Goal: Task Accomplishment & Management: Use online tool/utility

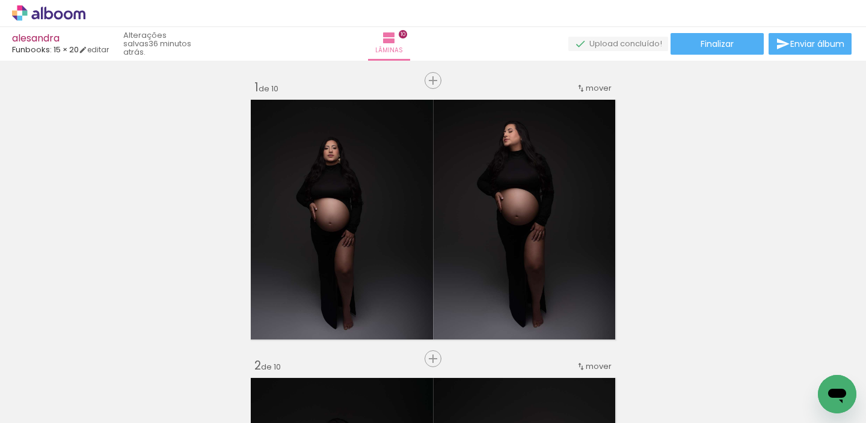
scroll to position [208, 0]
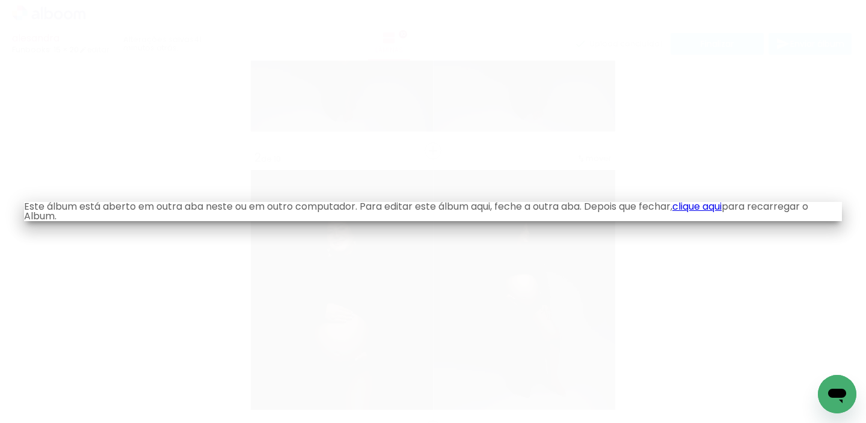
click at [716, 203] on link "clique aqui" at bounding box center [696, 207] width 49 height 14
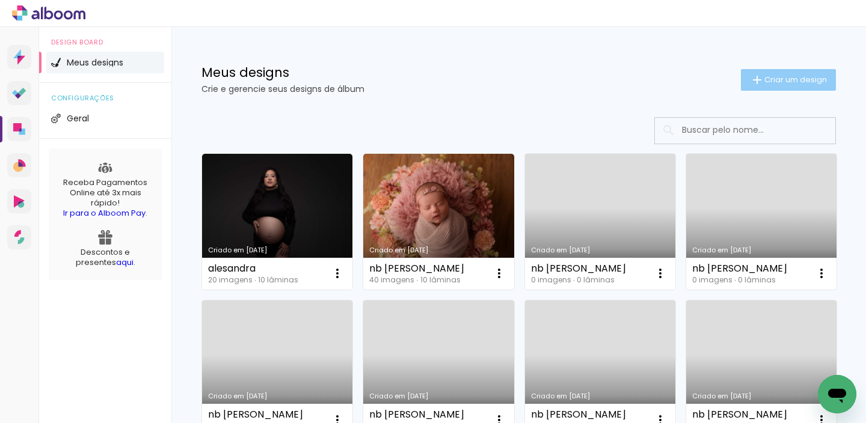
click at [750, 76] on iron-icon at bounding box center [757, 80] width 14 height 14
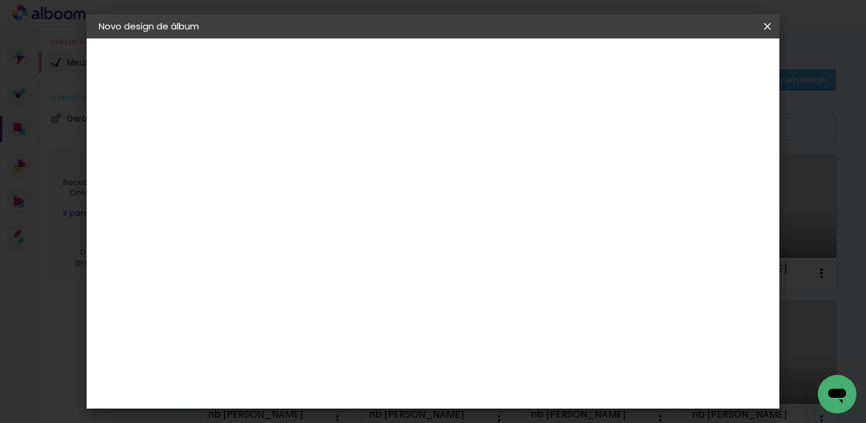
click at [295, 163] on input at bounding box center [295, 161] width 0 height 19
type input "milena gestante"
type paper-input "milena gestante"
click at [0, 0] on slot "Avançar" at bounding box center [0, 0] width 0 height 0
click at [386, 227] on input at bounding box center [325, 228] width 121 height 15
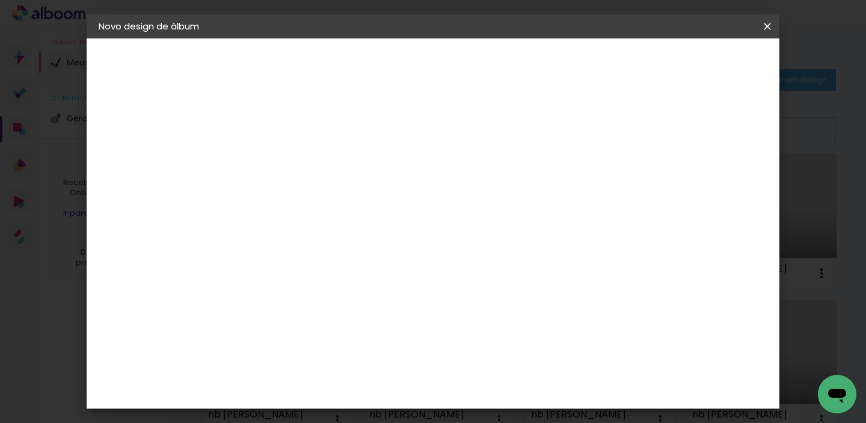
type input "fun"
type paper-input "fun"
click at [333, 267] on div "Funbooks" at bounding box center [310, 272] width 46 height 10
click at [506, 74] on header "Fornecedor Escolha um fornecedor ou avance com o tamanho livre. Voltar Avançar" at bounding box center [374, 78] width 263 height 81
click at [0, 0] on slot "Avançar" at bounding box center [0, 0] width 0 height 0
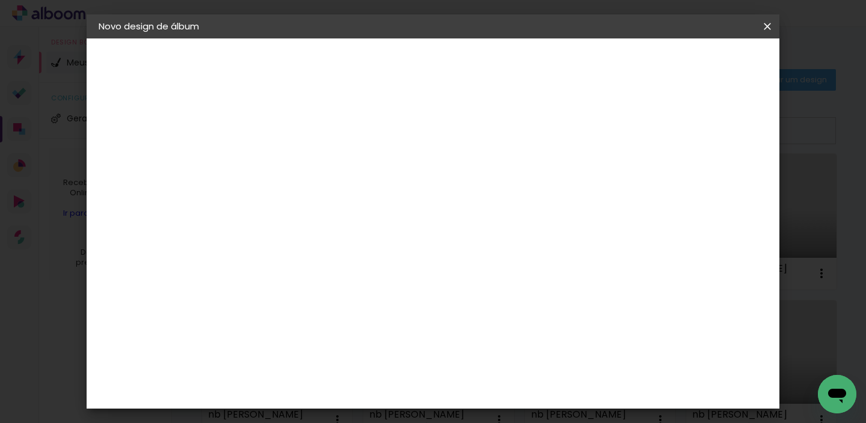
scroll to position [215, 0]
click at [376, 388] on span "15 × 20" at bounding box center [348, 404] width 56 height 32
click at [0, 0] on slot "Avançar" at bounding box center [0, 0] width 0 height 0
click at [531, 63] on span "Iniciar design" at bounding box center [514, 68] width 34 height 17
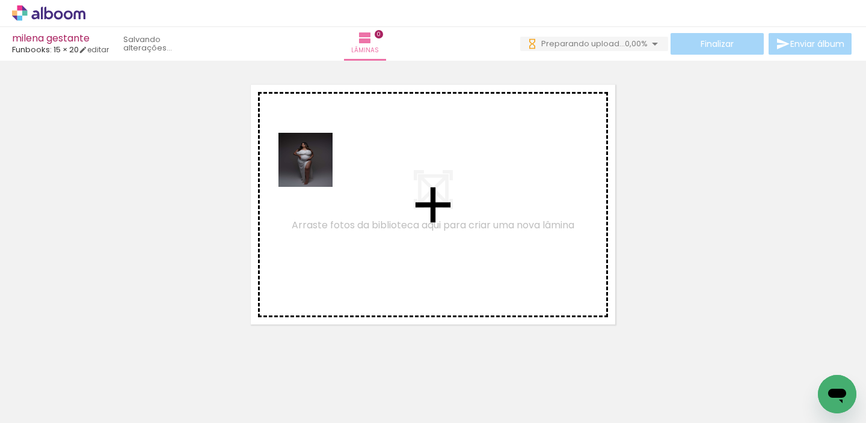
drag, startPoint x: 125, startPoint y: 377, endPoint x: 331, endPoint y: 160, distance: 299.8
click at [330, 160] on quentale-workspace at bounding box center [433, 211] width 866 height 423
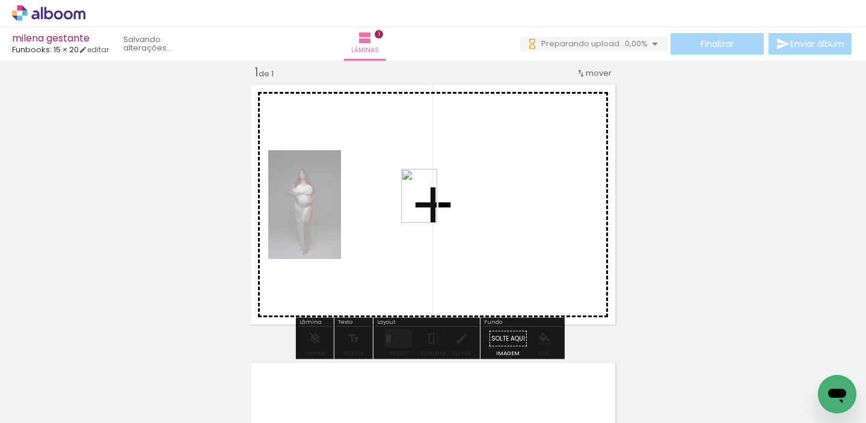
drag, startPoint x: 203, startPoint y: 381, endPoint x: 441, endPoint y: 203, distance: 297.2
click at [440, 203] on quentale-workspace at bounding box center [433, 211] width 866 height 423
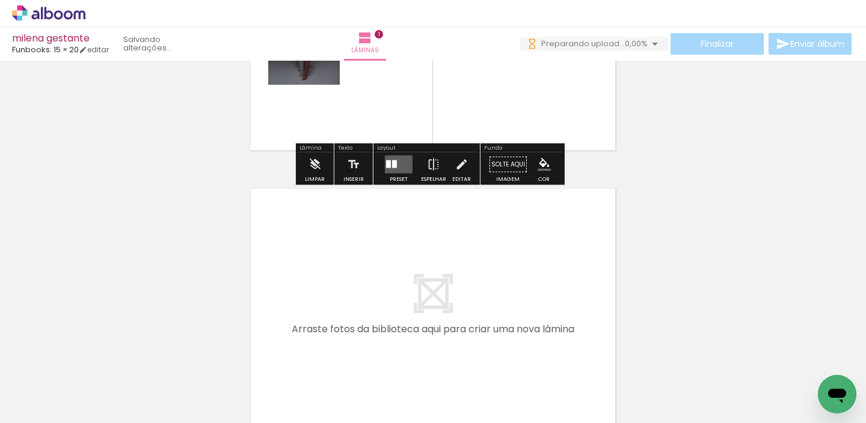
scroll to position [212, 0]
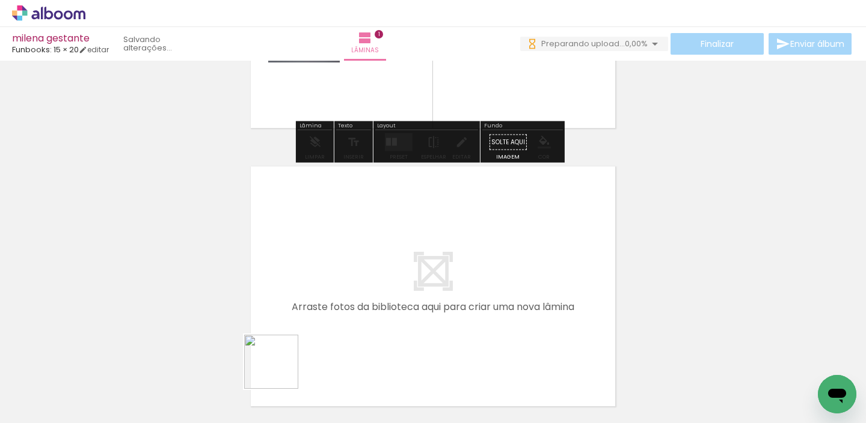
drag, startPoint x: 271, startPoint y: 391, endPoint x: 381, endPoint y: 248, distance: 180.9
click at [381, 248] on quentale-workspace at bounding box center [433, 211] width 866 height 423
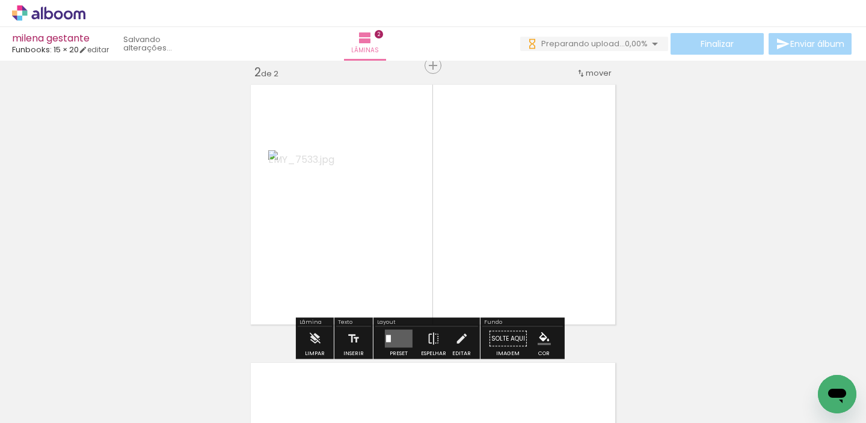
drag, startPoint x: 337, startPoint y: 378, endPoint x: 413, endPoint y: 209, distance: 185.4
click at [413, 210] on quentale-workspace at bounding box center [433, 211] width 866 height 423
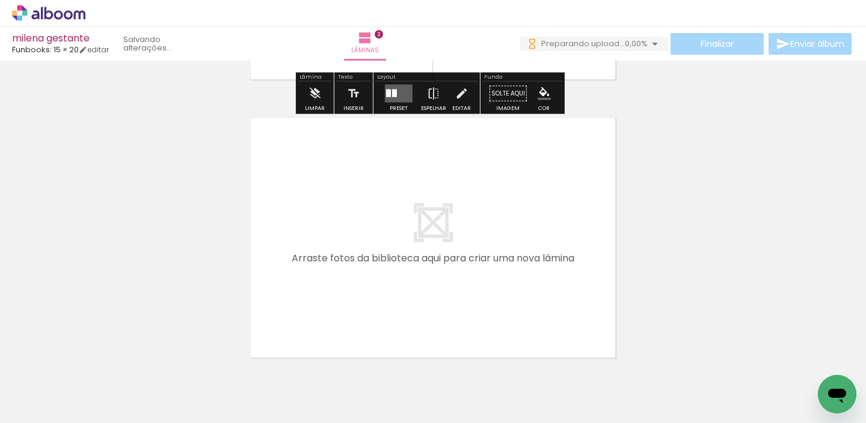
scroll to position [594, 0]
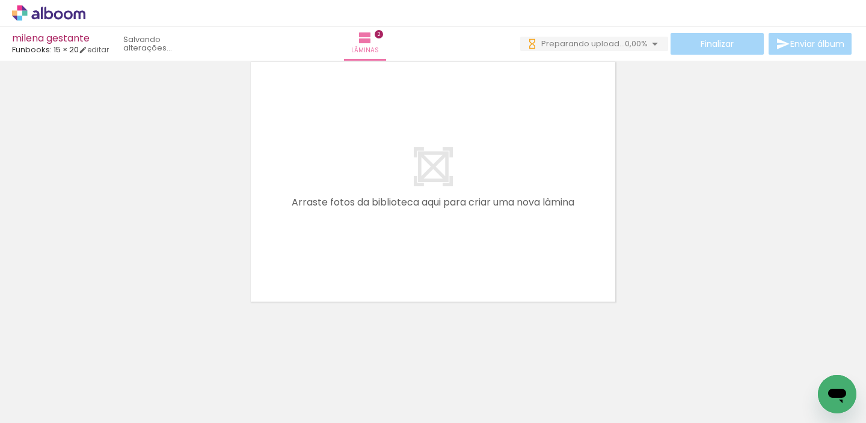
drag, startPoint x: 401, startPoint y: 376, endPoint x: 435, endPoint y: 183, distance: 196.6
click at [435, 183] on quentale-workspace at bounding box center [433, 211] width 866 height 423
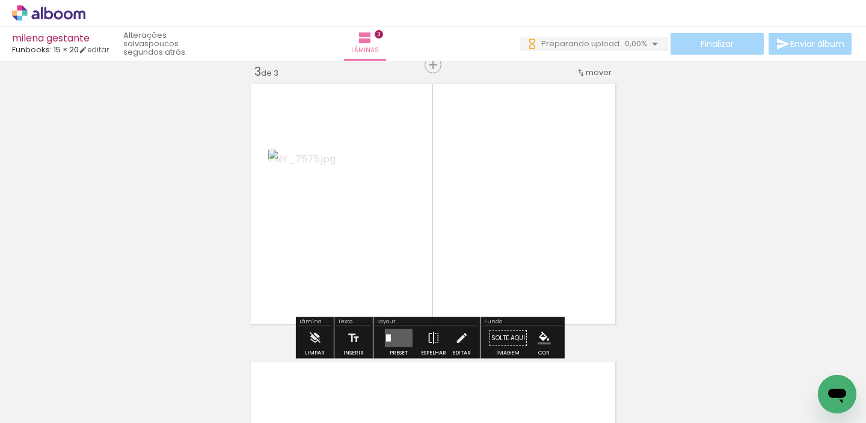
scroll to position [572, 0]
drag, startPoint x: 463, startPoint y: 379, endPoint x: 469, endPoint y: 308, distance: 71.2
click at [470, 308] on quentale-workspace at bounding box center [433, 211] width 866 height 423
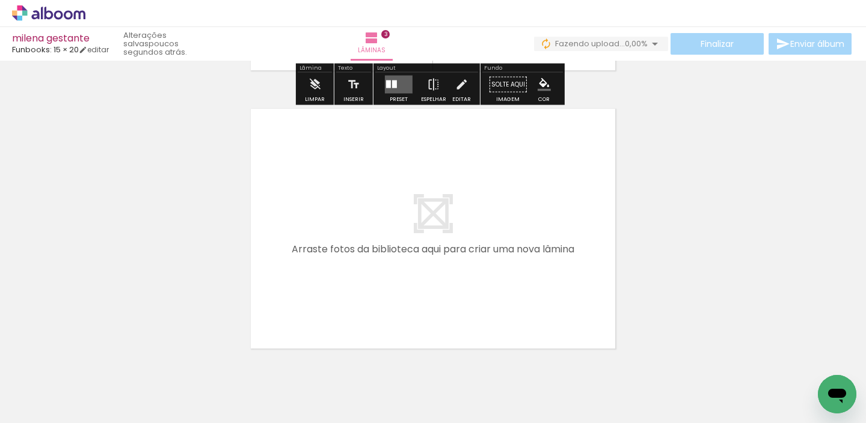
click at [466, 274] on quentale-workspace at bounding box center [433, 211] width 866 height 423
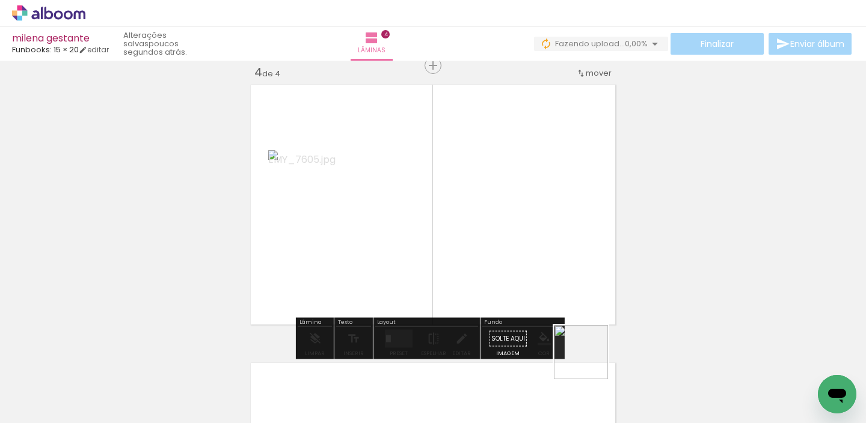
drag, startPoint x: 593, startPoint y: 371, endPoint x: 490, endPoint y: 237, distance: 169.0
click at [491, 237] on quentale-workspace at bounding box center [433, 211] width 866 height 423
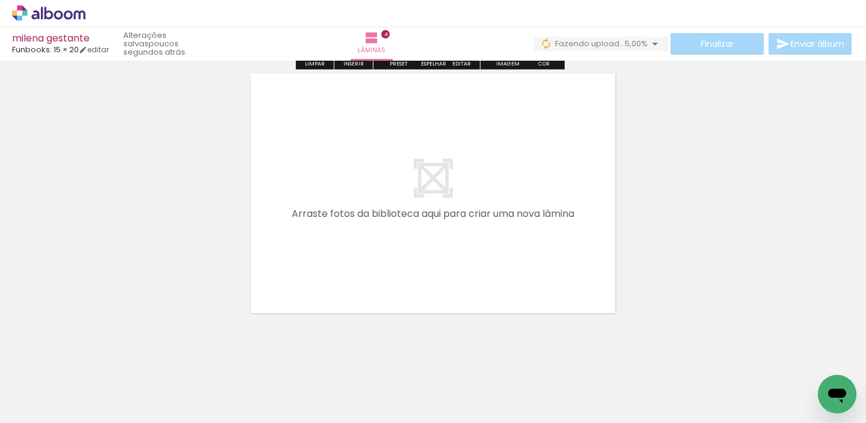
scroll to position [1151, 0]
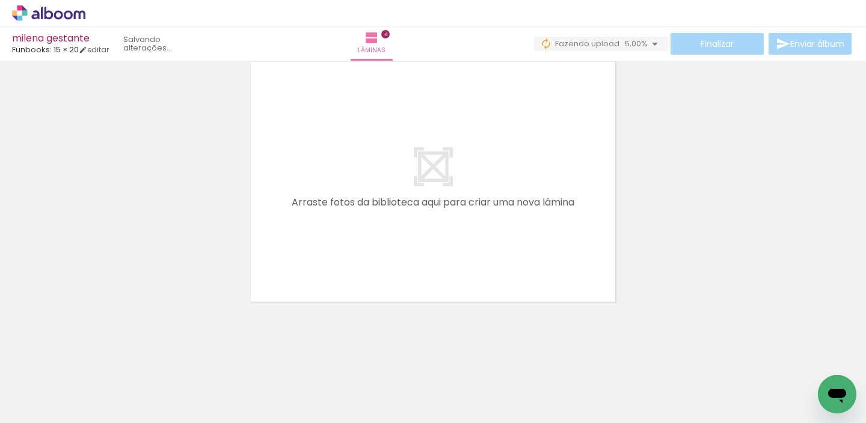
drag, startPoint x: 669, startPoint y: 375, endPoint x: 493, endPoint y: 228, distance: 229.1
click at [494, 228] on quentale-workspace at bounding box center [433, 211] width 866 height 423
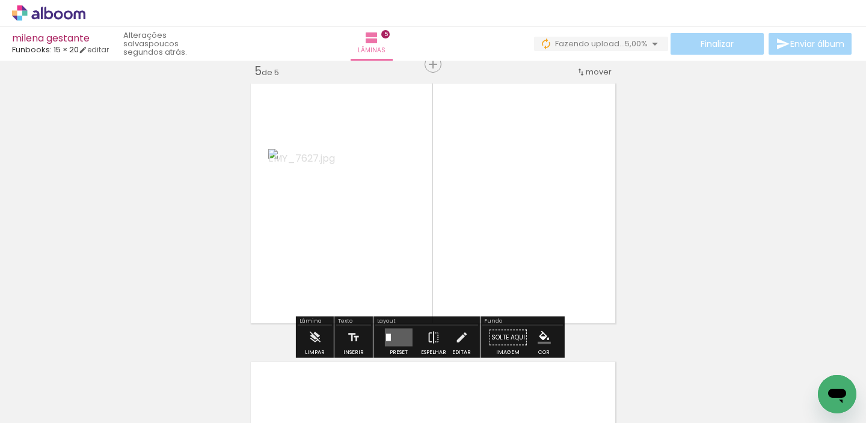
scroll to position [1128, 0]
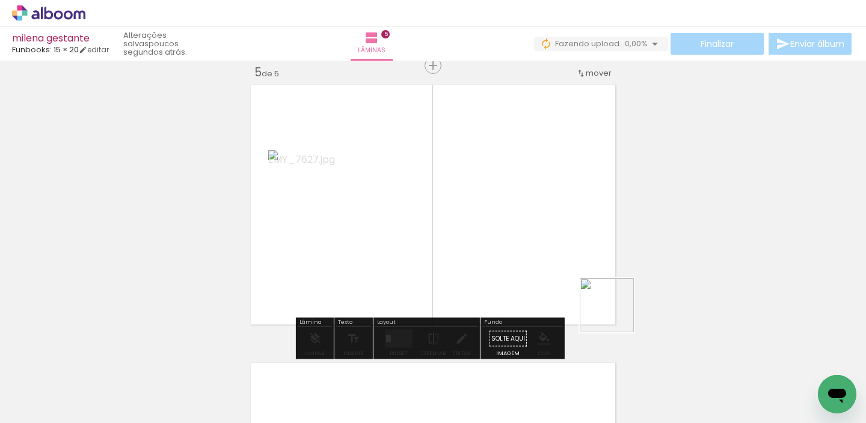
drag, startPoint x: 727, startPoint y: 371, endPoint x: 468, endPoint y: 231, distance: 294.2
click at [468, 233] on quentale-workspace at bounding box center [433, 211] width 866 height 423
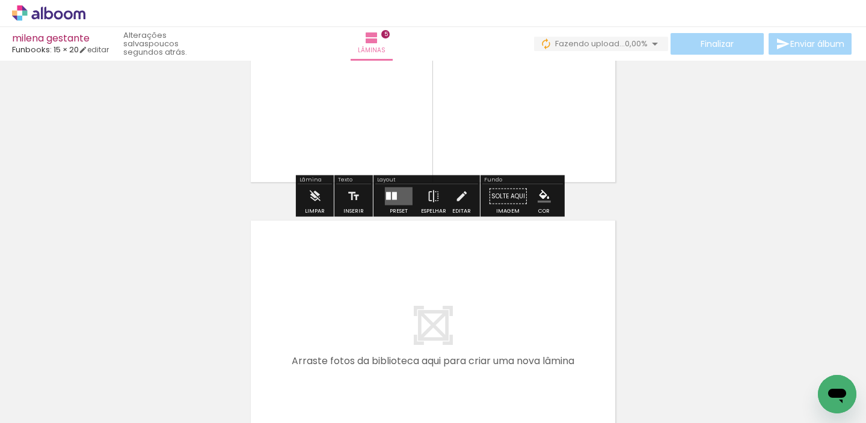
scroll to position [1429, 0]
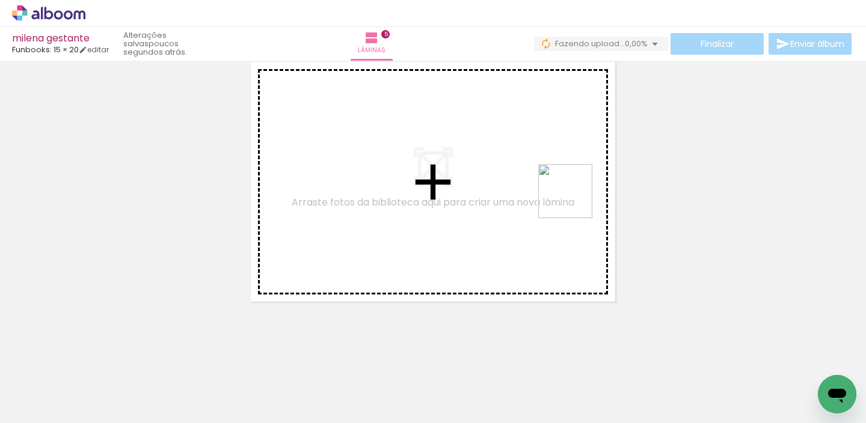
drag, startPoint x: 783, startPoint y: 368, endPoint x: 563, endPoint y: 193, distance: 281.4
click at [563, 193] on quentale-workspace at bounding box center [433, 211] width 866 height 423
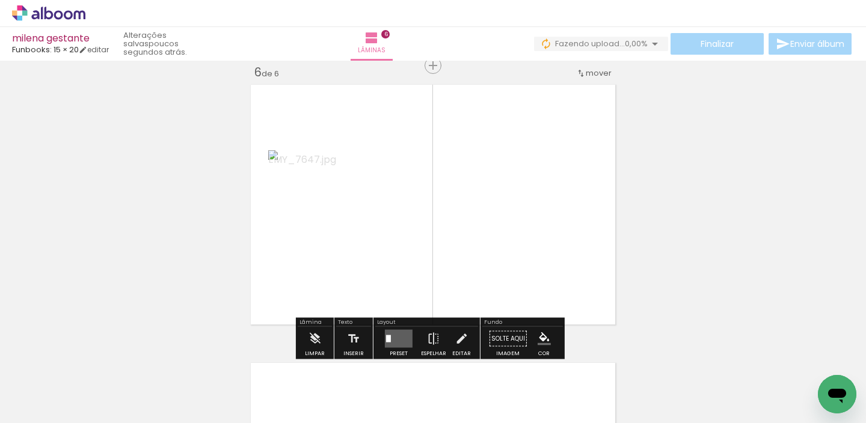
scroll to position [0, 352]
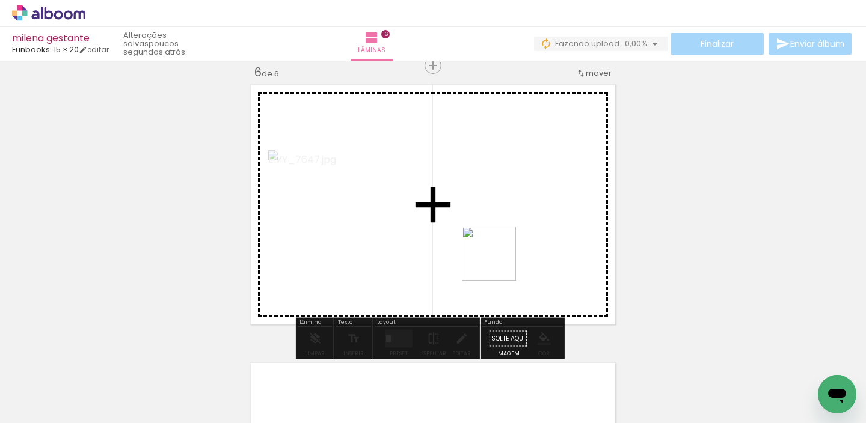
drag, startPoint x: 514, startPoint y: 383, endPoint x: 495, endPoint y: 248, distance: 137.1
click at [495, 248] on quentale-workspace at bounding box center [433, 211] width 866 height 423
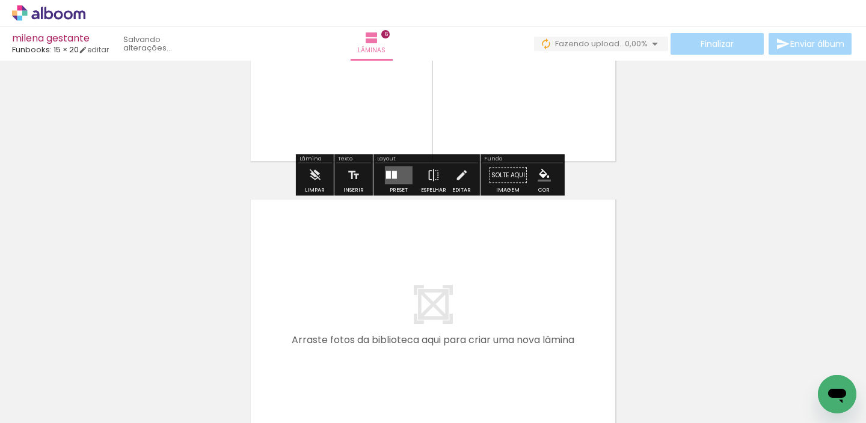
scroll to position [1678, 0]
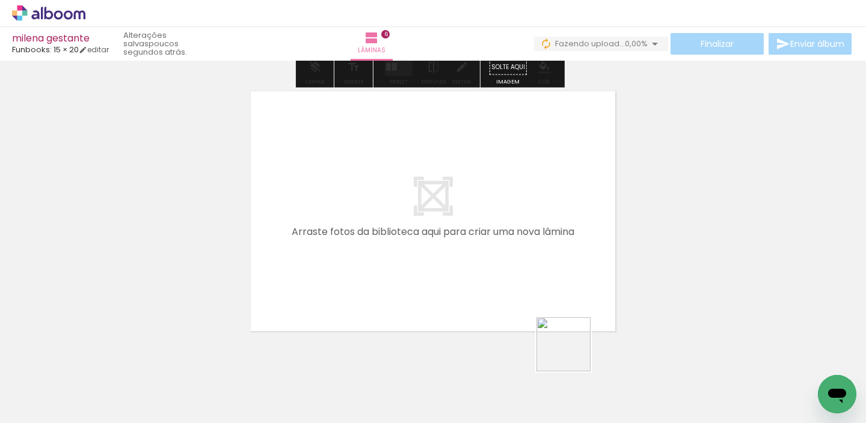
drag, startPoint x: 593, startPoint y: 414, endPoint x: 512, endPoint y: 254, distance: 179.6
click at [512, 254] on quentale-workspace at bounding box center [433, 211] width 866 height 423
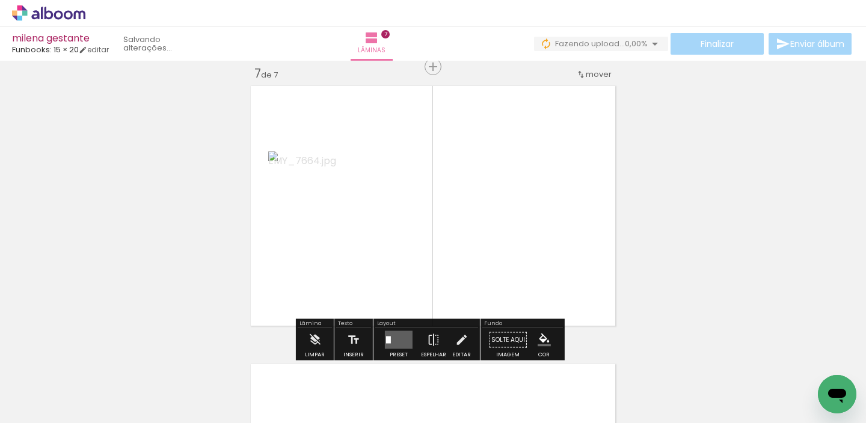
scroll to position [1685, 0]
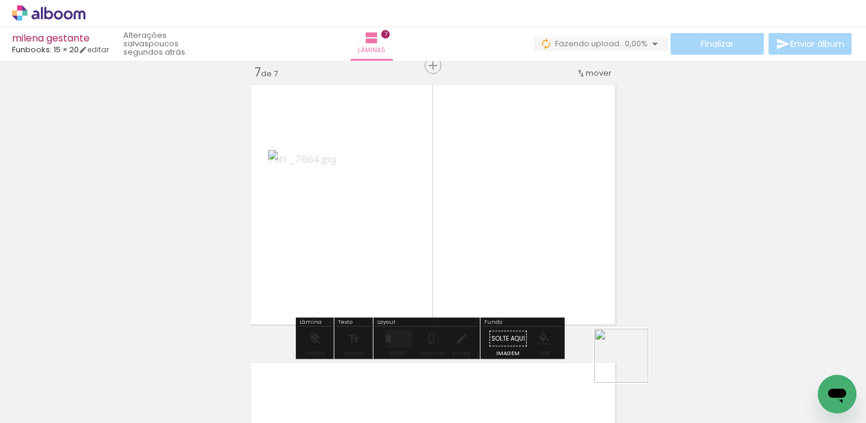
drag, startPoint x: 639, startPoint y: 374, endPoint x: 500, endPoint y: 227, distance: 203.3
click at [500, 227] on quentale-workspace at bounding box center [433, 211] width 866 height 423
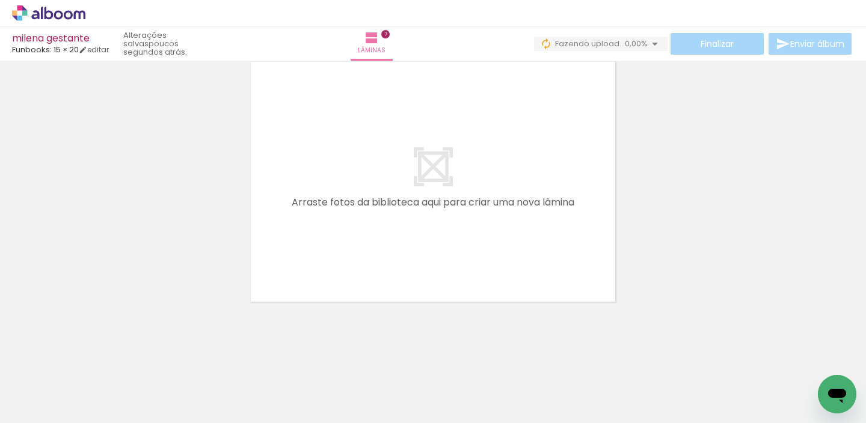
scroll to position [0, 583]
drag, startPoint x: 479, startPoint y: 382, endPoint x: 479, endPoint y: 251, distance: 131.0
click at [479, 251] on quentale-workspace at bounding box center [433, 211] width 866 height 423
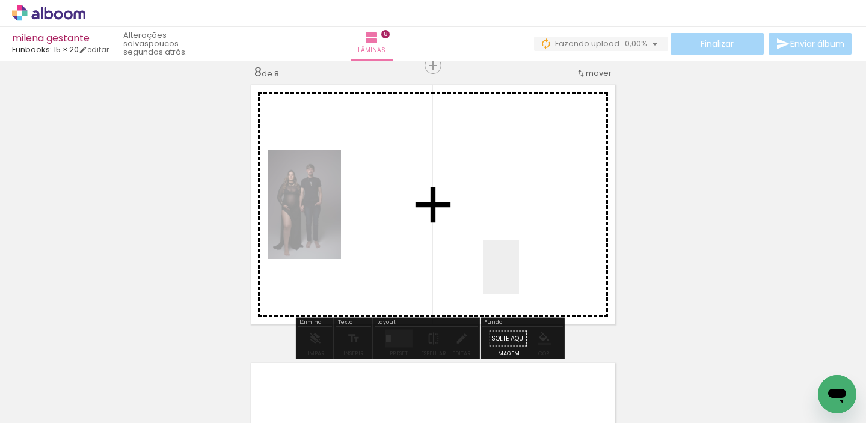
drag, startPoint x: 543, startPoint y: 378, endPoint x: 513, endPoint y: 245, distance: 136.2
click at [513, 246] on quentale-workspace at bounding box center [433, 211] width 866 height 423
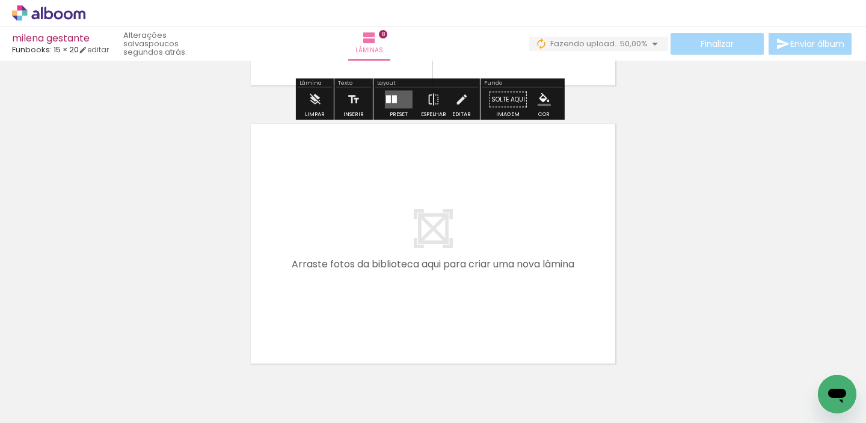
click at [508, 260] on quentale-workspace at bounding box center [433, 211] width 866 height 423
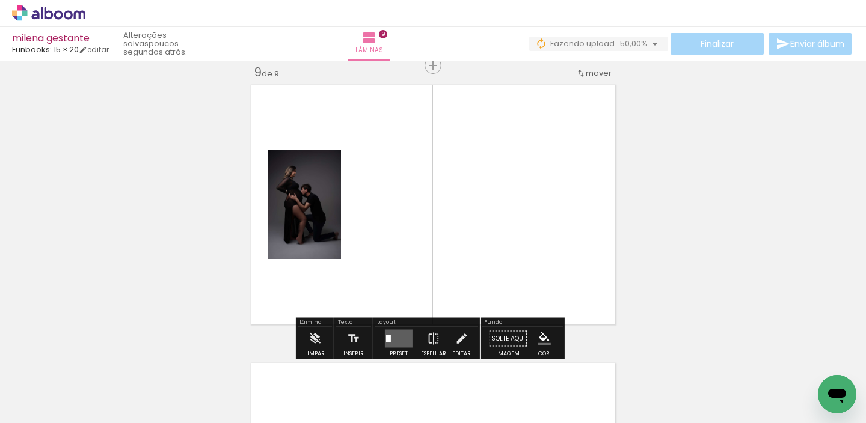
scroll to position [2241, 0]
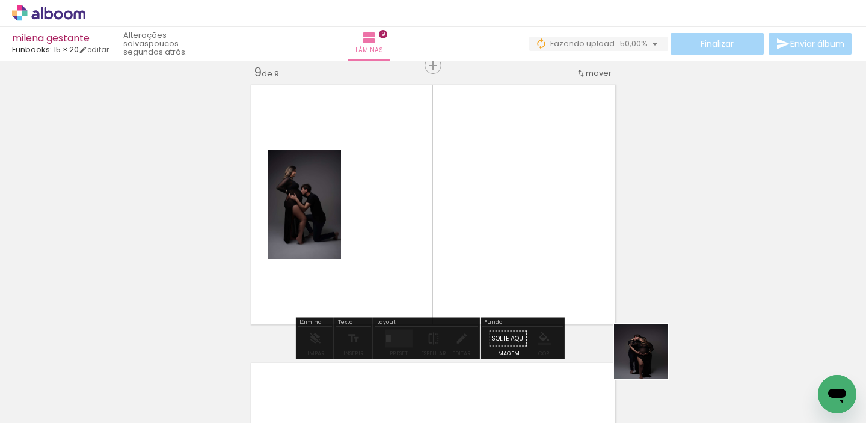
drag, startPoint x: 673, startPoint y: 381, endPoint x: 475, endPoint y: 176, distance: 285.7
click at [475, 176] on quentale-workspace at bounding box center [433, 211] width 866 height 423
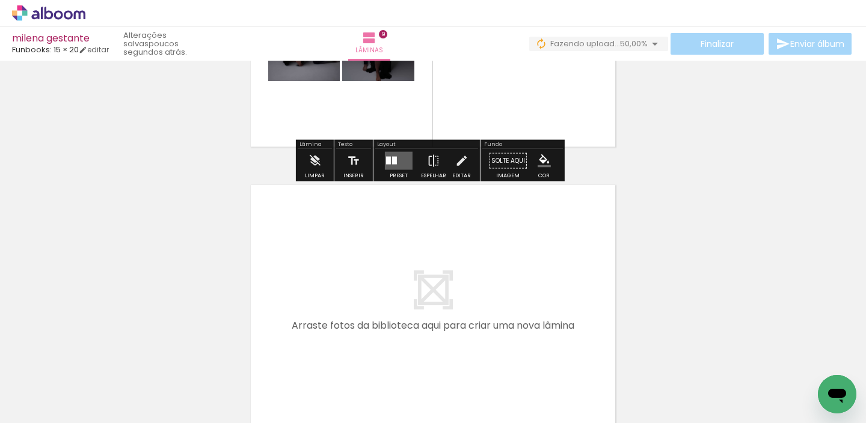
scroll to position [2425, 0]
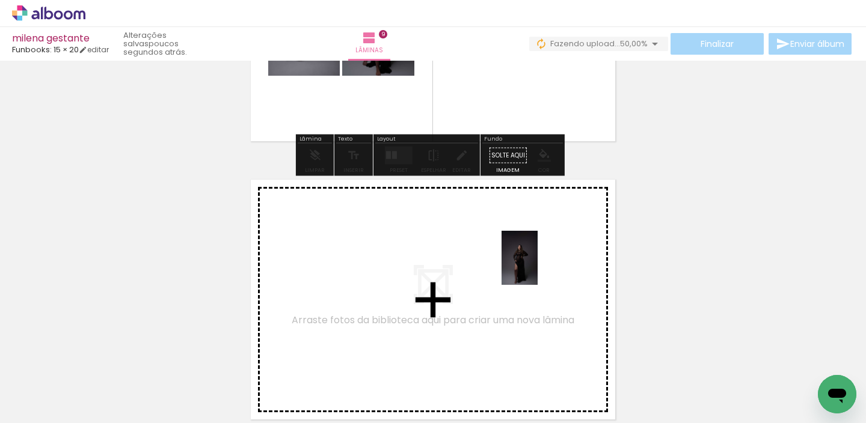
drag, startPoint x: 748, startPoint y: 393, endPoint x: 534, endPoint y: 267, distance: 248.7
click at [534, 267] on quentale-workspace at bounding box center [433, 211] width 866 height 423
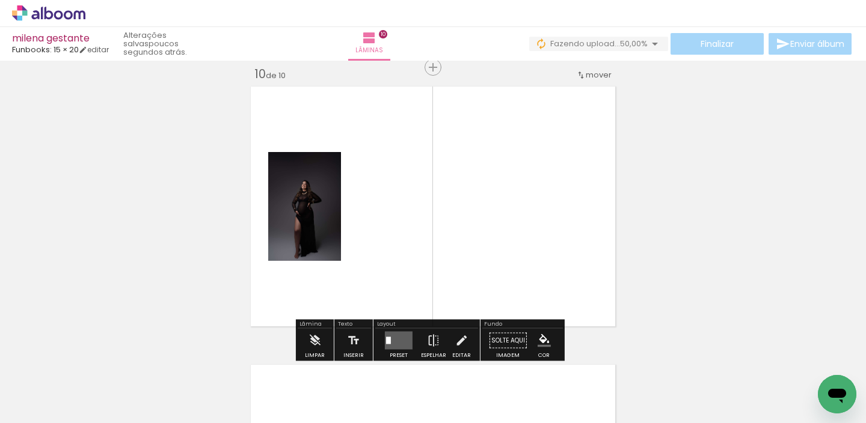
scroll to position [2520, 0]
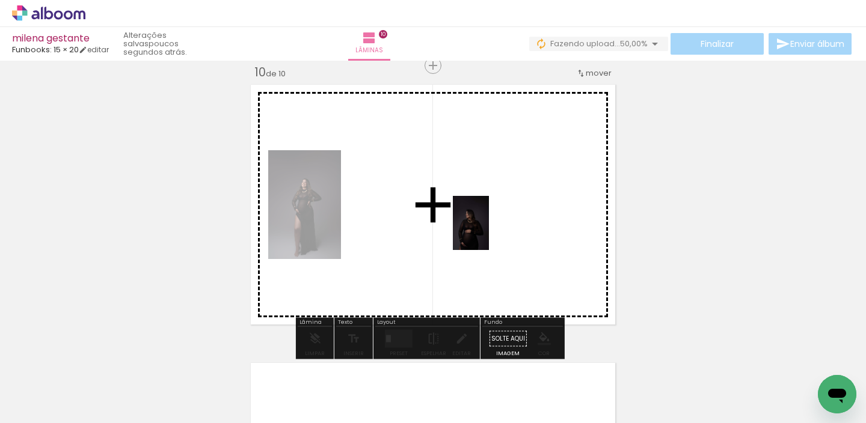
drag, startPoint x: 818, startPoint y: 365, endPoint x: 467, endPoint y: 229, distance: 376.6
click at [467, 229] on quentale-workspace at bounding box center [433, 211] width 866 height 423
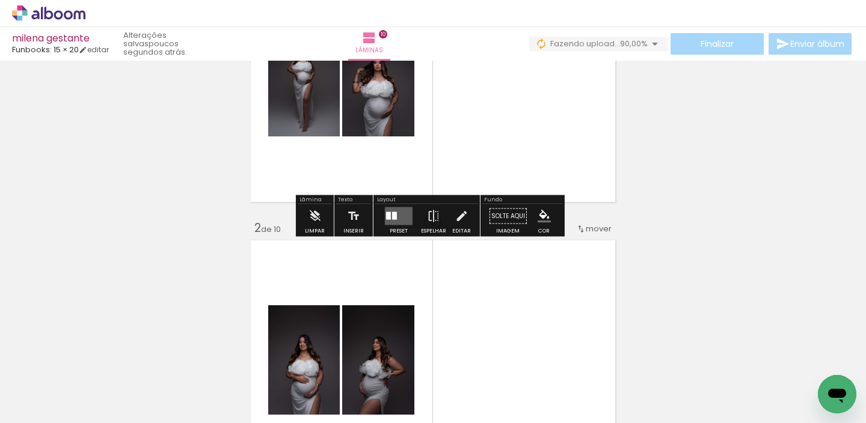
scroll to position [152, 0]
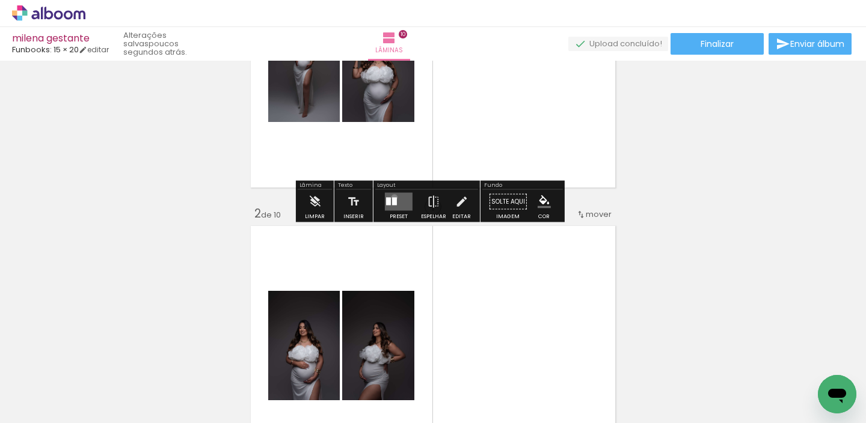
click at [392, 198] on div at bounding box center [394, 202] width 5 height 8
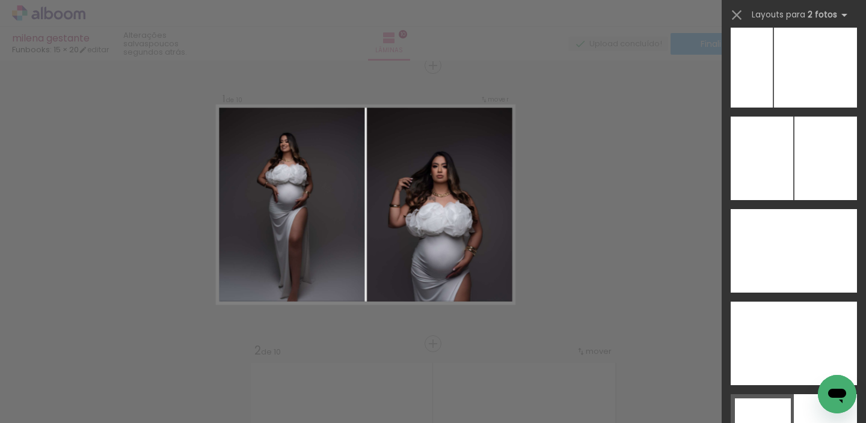
scroll to position [6965, 0]
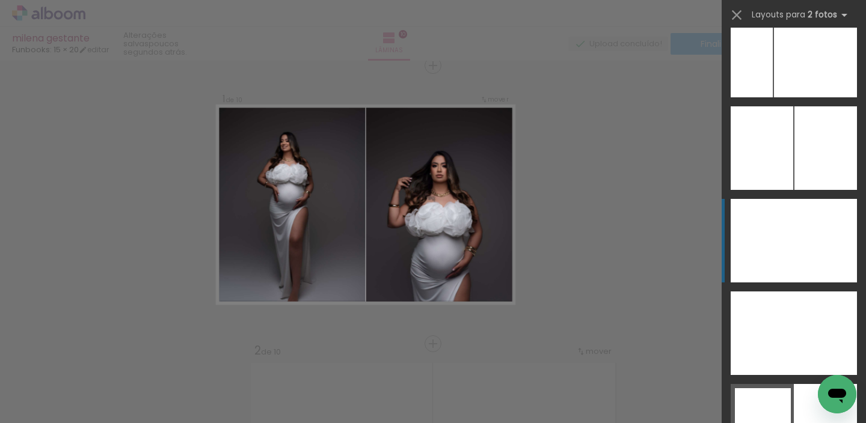
click at [783, 221] on div at bounding box center [761, 241] width 63 height 84
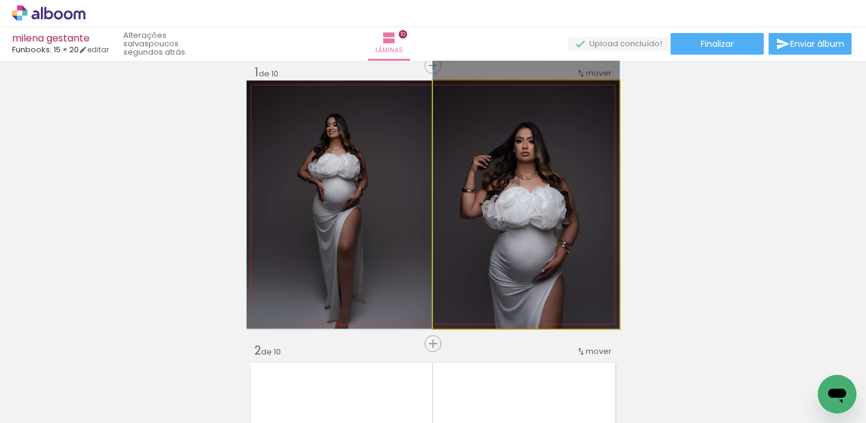
drag, startPoint x: 570, startPoint y: 231, endPoint x: 570, endPoint y: 185, distance: 46.9
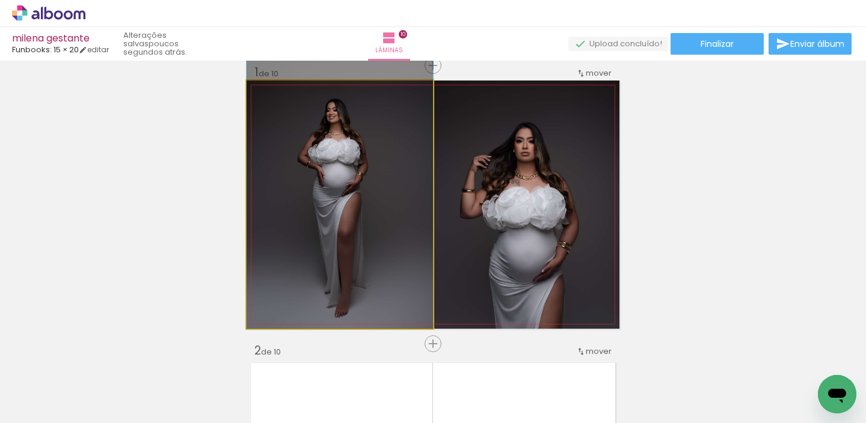
drag, startPoint x: 334, startPoint y: 184, endPoint x: 333, endPoint y: 168, distance: 16.3
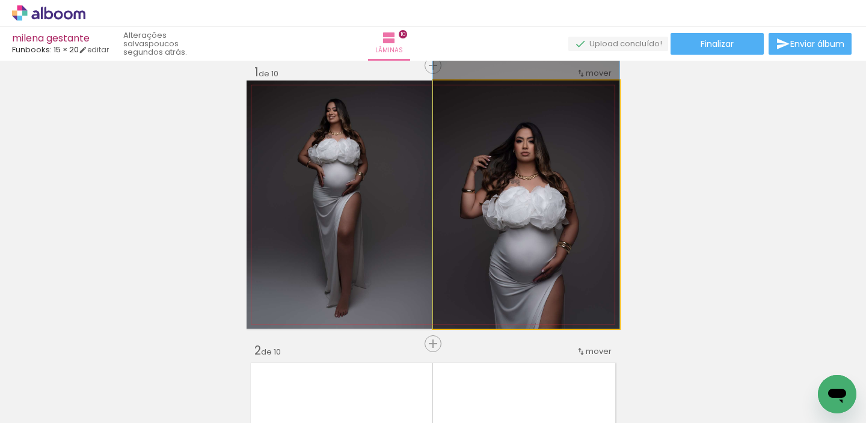
click at [436, 191] on quentale-photo at bounding box center [526, 205] width 186 height 248
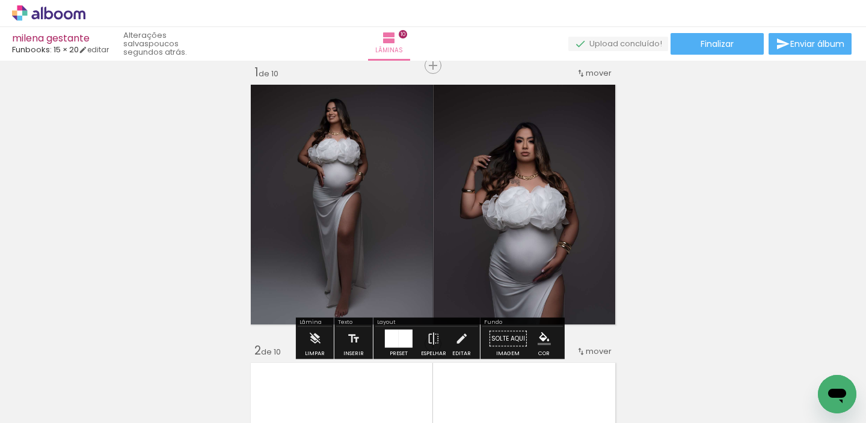
click at [436, 191] on quentale-photo at bounding box center [526, 205] width 186 height 248
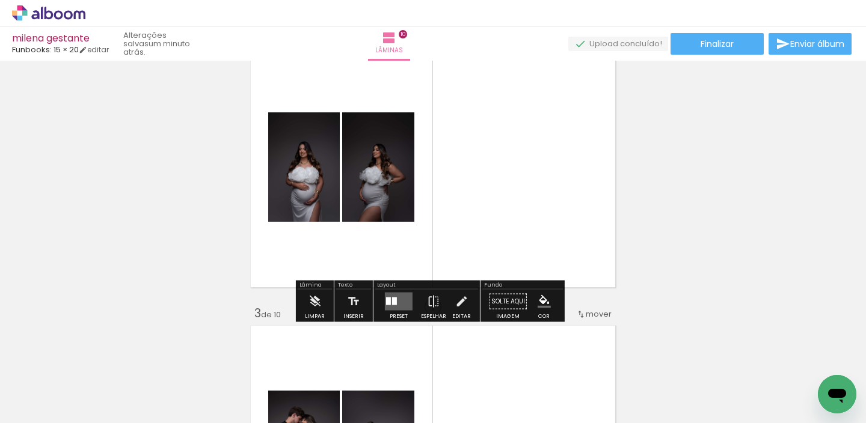
scroll to position [344, 0]
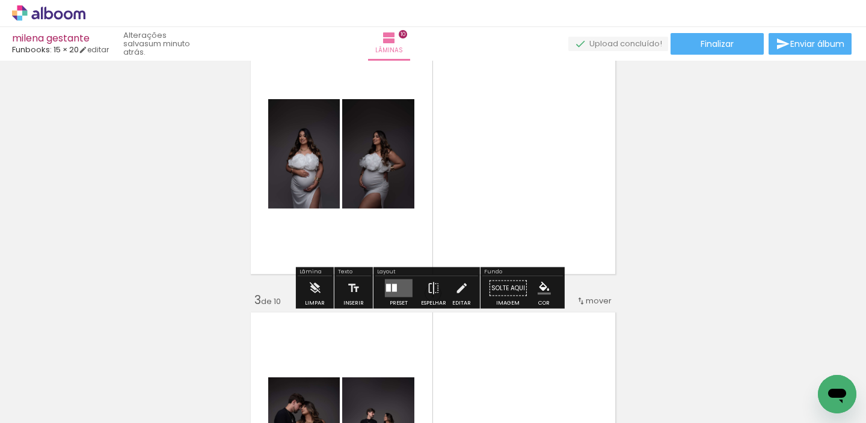
click at [387, 283] on quentale-layouter at bounding box center [399, 289] width 28 height 18
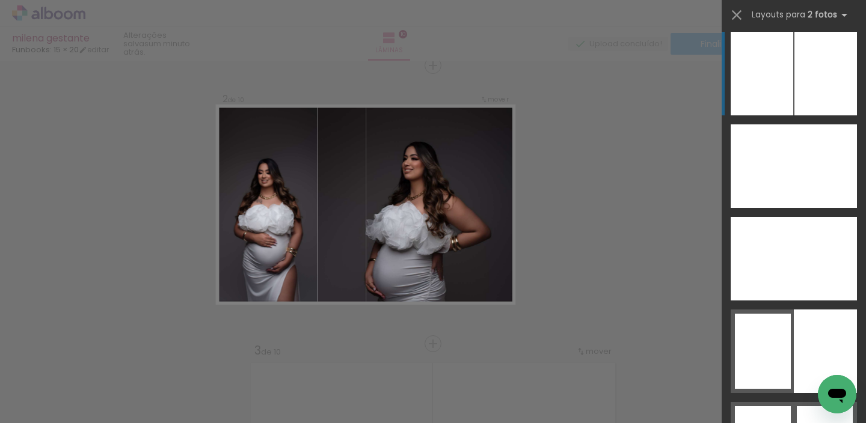
scroll to position [7042, 0]
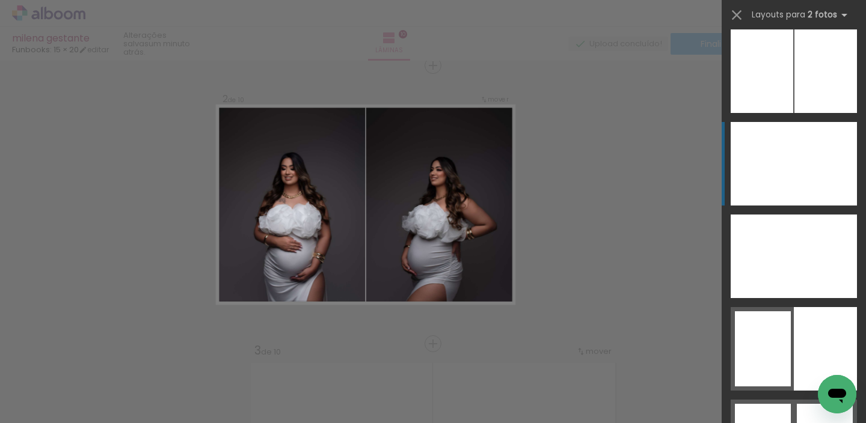
click at [767, 183] on div at bounding box center [761, 164] width 63 height 84
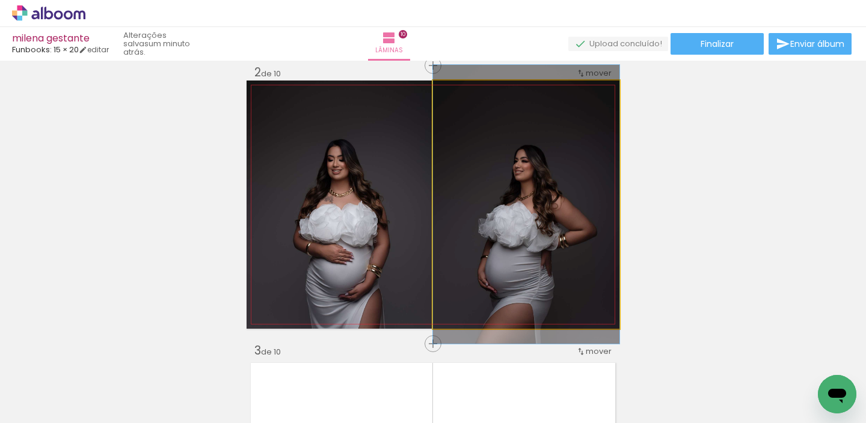
click at [554, 129] on div at bounding box center [526, 204] width 186 height 279
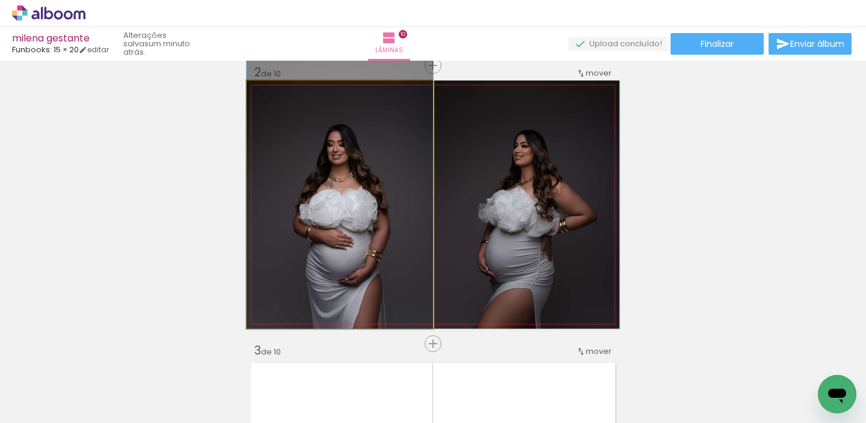
drag, startPoint x: 354, startPoint y: 223, endPoint x: 354, endPoint y: 157, distance: 65.5
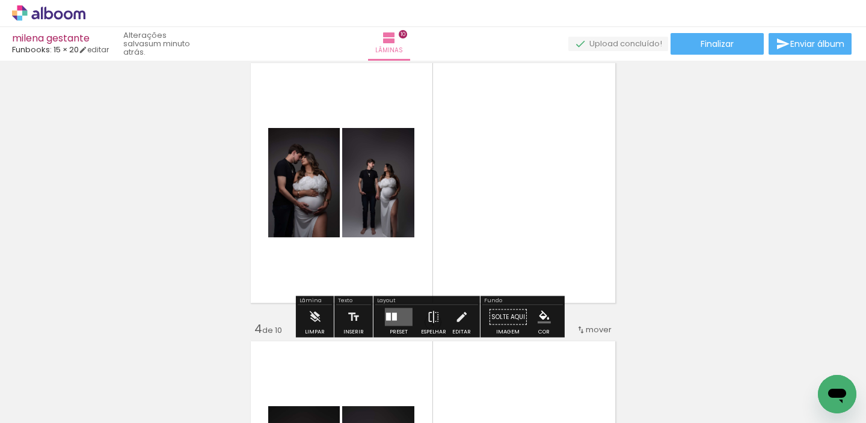
scroll to position [602, 0]
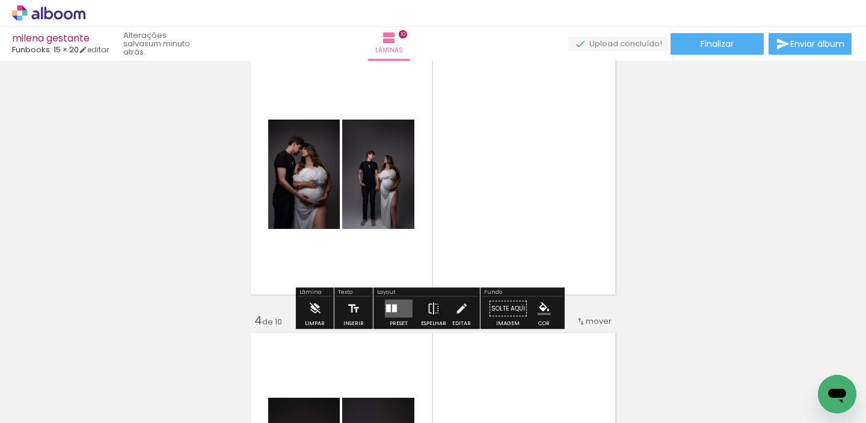
click at [398, 301] on quentale-layouter at bounding box center [399, 309] width 28 height 18
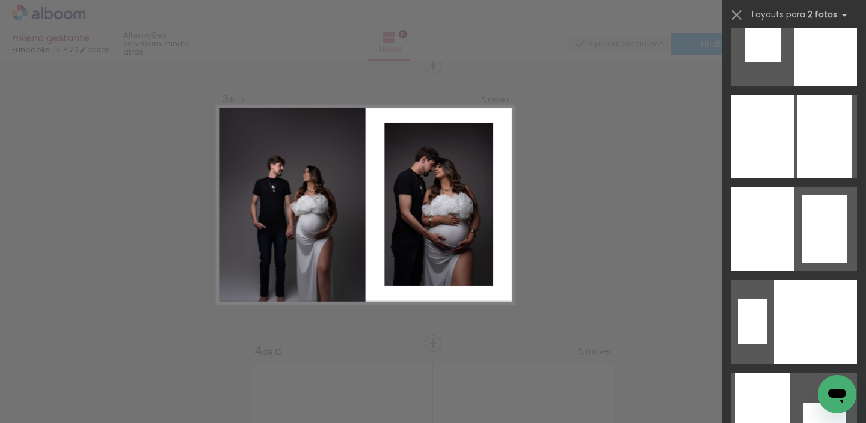
scroll to position [4019, 0]
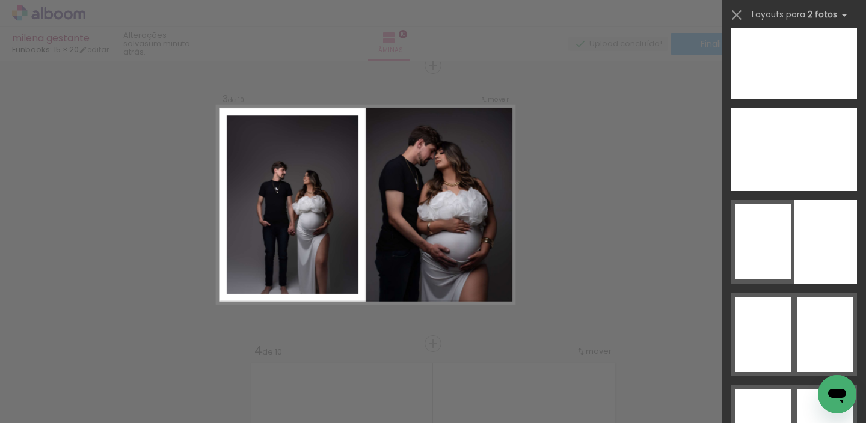
scroll to position [7151, 0]
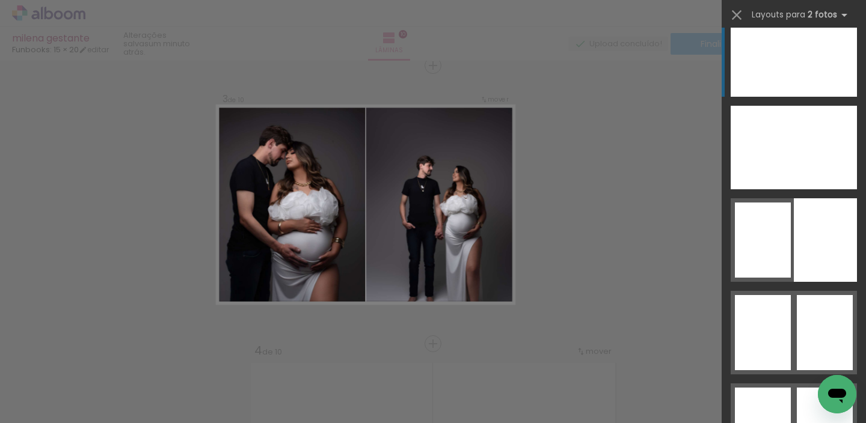
click at [784, 70] on div at bounding box center [761, 55] width 63 height 84
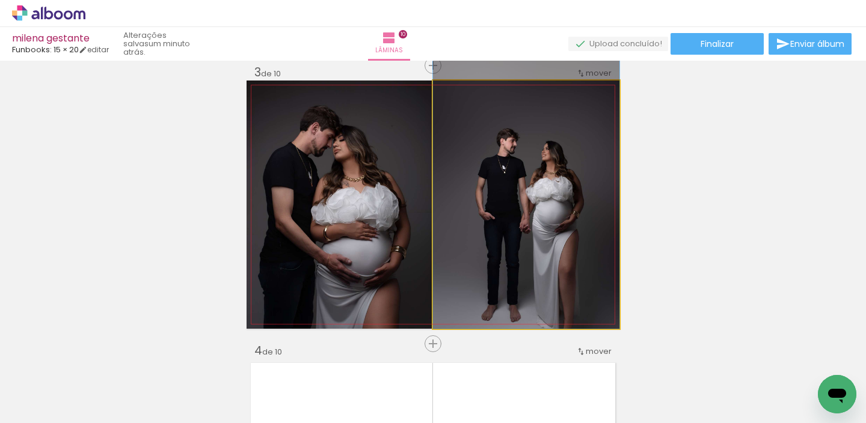
drag, startPoint x: 575, startPoint y: 180, endPoint x: 570, endPoint y: 136, distance: 44.1
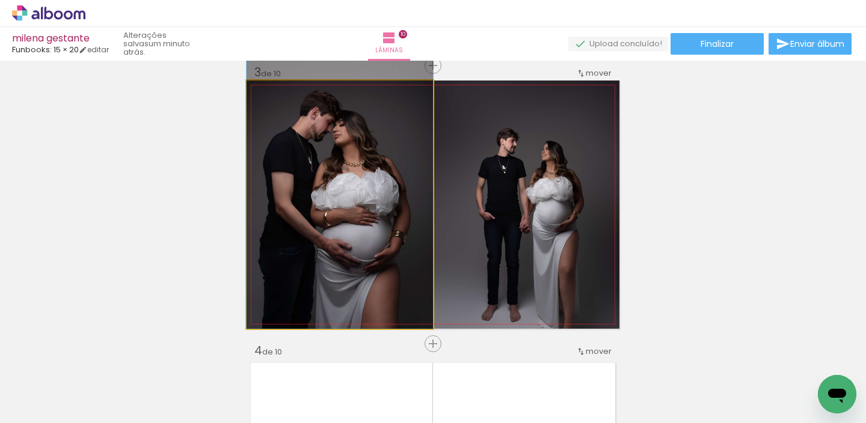
drag, startPoint x: 327, startPoint y: 213, endPoint x: 337, endPoint y: 189, distance: 25.9
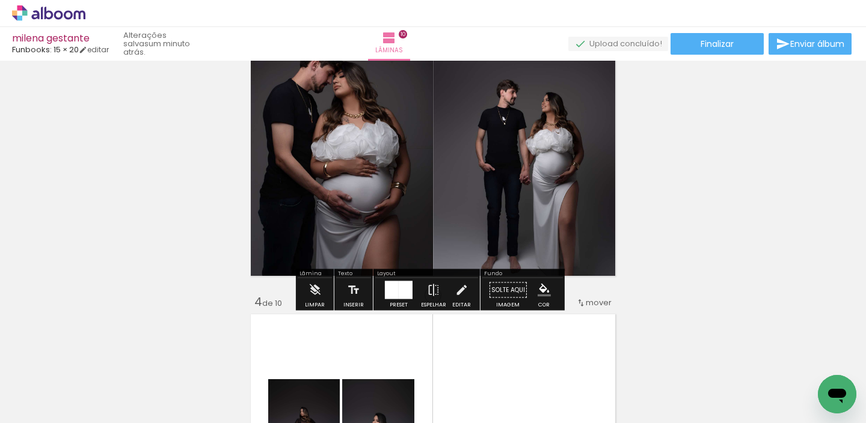
scroll to position [625, 0]
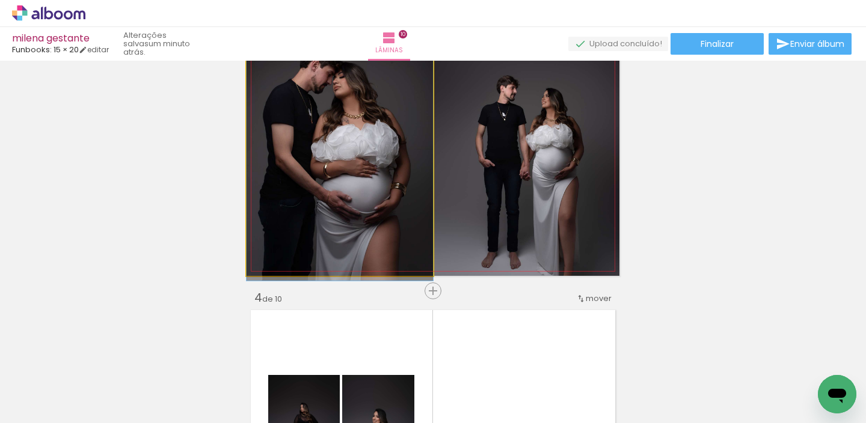
drag, startPoint x: 328, startPoint y: 164, endPoint x: 328, endPoint y: 171, distance: 6.6
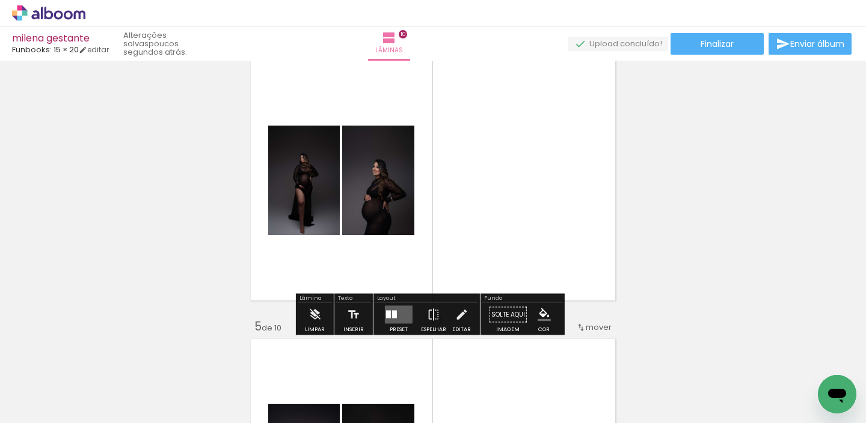
scroll to position [887, 0]
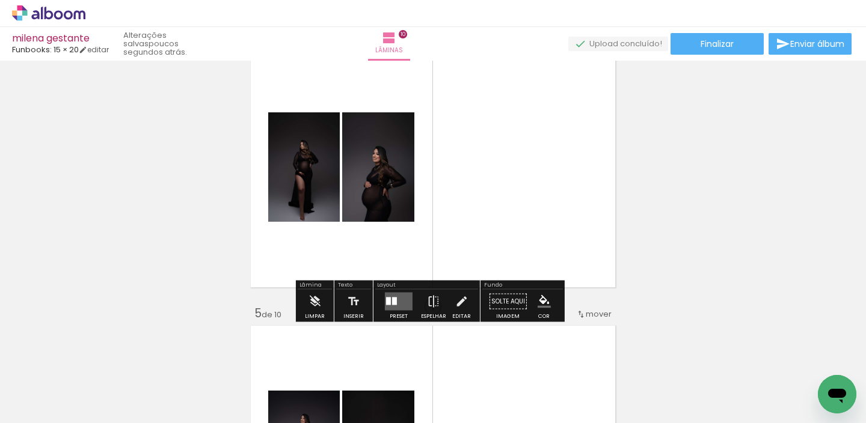
click at [391, 295] on quentale-layouter at bounding box center [399, 302] width 28 height 18
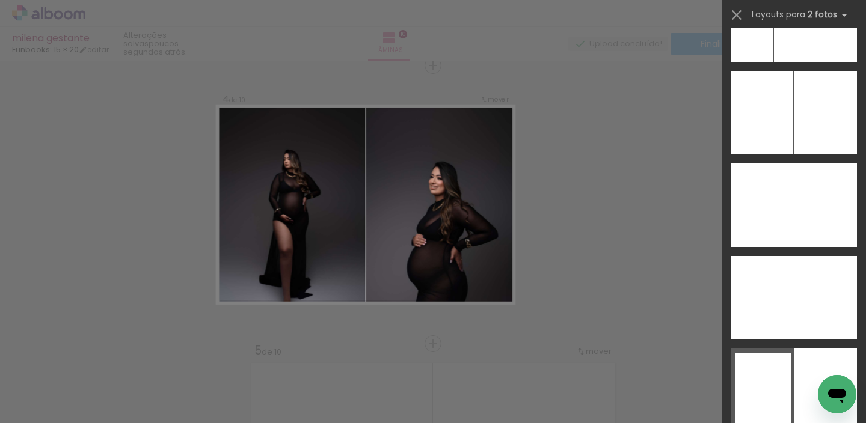
scroll to position [7002, 0]
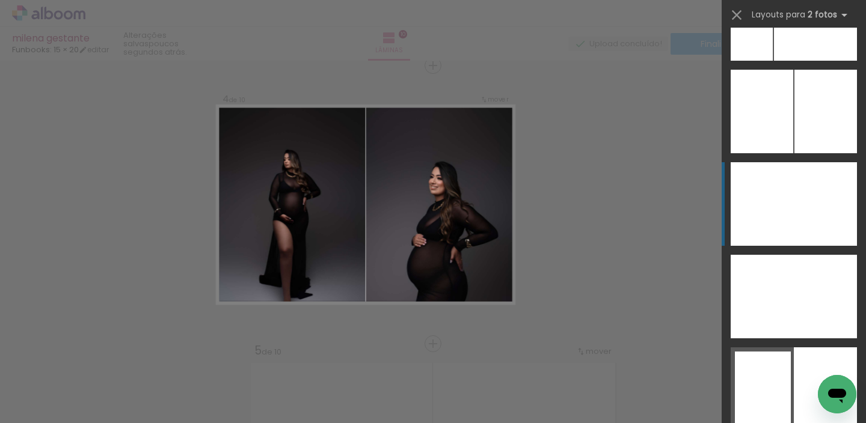
click at [776, 219] on div at bounding box center [761, 204] width 63 height 84
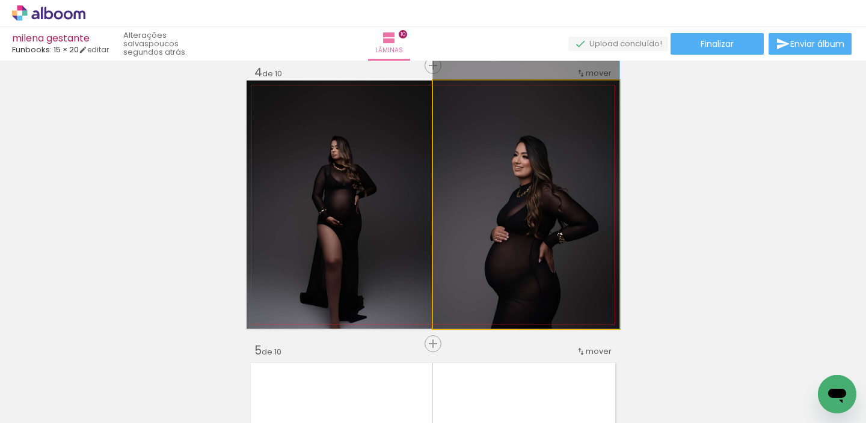
drag, startPoint x: 560, startPoint y: 228, endPoint x: 560, endPoint y: 165, distance: 63.1
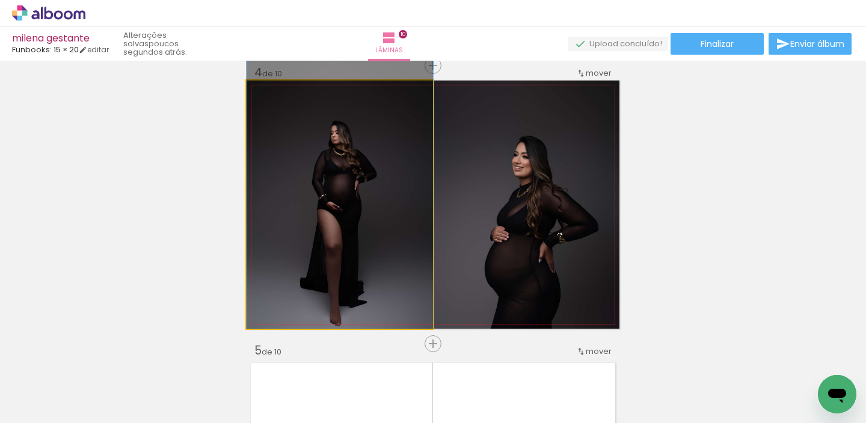
drag, startPoint x: 374, startPoint y: 223, endPoint x: 374, endPoint y: 188, distance: 35.5
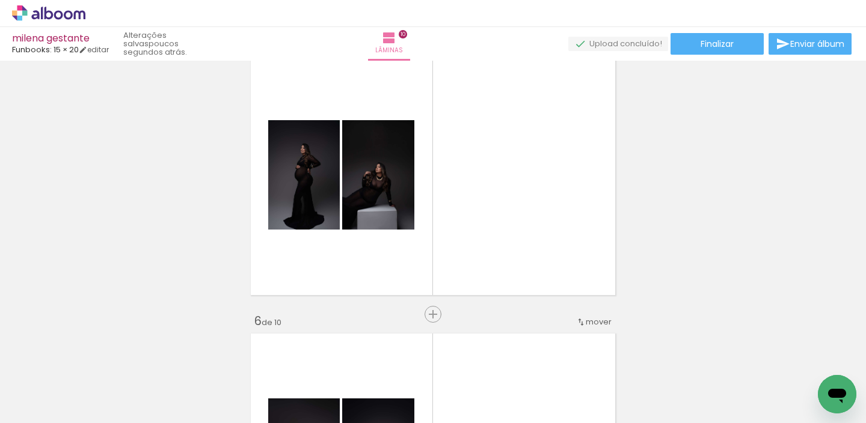
scroll to position [1170, 0]
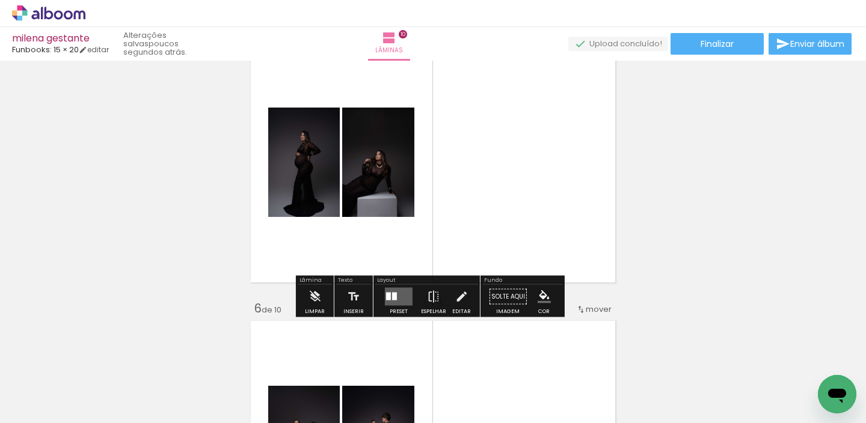
click at [396, 298] on quentale-layouter at bounding box center [399, 297] width 28 height 18
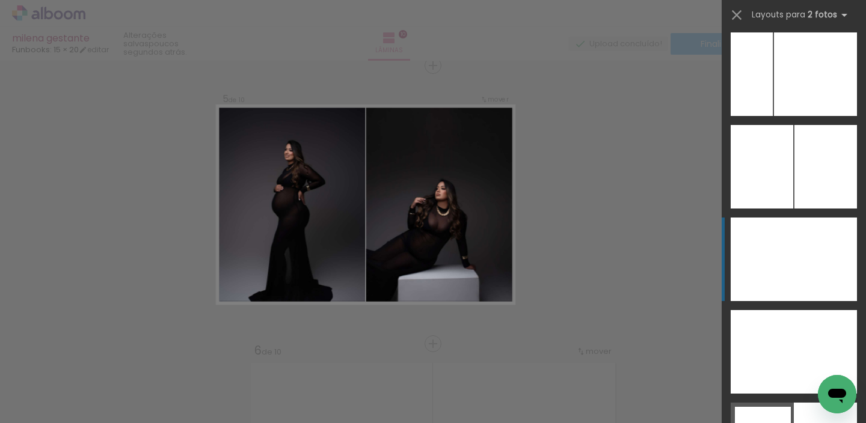
scroll to position [6954, 0]
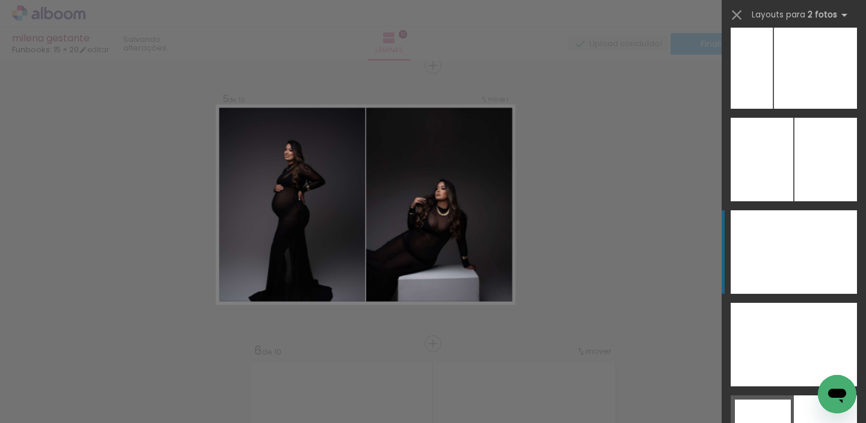
click at [784, 261] on div at bounding box center [761, 252] width 63 height 84
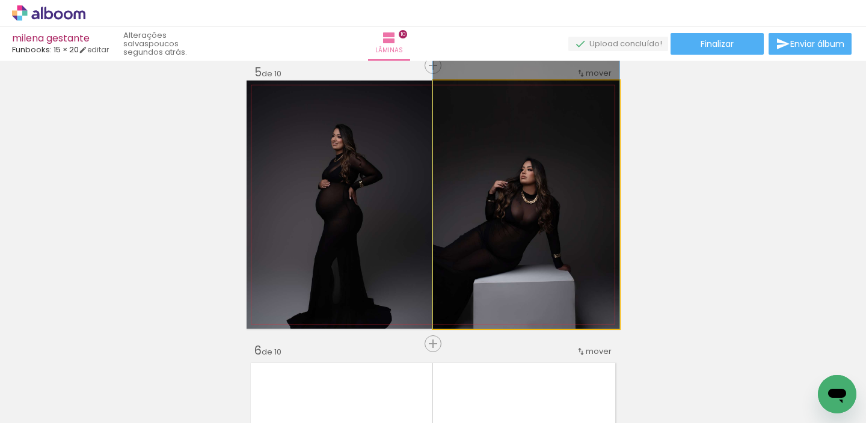
drag, startPoint x: 539, startPoint y: 201, endPoint x: 546, endPoint y: 143, distance: 58.2
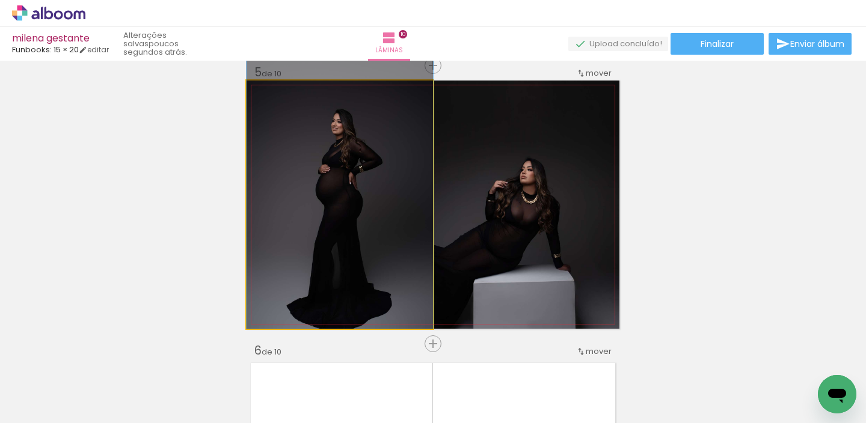
drag, startPoint x: 314, startPoint y: 206, endPoint x: 314, endPoint y: 148, distance: 57.7
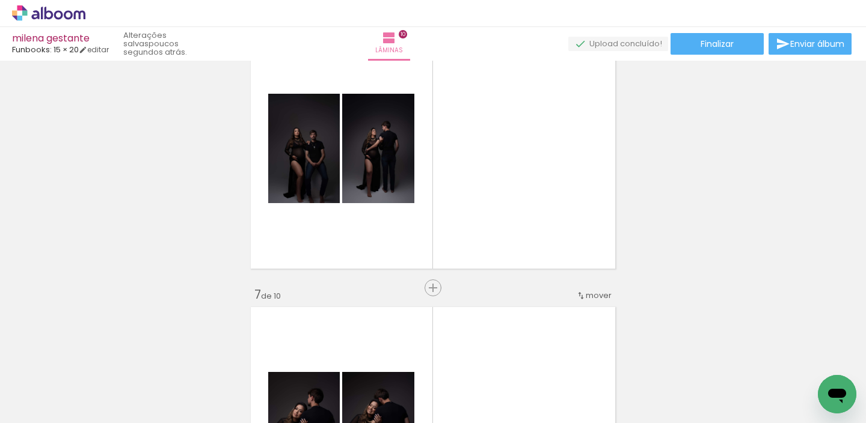
scroll to position [1496, 0]
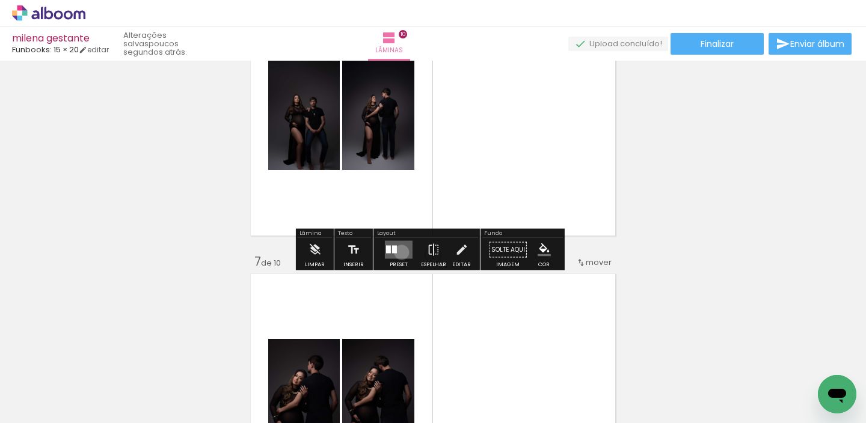
click at [399, 252] on quentale-layouter at bounding box center [399, 250] width 28 height 18
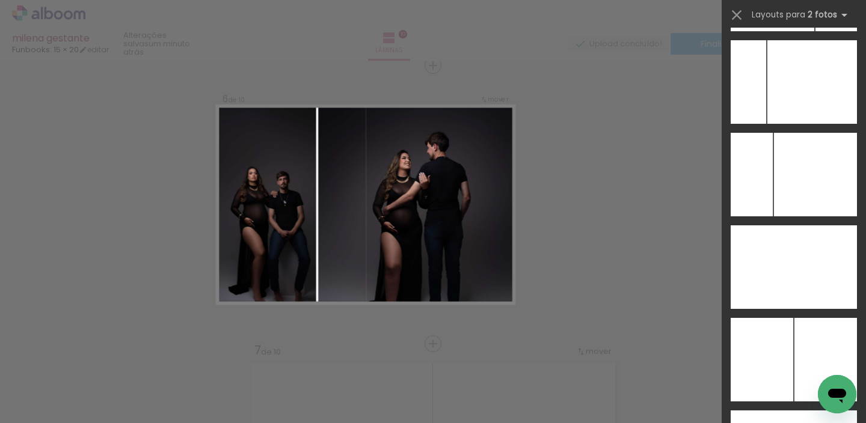
scroll to position [6851, 0]
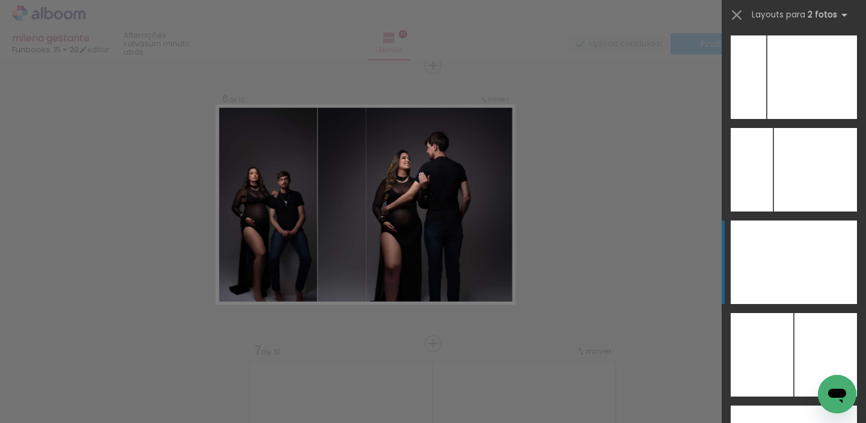
click at [792, 278] on div at bounding box center [814, 263] width 84 height 84
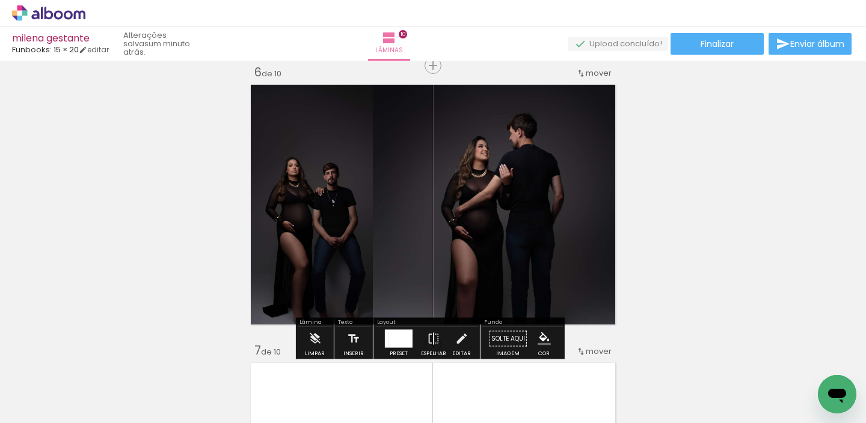
click at [402, 213] on quentale-photo at bounding box center [496, 205] width 246 height 248
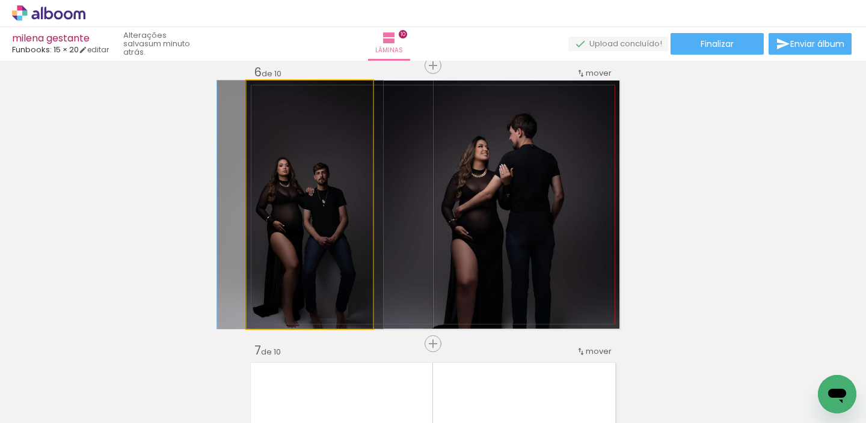
drag, startPoint x: 359, startPoint y: 213, endPoint x: 349, endPoint y: 189, distance: 25.9
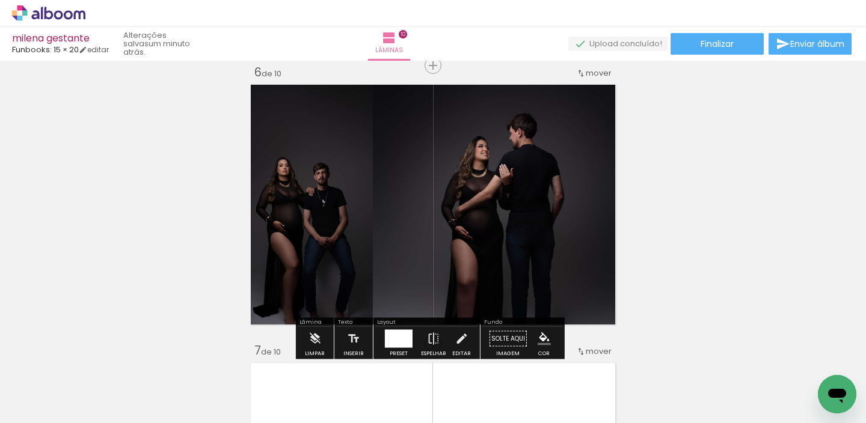
click at [396, 337] on div at bounding box center [400, 339] width 23 height 18
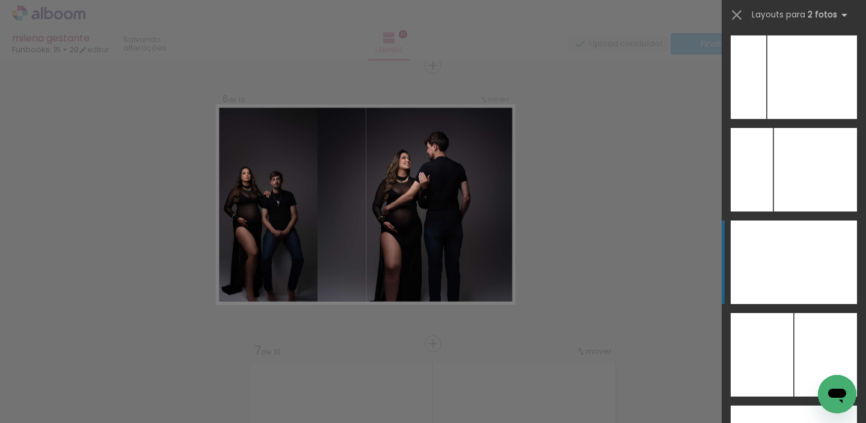
scroll to position [7035, 0]
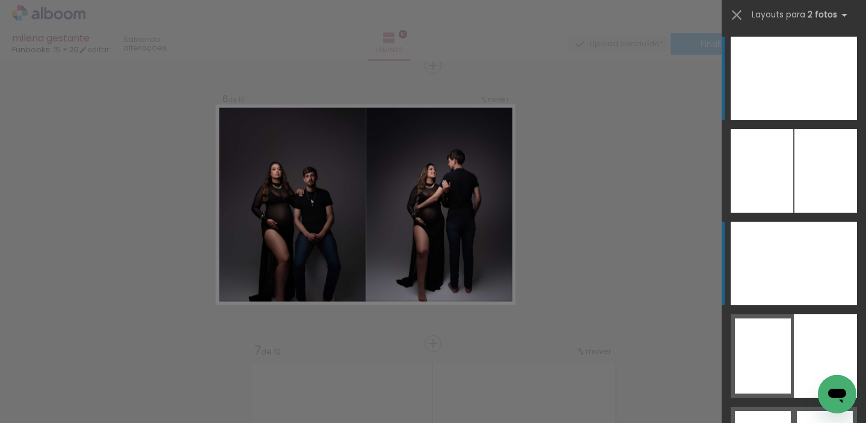
click at [767, 280] on div at bounding box center [761, 264] width 63 height 84
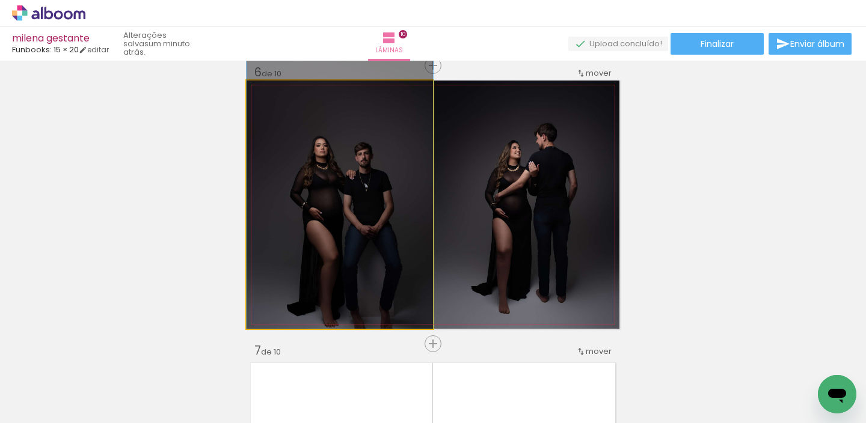
drag, startPoint x: 360, startPoint y: 243, endPoint x: 361, endPoint y: 211, distance: 31.9
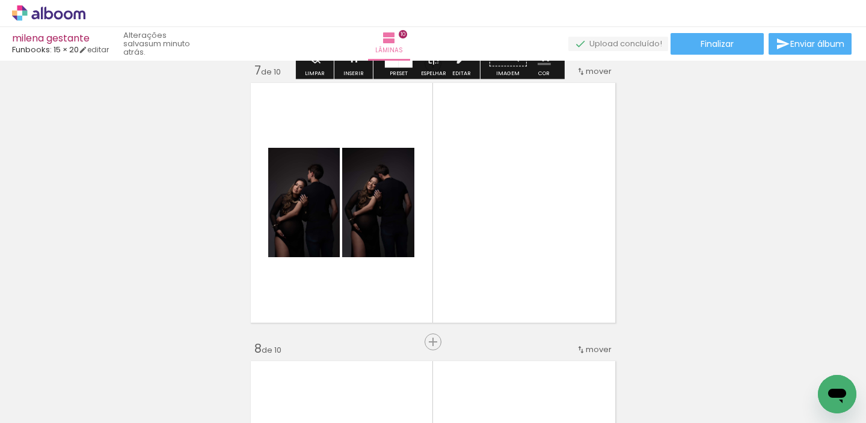
scroll to position [1706, 0]
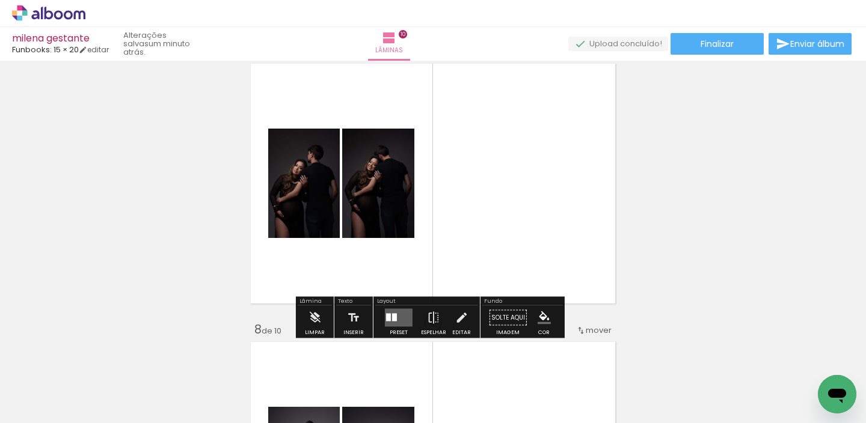
click at [394, 321] on quentale-layouter at bounding box center [399, 318] width 28 height 18
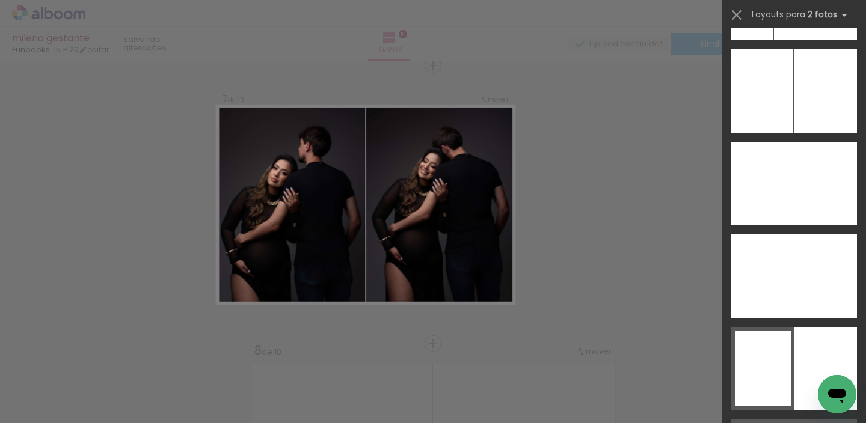
scroll to position [7029, 0]
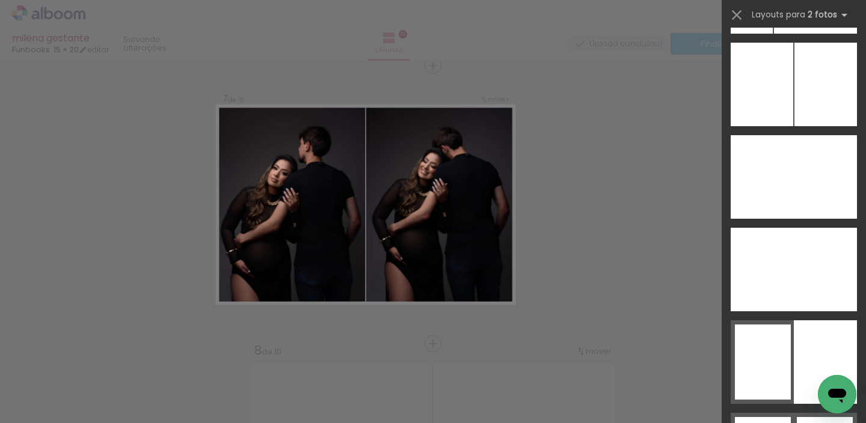
click at [793, 176] on div at bounding box center [824, 177] width 63 height 84
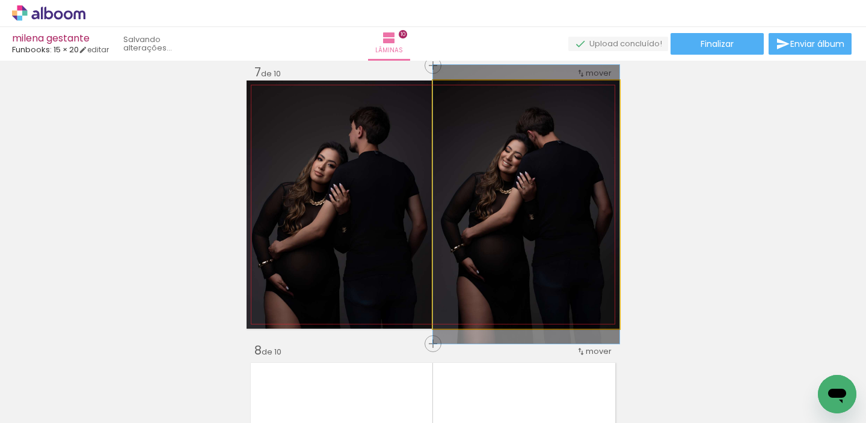
drag, startPoint x: 556, startPoint y: 211, endPoint x: 515, endPoint y: 207, distance: 41.0
click at [515, 207] on div at bounding box center [526, 204] width 186 height 279
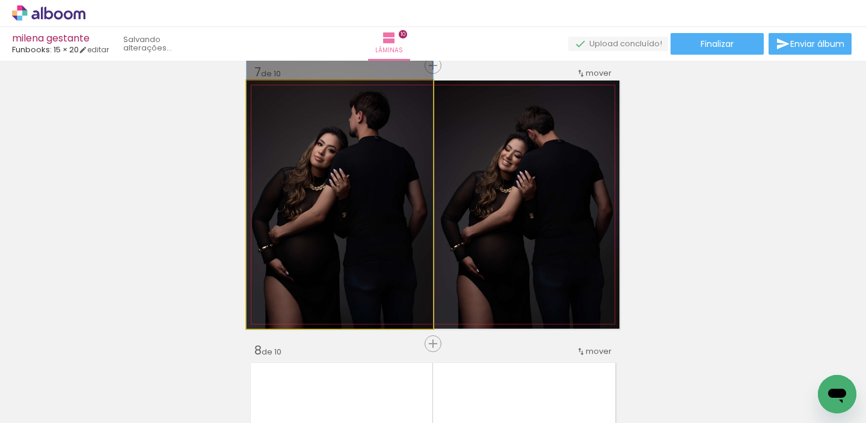
drag, startPoint x: 385, startPoint y: 206, endPoint x: 386, endPoint y: 172, distance: 33.7
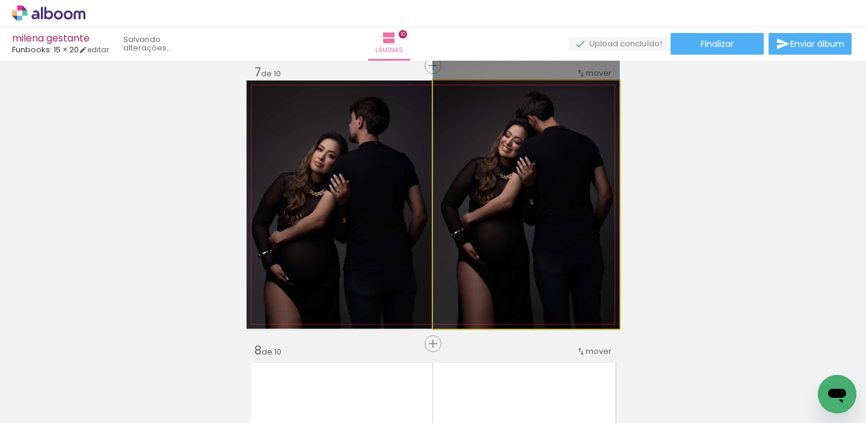
drag, startPoint x: 553, startPoint y: 207, endPoint x: 553, endPoint y: 190, distance: 16.8
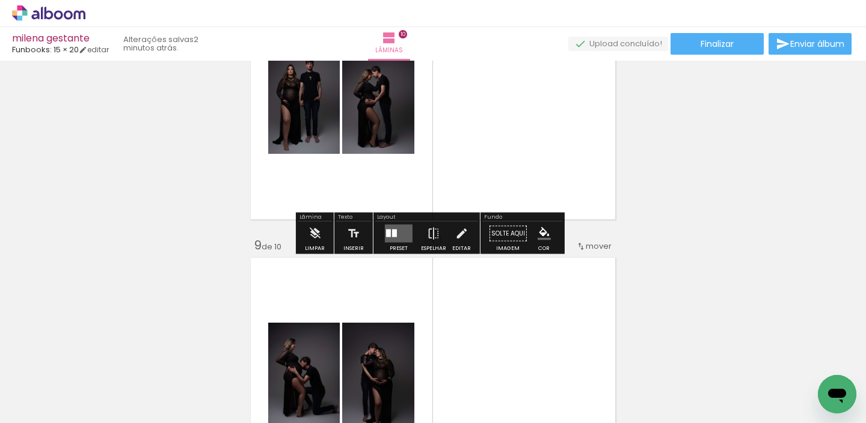
scroll to position [2072, 0]
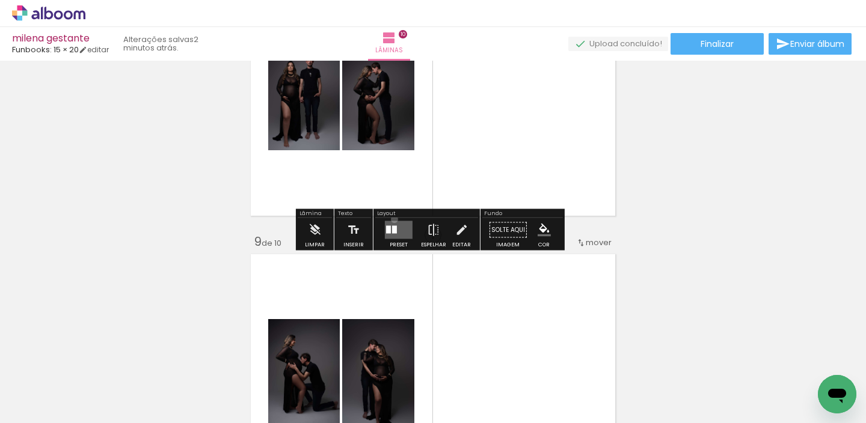
click at [391, 219] on div at bounding box center [398, 230] width 32 height 24
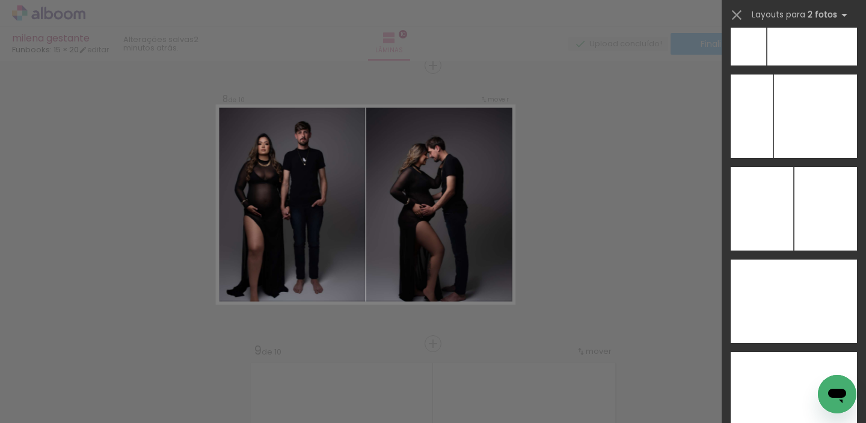
scroll to position [6947, 0]
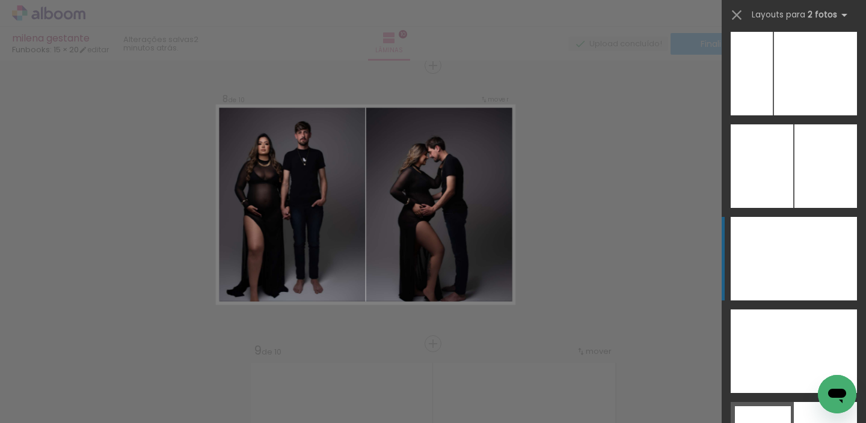
click at [782, 234] on div at bounding box center [761, 259] width 63 height 84
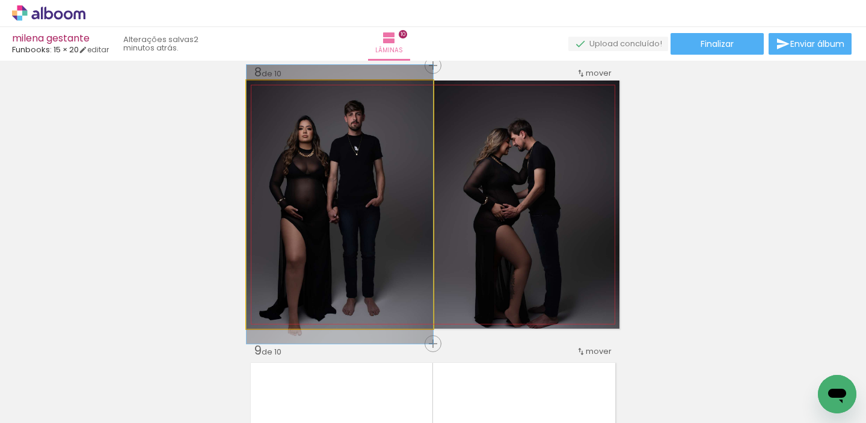
drag, startPoint x: 360, startPoint y: 201, endPoint x: 373, endPoint y: 201, distance: 12.6
click at [372, 201] on div at bounding box center [339, 204] width 186 height 279
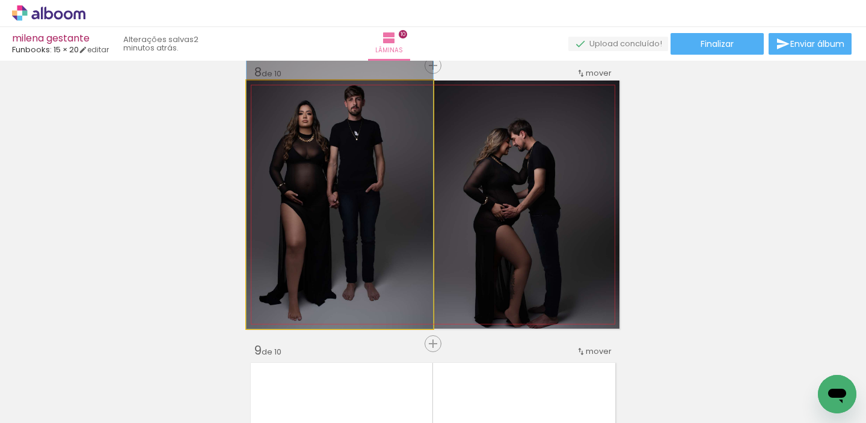
drag, startPoint x: 371, startPoint y: 204, endPoint x: 370, endPoint y: 188, distance: 16.8
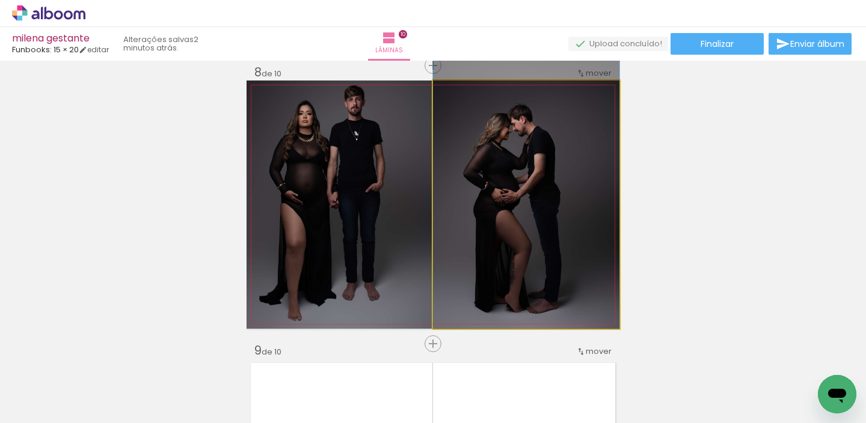
drag, startPoint x: 481, startPoint y: 216, endPoint x: 475, endPoint y: 187, distance: 29.9
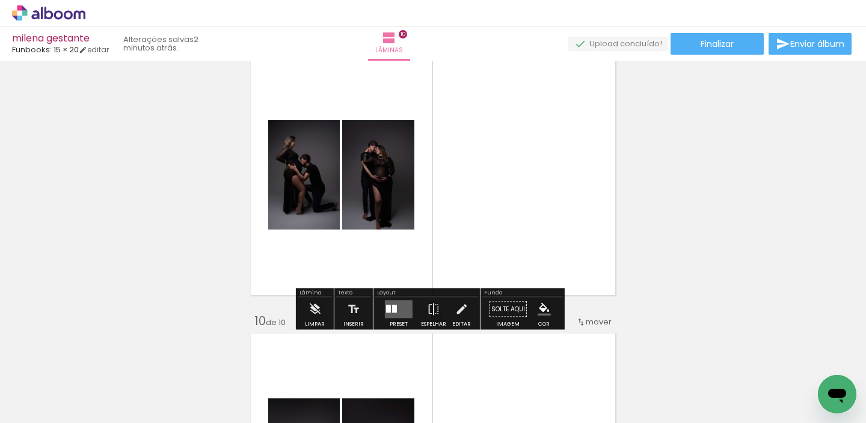
scroll to position [2273, 0]
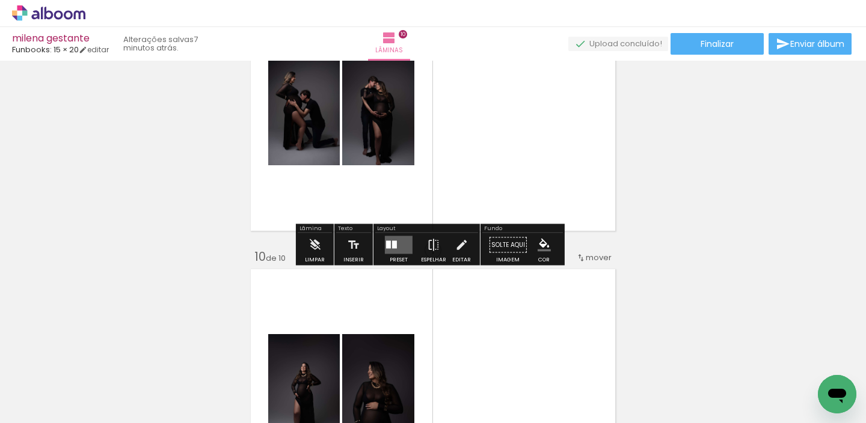
scroll to position [2339, 0]
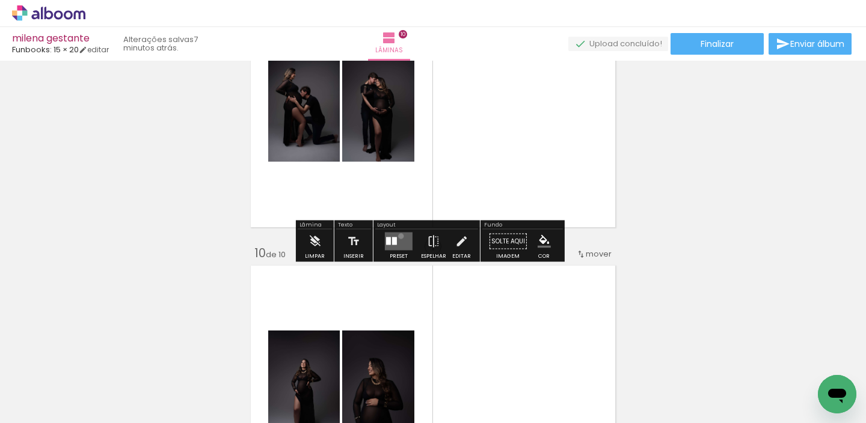
click at [397, 236] on quentale-layouter at bounding box center [399, 242] width 28 height 18
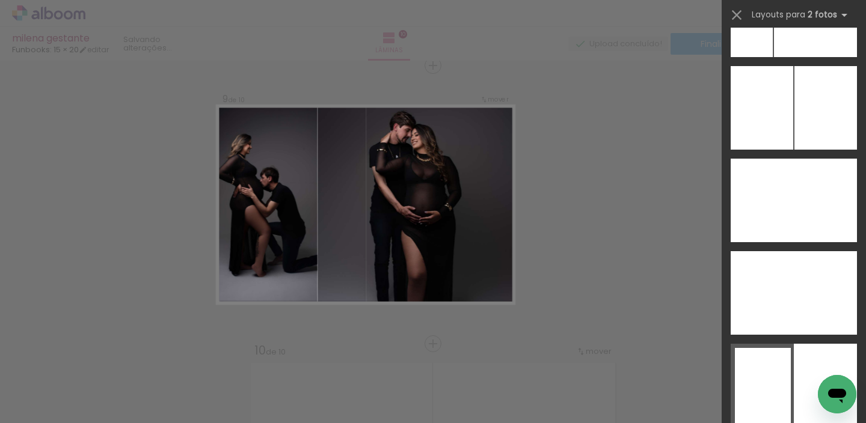
scroll to position [7057, 0]
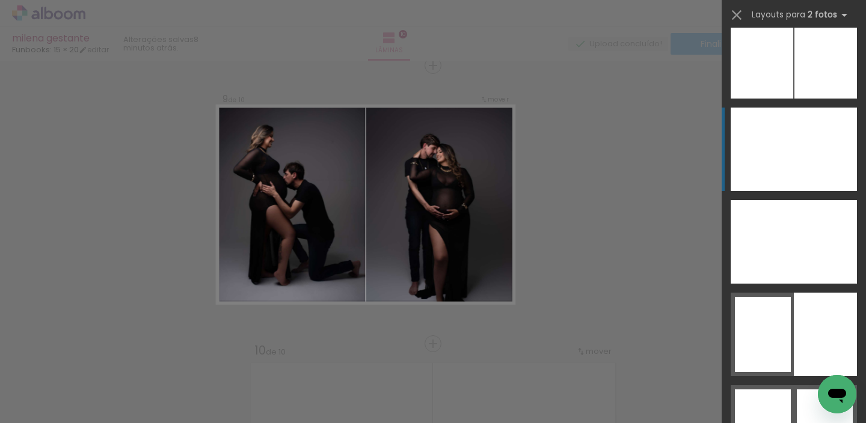
click at [756, 139] on div at bounding box center [761, 150] width 63 height 84
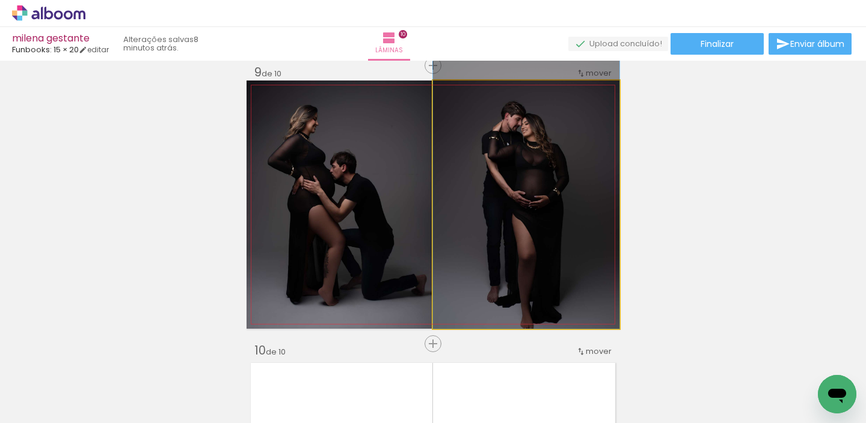
drag, startPoint x: 594, startPoint y: 186, endPoint x: 594, endPoint y: 153, distance: 33.1
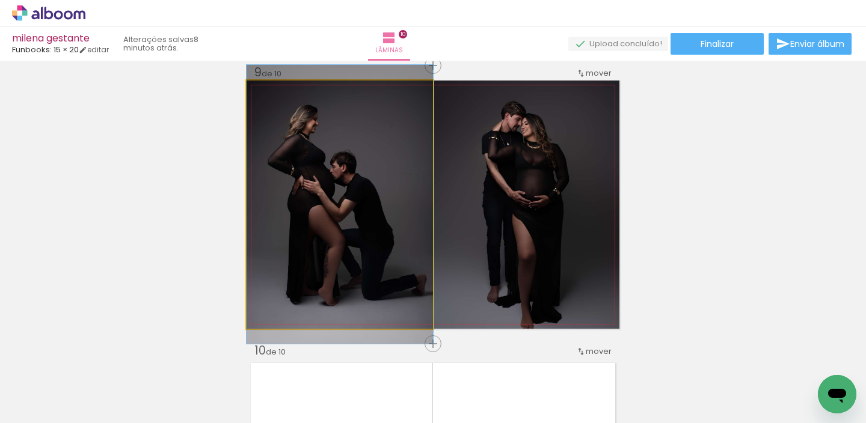
drag, startPoint x: 353, startPoint y: 209, endPoint x: 355, endPoint y: 203, distance: 6.1
click at [354, 204] on div at bounding box center [339, 204] width 186 height 279
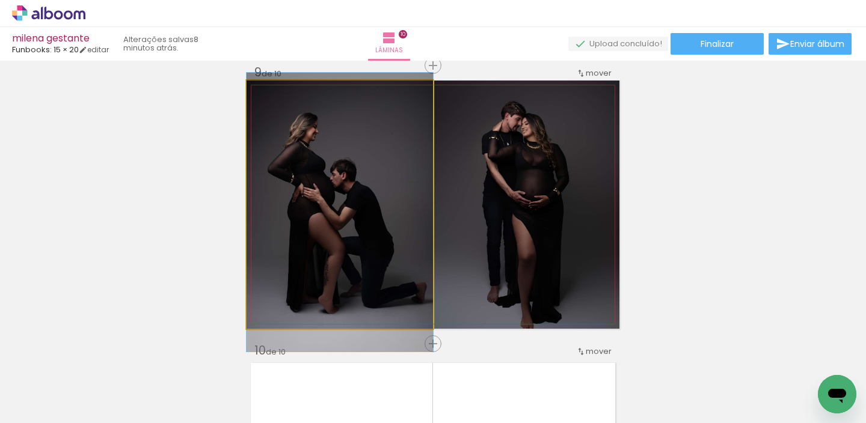
drag, startPoint x: 358, startPoint y: 201, endPoint x: 358, endPoint y: 214, distance: 13.2
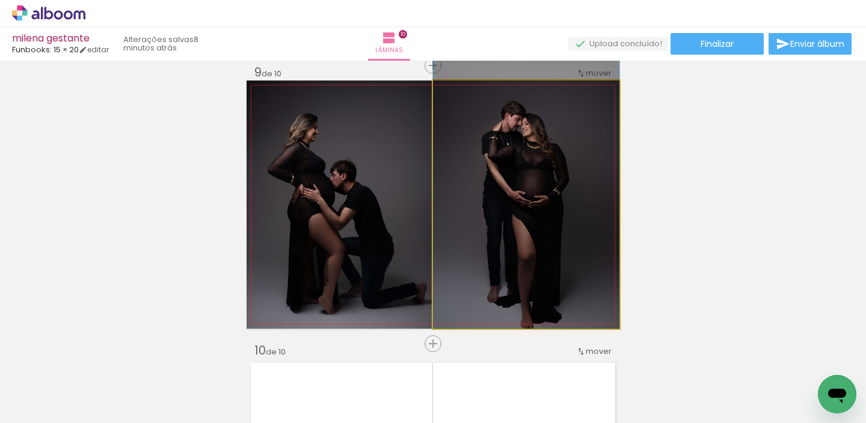
drag, startPoint x: 523, startPoint y: 255, endPoint x: 521, endPoint y: 204, distance: 51.1
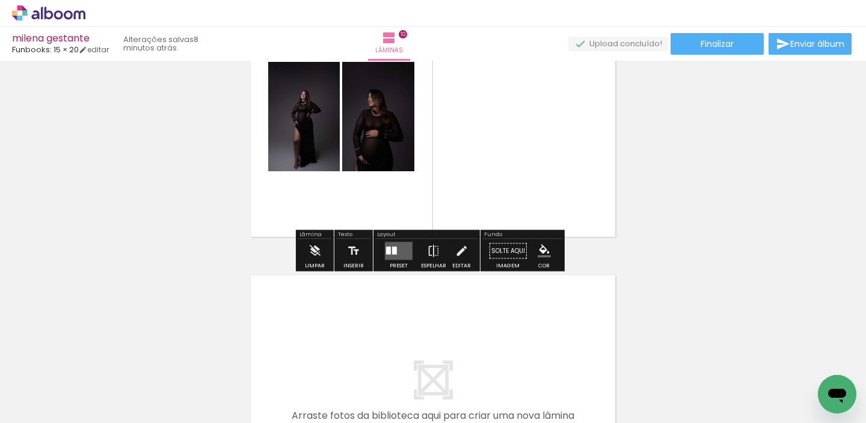
scroll to position [2639, 0]
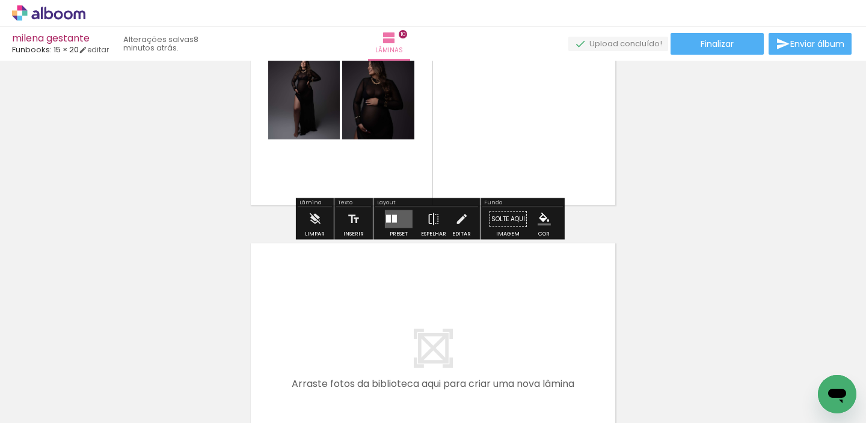
click at [399, 225] on quentale-layouter at bounding box center [399, 219] width 28 height 18
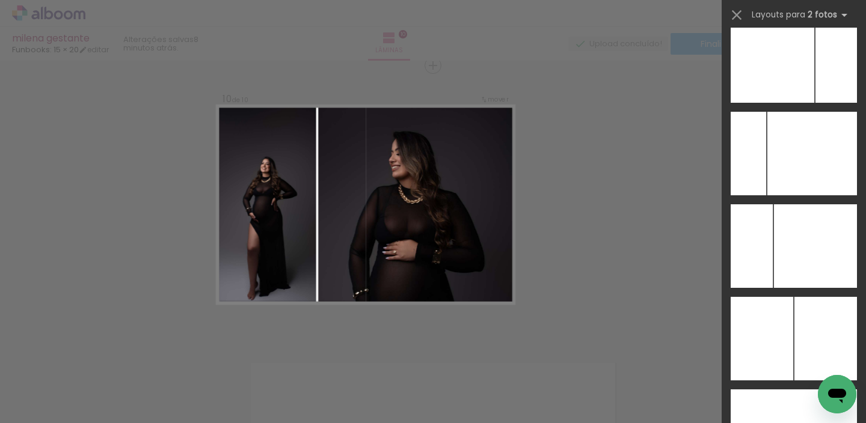
scroll to position [6779, 0]
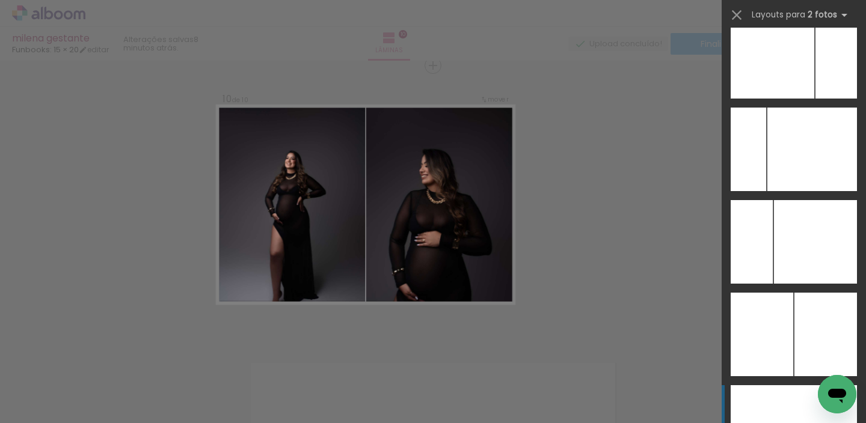
click at [802, 397] on div at bounding box center [824, 427] width 63 height 84
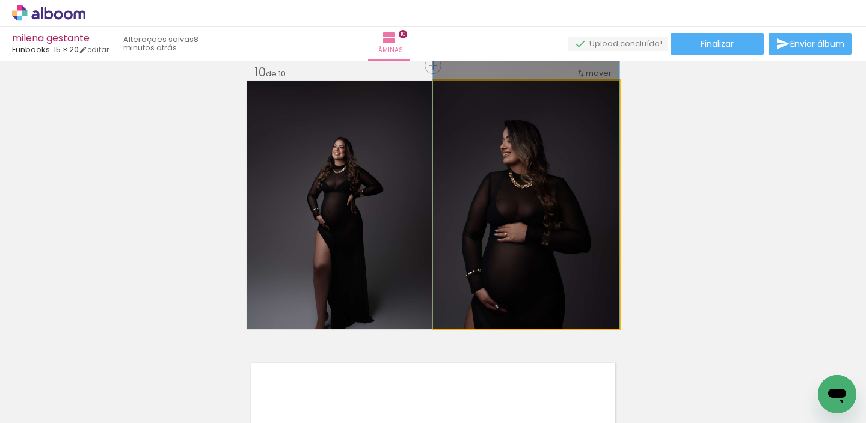
drag, startPoint x: 566, startPoint y: 268, endPoint x: 570, endPoint y: 220, distance: 48.3
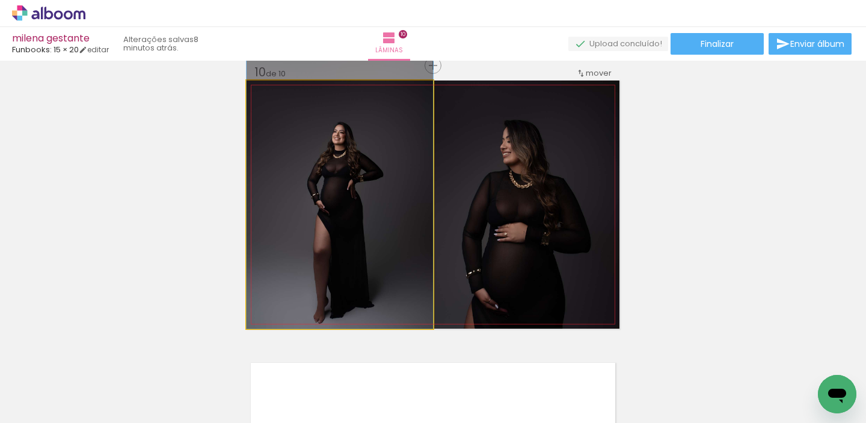
drag, startPoint x: 358, startPoint y: 212, endPoint x: 369, endPoint y: 142, distance: 70.7
click at [368, 142] on div at bounding box center [339, 189] width 186 height 279
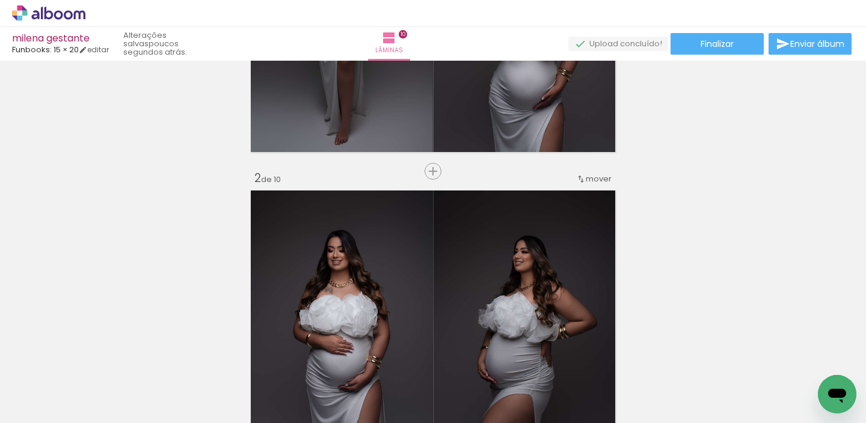
scroll to position [0, 0]
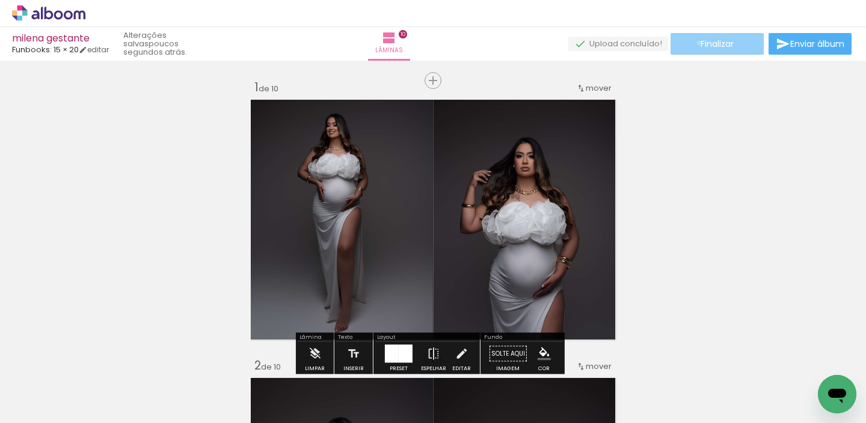
click at [694, 43] on paper-button "Finalizar" at bounding box center [716, 44] width 93 height 22
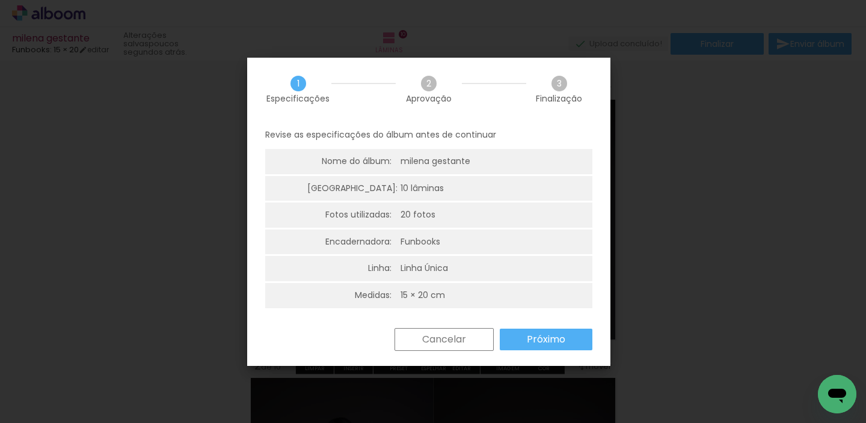
click at [517, 338] on paper-button "Próximo" at bounding box center [546, 340] width 93 height 22
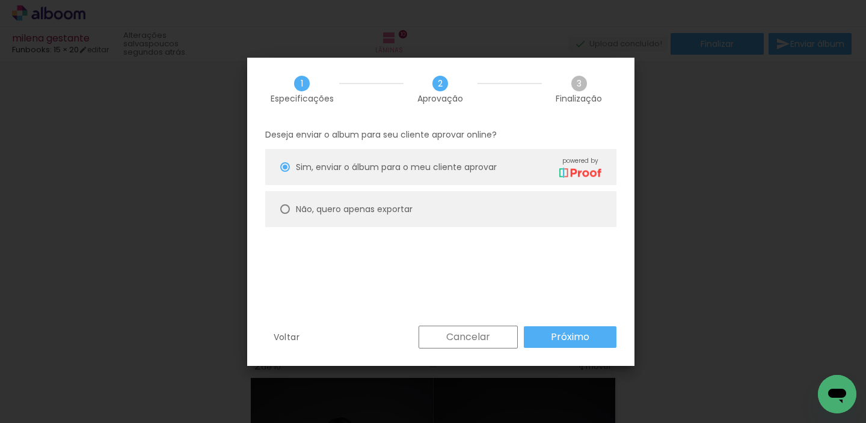
click at [456, 213] on paper-radio-button "Não, quero apenas exportar" at bounding box center [440, 209] width 351 height 36
type paper-radio-button "on"
click at [542, 331] on paper-button "Próximo" at bounding box center [570, 337] width 93 height 22
type input "Alta, 300 DPI"
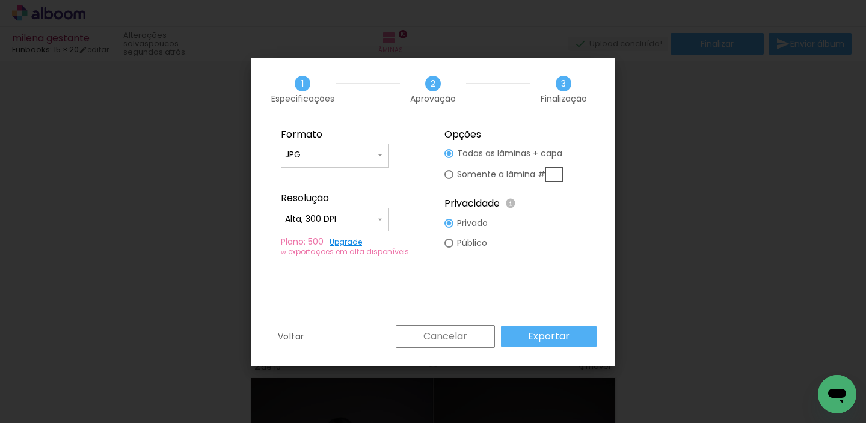
click at [0, 0] on slot "Exportar" at bounding box center [0, 0] width 0 height 0
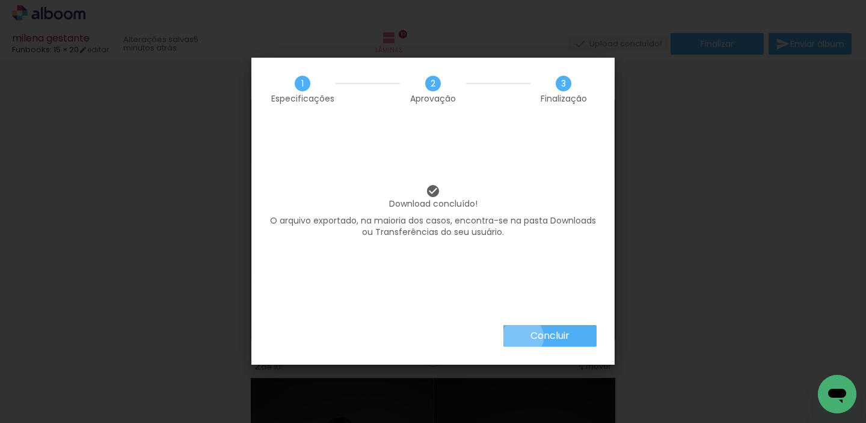
click at [522, 337] on paper-button "Concluir" at bounding box center [549, 336] width 93 height 22
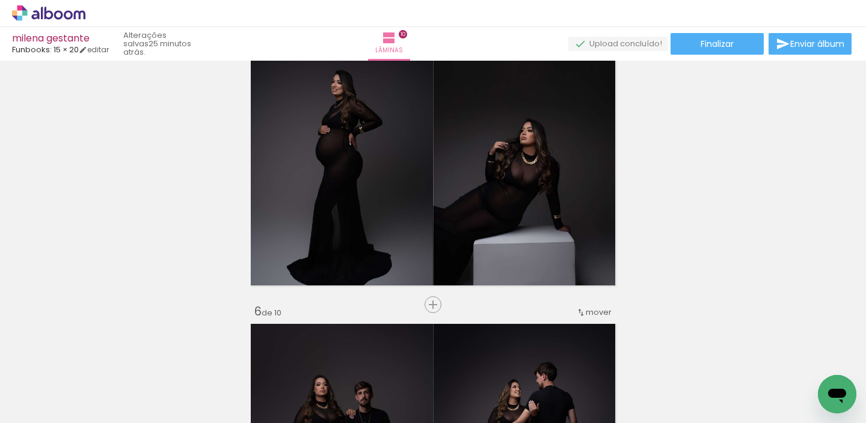
scroll to position [1164, 0]
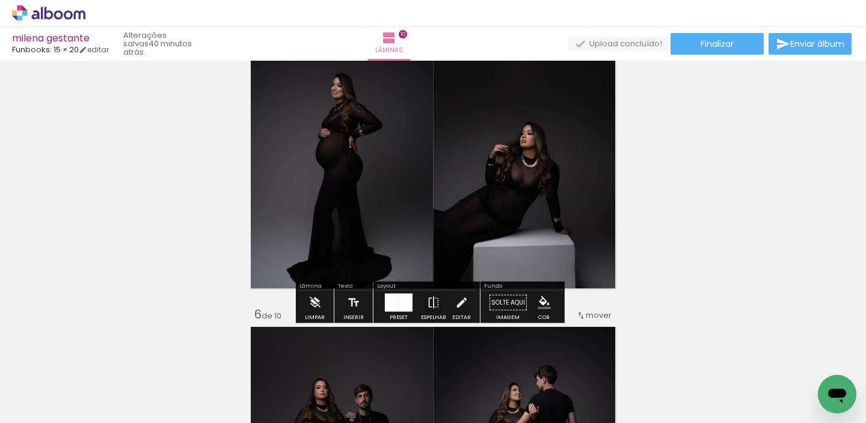
click at [13, 14] on icon at bounding box center [14, 13] width 5 height 5
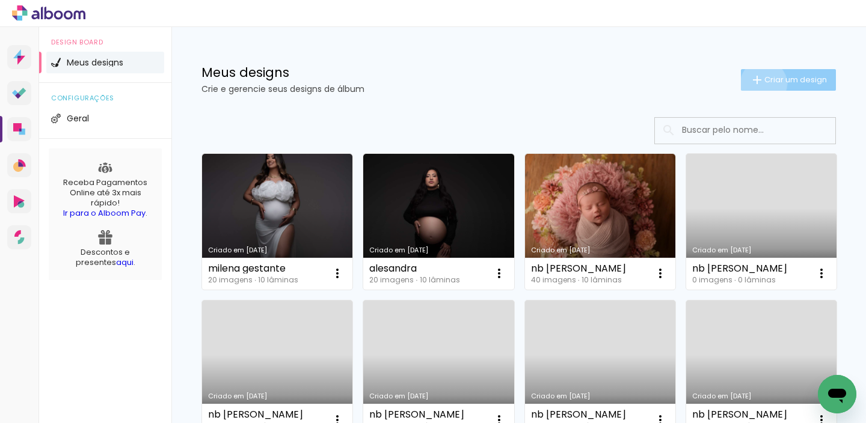
click at [752, 83] on iron-icon at bounding box center [757, 80] width 14 height 14
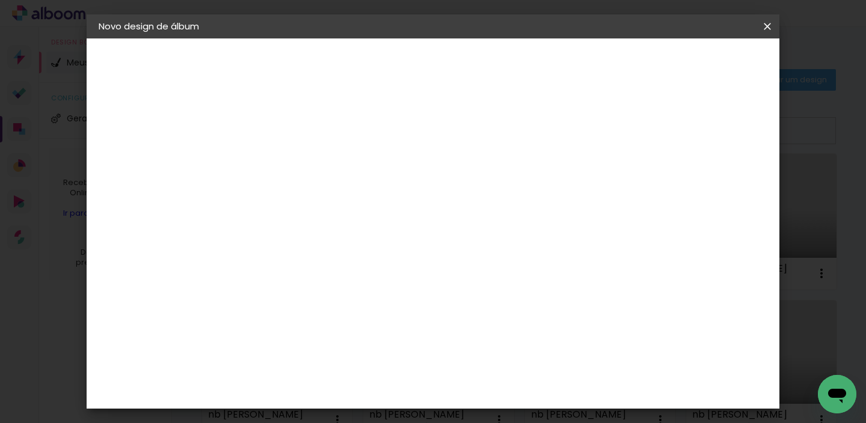
click at [295, 160] on input at bounding box center [295, 161] width 0 height 19
type input "EMY_7845 OR EMY_7848 OR EMY_7878 OR EMY_7898 OR EMY_7899 OR EMY_7906 OR EMY_791…"
type paper-input "EMY_7845 OR EMY_7848 OR EMY_7878 OR EMY_7898 OR EMY_7899 OR EMY_7906 OR EMY_791…"
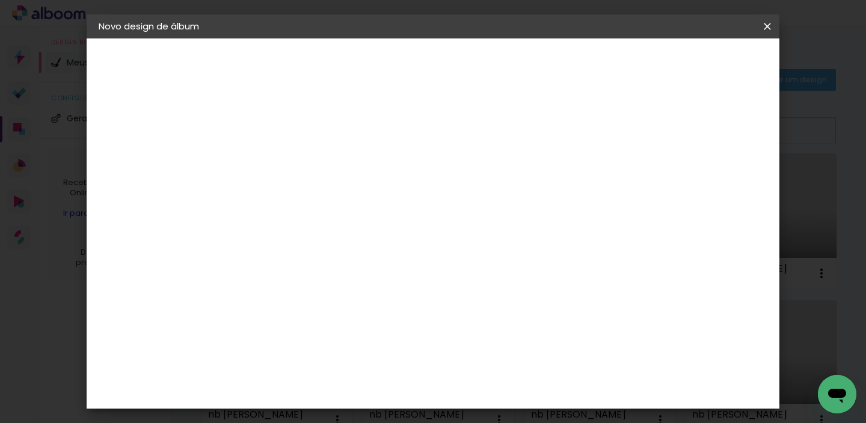
drag, startPoint x: 634, startPoint y: 162, endPoint x: 402, endPoint y: 163, distance: 232.0
click at [329, 161] on div at bounding box center [295, 162] width 69 height 91
drag, startPoint x: 626, startPoint y: 158, endPoint x: 573, endPoint y: 156, distance: 53.5
click at [295, 156] on input "EMY_7845 OR EMY_7848 OR EMY_7878 OR EMY_7898 OR EMY_7899 OR EMY_7906 OR EMY_791…" at bounding box center [295, 161] width 0 height 19
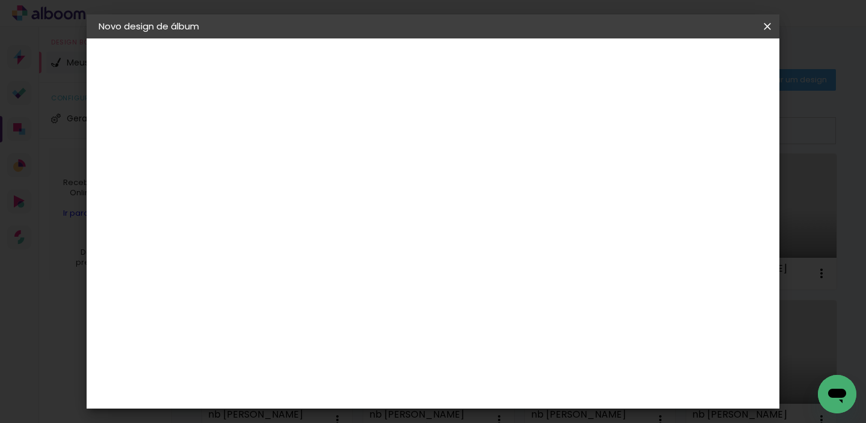
click at [295, 156] on input "EMY_7845 OR EMY_7848 OR EMY_7878 OR EMY_7898 OR EMY_7899 OR EMY_7906 OR EMY_791…" at bounding box center [295, 161] width 0 height 19
click at [295, 164] on input at bounding box center [295, 161] width 0 height 19
paste input "[PERSON_NAME]"
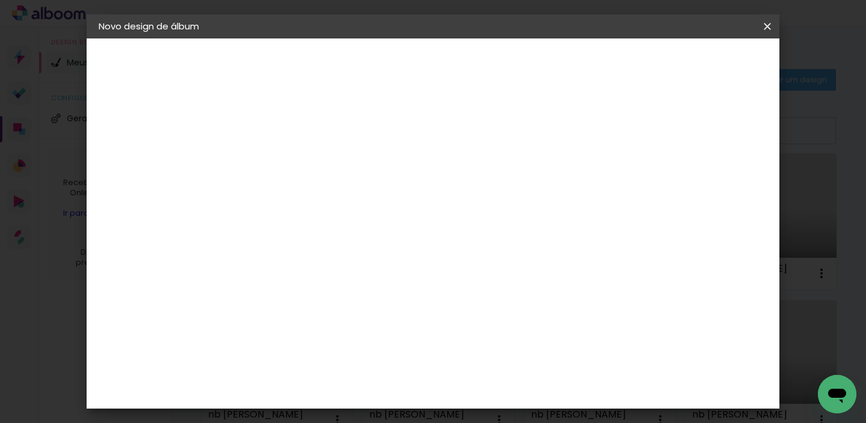
type input "[PERSON_NAME]"
type paper-input "[PERSON_NAME]"
click at [0, 0] on slot "Avançar" at bounding box center [0, 0] width 0 height 0
click at [386, 227] on input at bounding box center [325, 228] width 121 height 15
type input "fu"
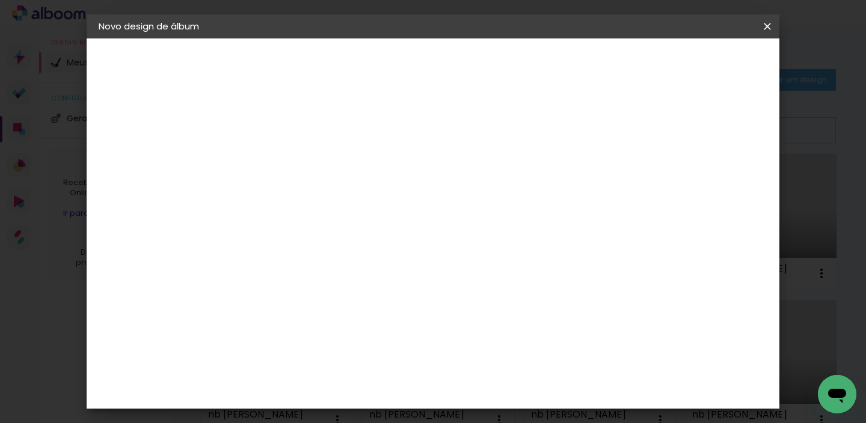
type paper-input "fu"
click at [308, 270] on div "Funbooks" at bounding box center [310, 272] width 46 height 10
click at [488, 73] on paper-button "Avançar" at bounding box center [458, 63] width 59 height 20
click at [376, 380] on span "15 × 20" at bounding box center [348, 396] width 56 height 32
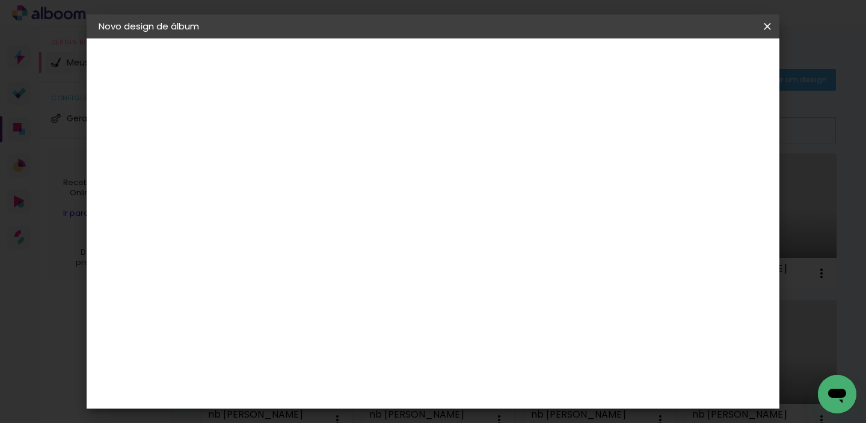
click at [491, 72] on paper-button "Avançar" at bounding box center [461, 63] width 59 height 20
click at [531, 66] on span "Iniciar design" at bounding box center [514, 68] width 34 height 17
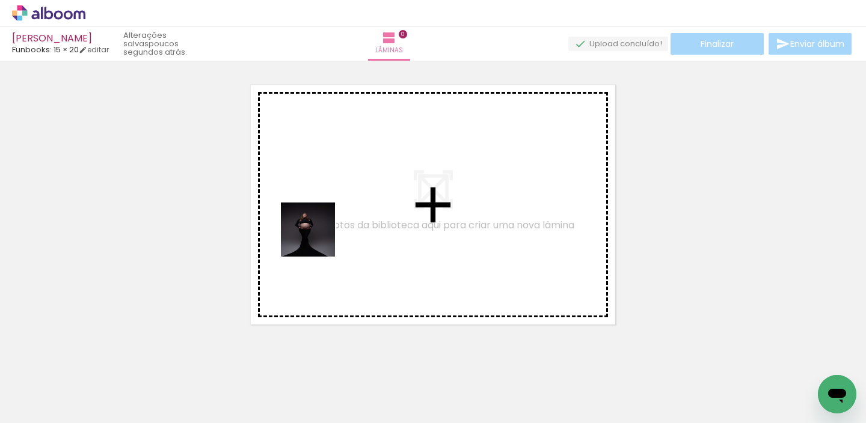
drag, startPoint x: 139, startPoint y: 383, endPoint x: 324, endPoint y: 233, distance: 238.4
click at [322, 235] on quentale-workspace at bounding box center [433, 211] width 866 height 423
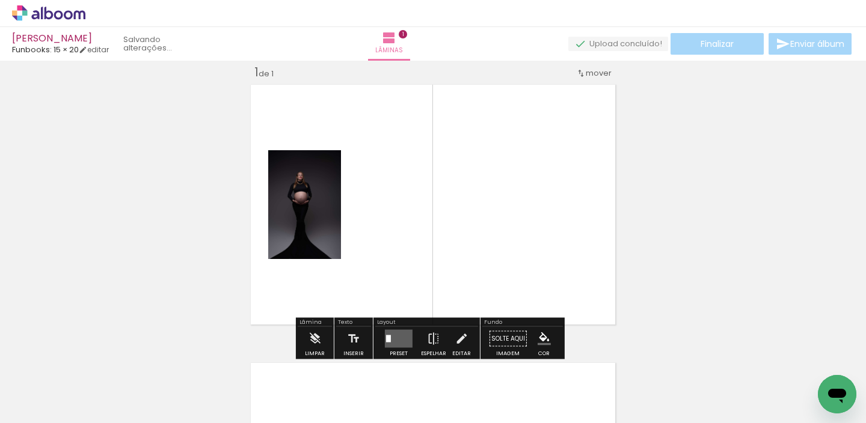
scroll to position [15, 0]
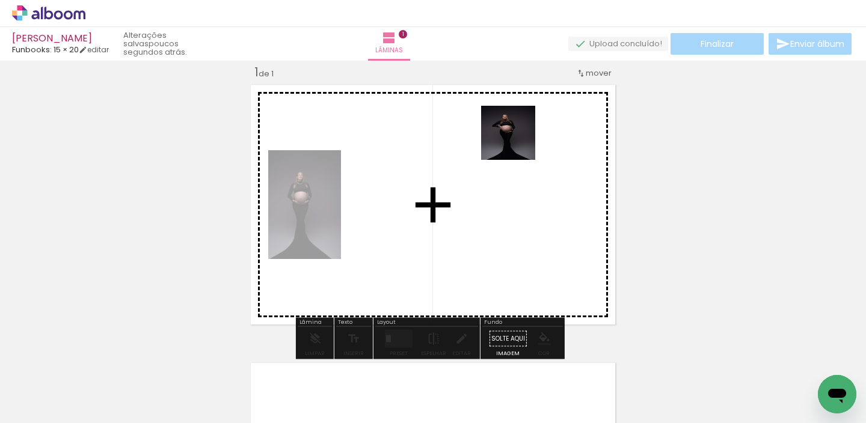
drag, startPoint x: 197, startPoint y: 378, endPoint x: 534, endPoint y: 132, distance: 417.7
click at [533, 132] on quentale-workspace at bounding box center [433, 211] width 866 height 423
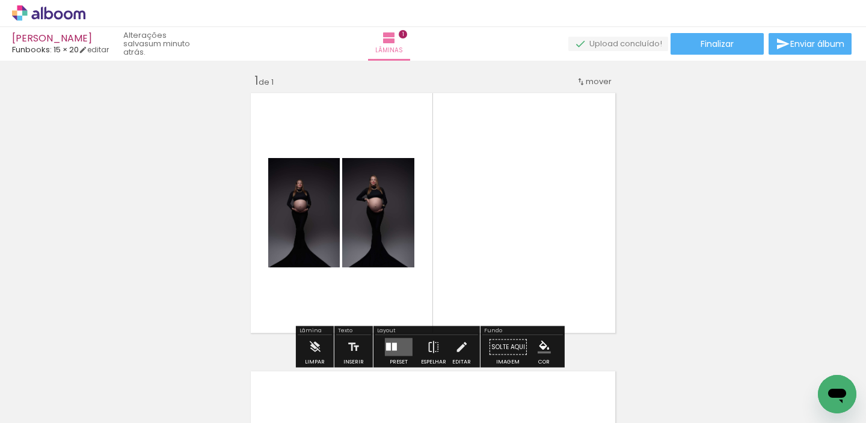
scroll to position [60, 0]
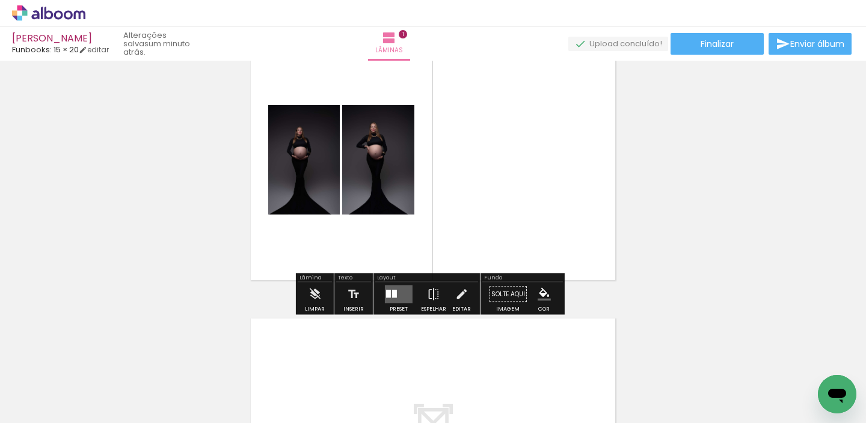
click at [388, 286] on quentale-layouter at bounding box center [399, 295] width 28 height 18
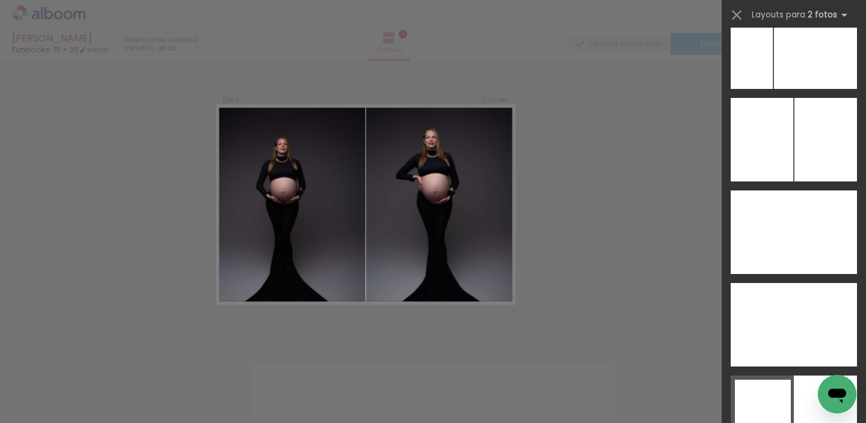
scroll to position [6985, 0]
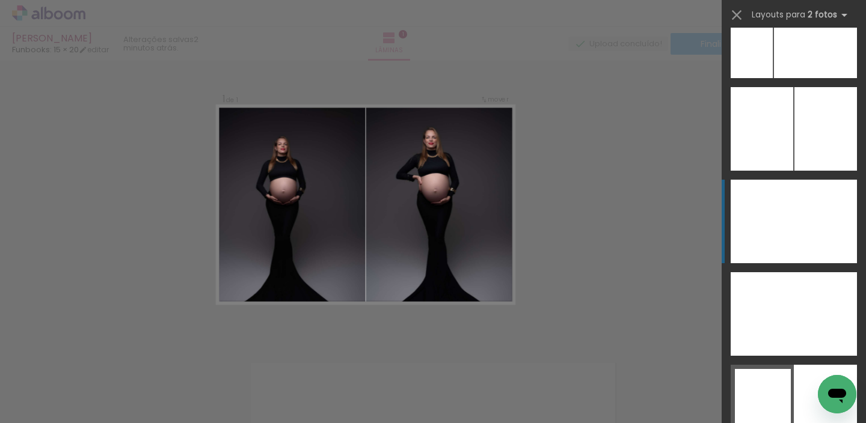
click at [781, 210] on div at bounding box center [761, 222] width 63 height 84
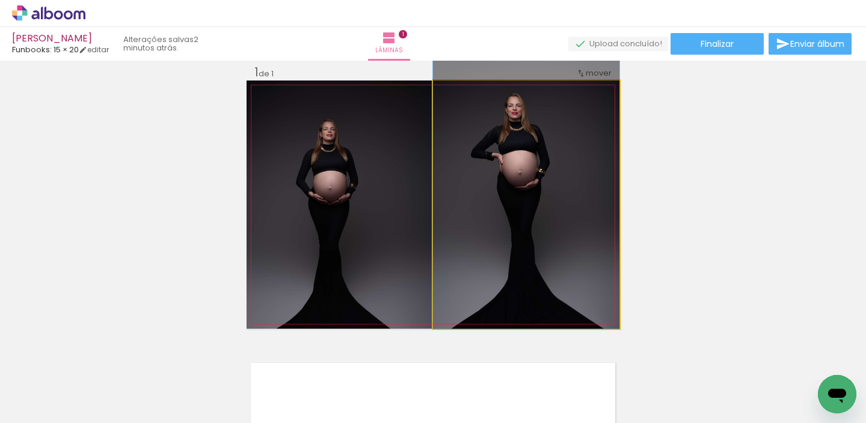
drag, startPoint x: 471, startPoint y: 242, endPoint x: 515, endPoint y: 220, distance: 49.2
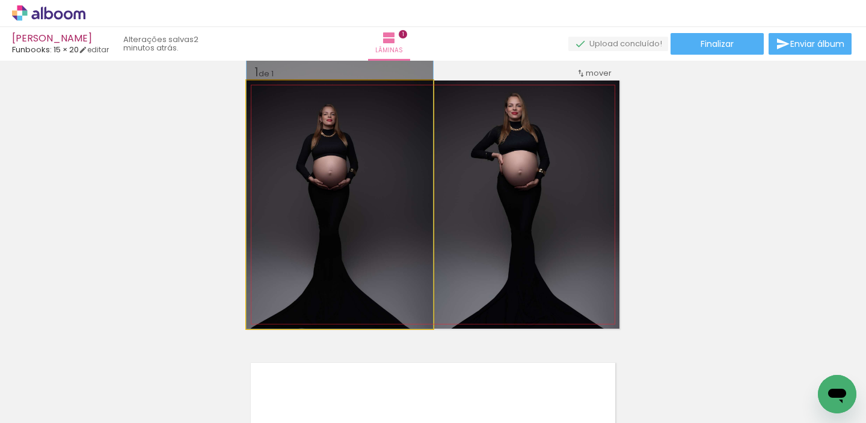
drag, startPoint x: 367, startPoint y: 243, endPoint x: 372, endPoint y: 194, distance: 49.5
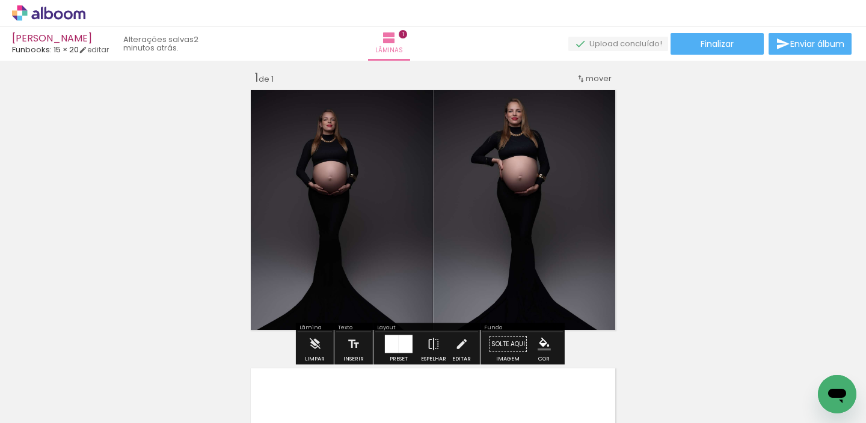
scroll to position [4, 0]
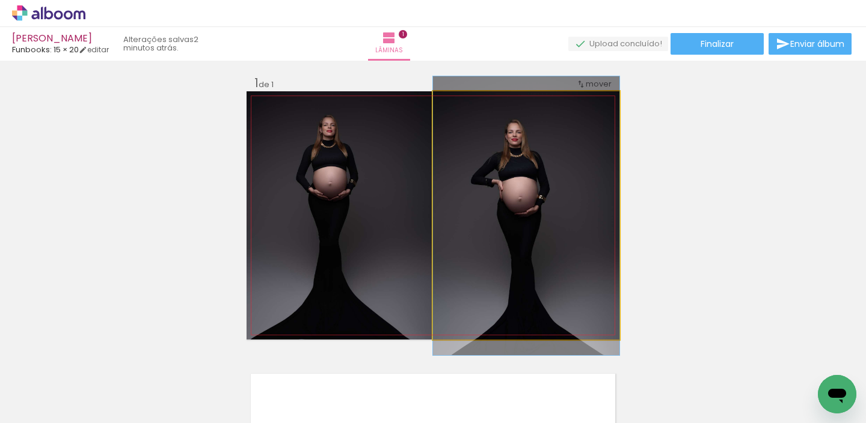
drag, startPoint x: 512, startPoint y: 251, endPoint x: 512, endPoint y: 267, distance: 15.6
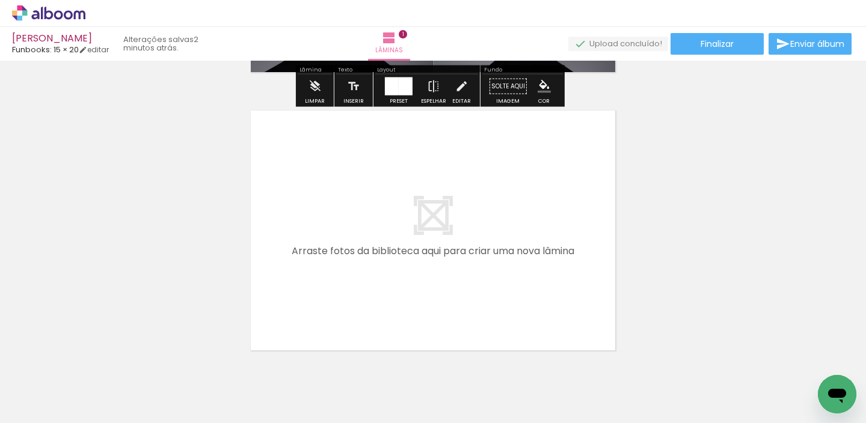
scroll to position [278, 0]
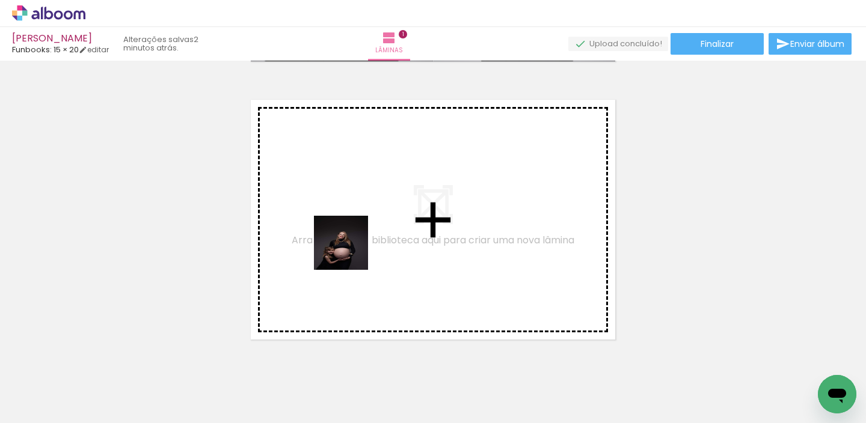
drag, startPoint x: 317, startPoint y: 302, endPoint x: 341, endPoint y: 345, distance: 49.0
click at [373, 227] on quentale-workspace at bounding box center [433, 211] width 866 height 423
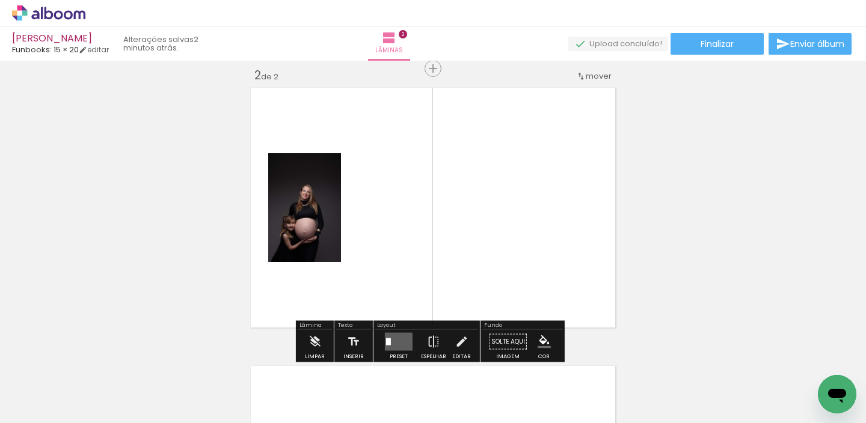
scroll to position [293, 0]
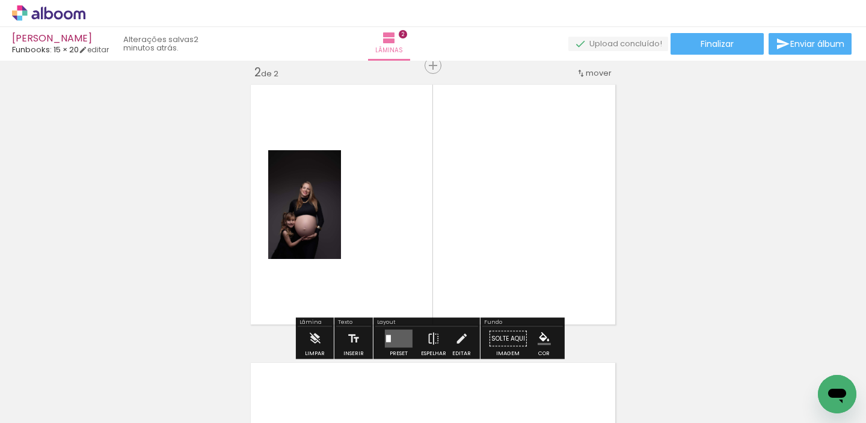
drag, startPoint x: 328, startPoint y: 391, endPoint x: 411, endPoint y: 238, distance: 173.8
click at [453, 216] on quentale-workspace at bounding box center [433, 211] width 866 height 423
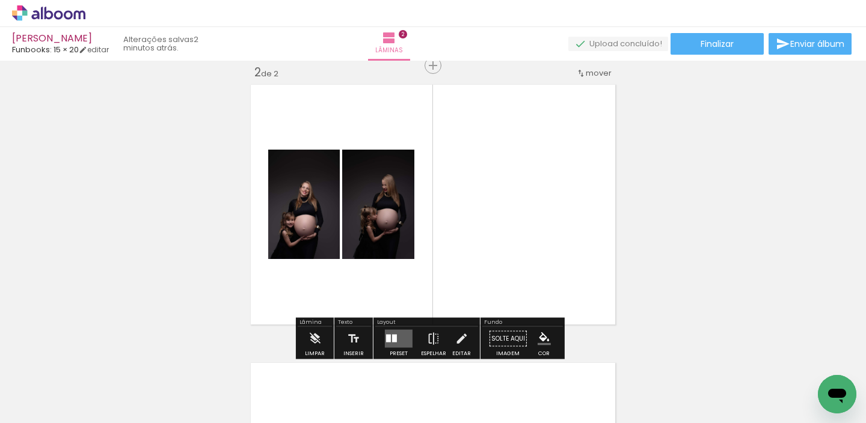
click at [468, 218] on quentale-workspace at bounding box center [433, 211] width 866 height 423
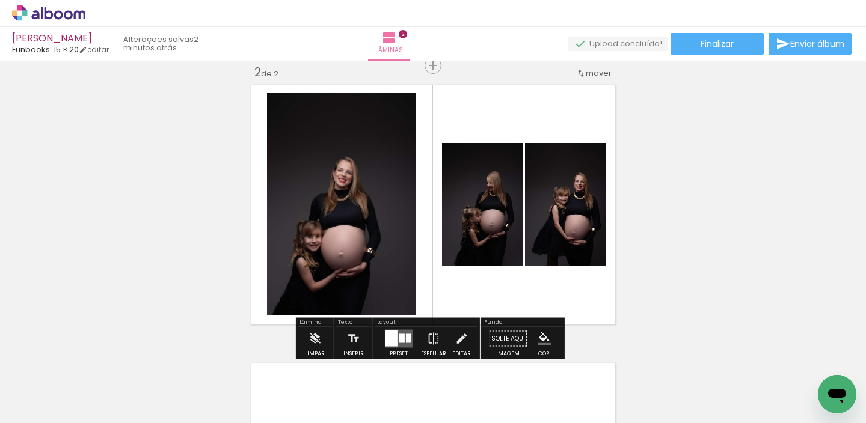
click at [397, 343] on quentale-layouter at bounding box center [399, 339] width 28 height 18
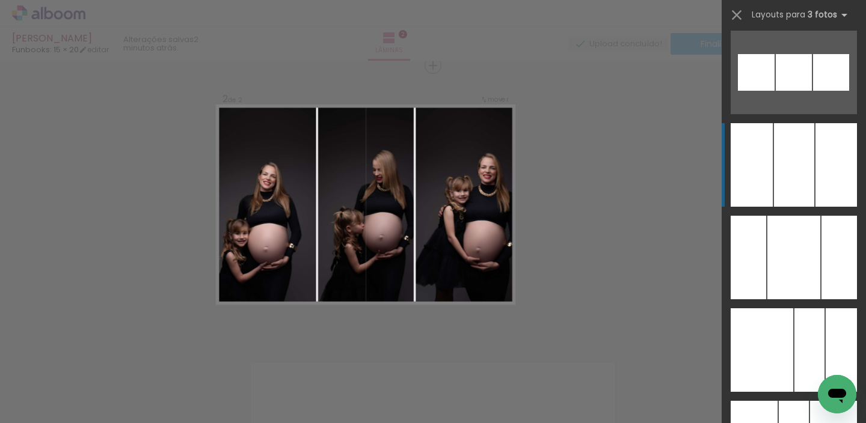
scroll to position [6765, 0]
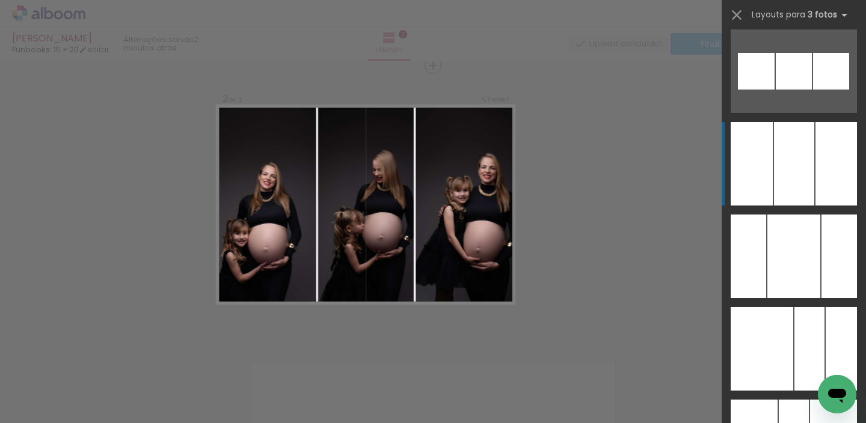
click at [774, 189] on div at bounding box center [794, 164] width 40 height 84
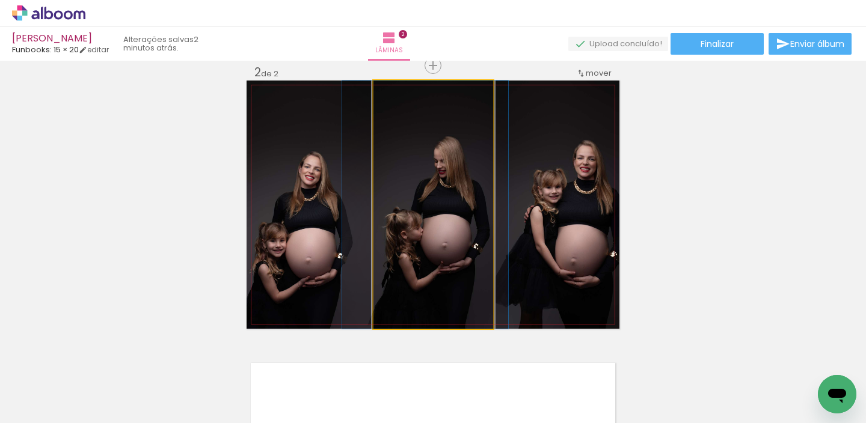
drag, startPoint x: 411, startPoint y: 193, endPoint x: 403, endPoint y: 192, distance: 7.8
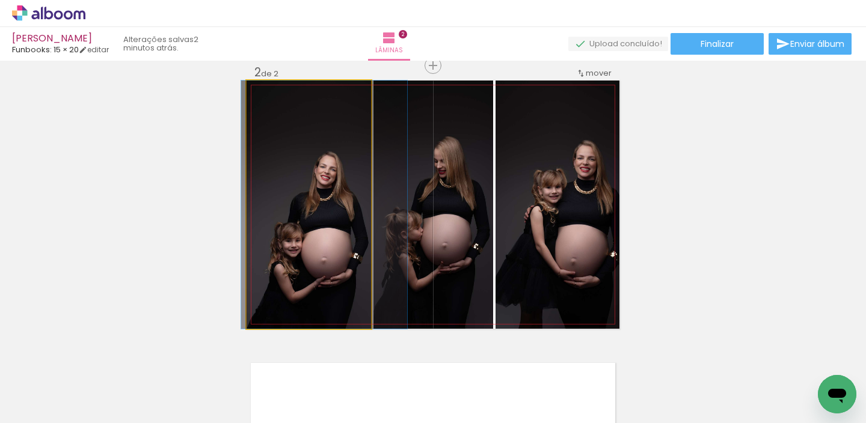
drag, startPoint x: 332, startPoint y: 204, endPoint x: 347, endPoint y: 206, distance: 15.7
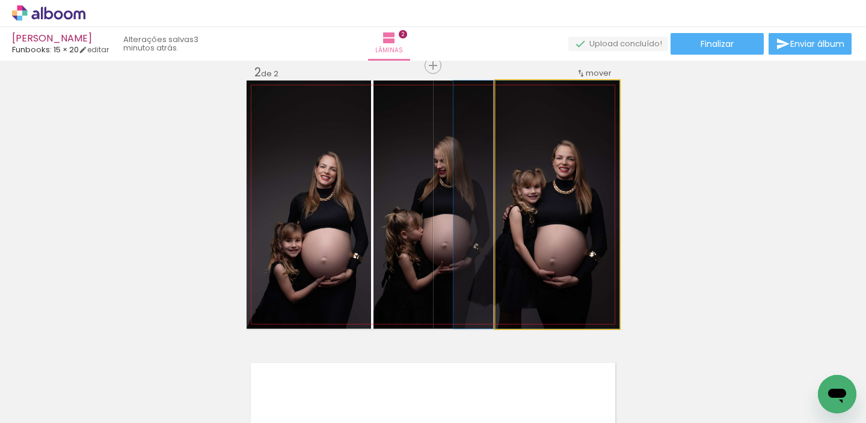
drag, startPoint x: 541, startPoint y: 212, endPoint x: 518, endPoint y: 211, distance: 23.5
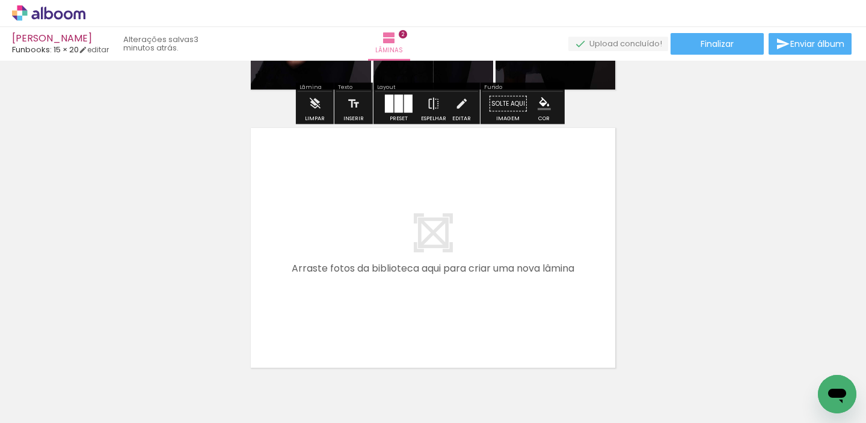
scroll to position [530, 0]
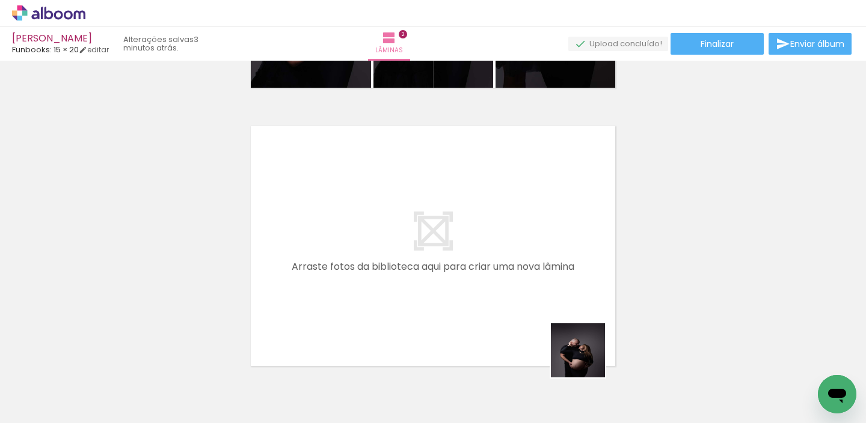
drag, startPoint x: 594, startPoint y: 380, endPoint x: 524, endPoint y: 211, distance: 183.5
click at [524, 211] on quentale-workspace at bounding box center [433, 211] width 866 height 423
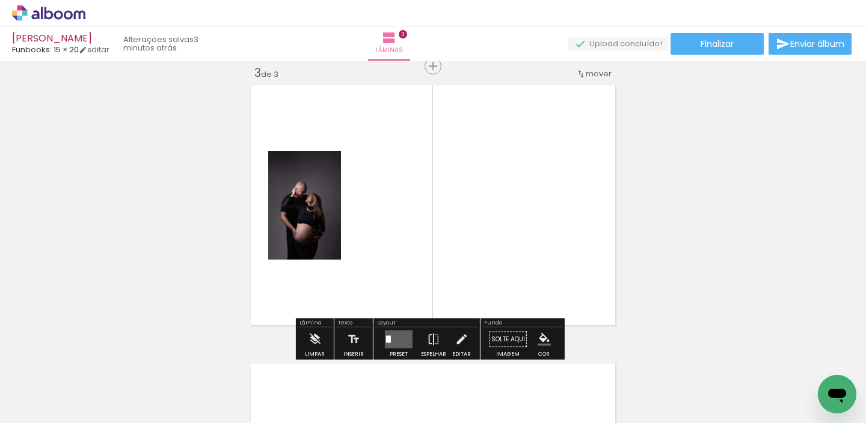
scroll to position [572, 0]
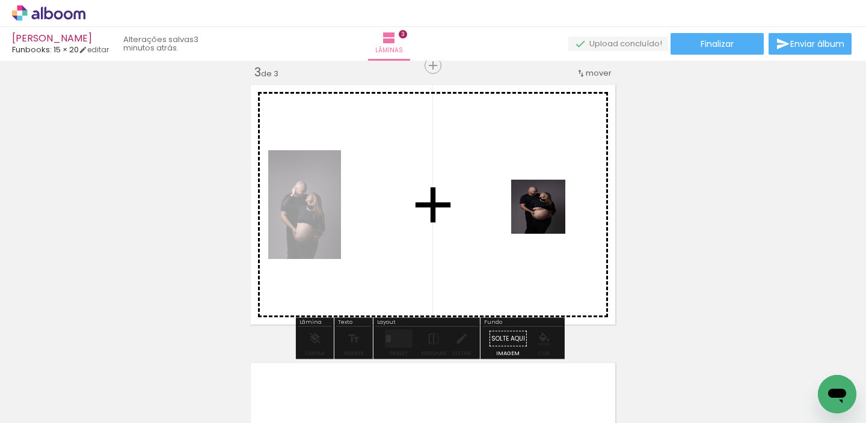
drag, startPoint x: 667, startPoint y: 376, endPoint x: 539, endPoint y: 178, distance: 236.4
click at [542, 207] on quentale-workspace at bounding box center [433, 211] width 866 height 423
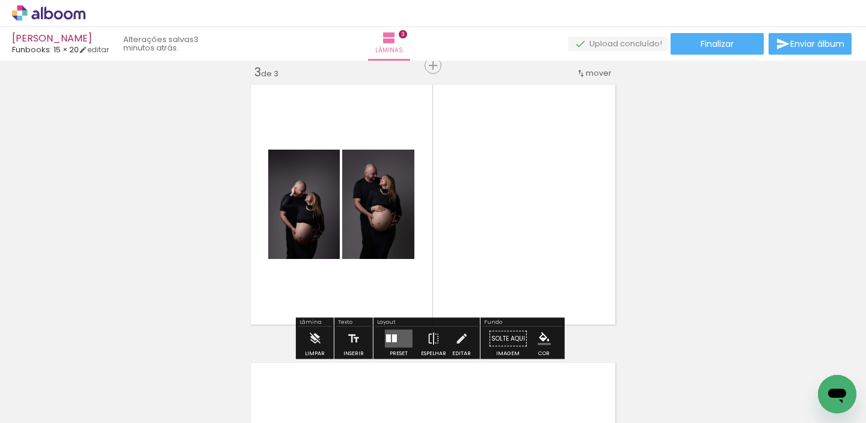
drag, startPoint x: 525, startPoint y: 364, endPoint x: 501, endPoint y: 204, distance: 161.7
click at [510, 223] on quentale-workspace at bounding box center [433, 211] width 866 height 423
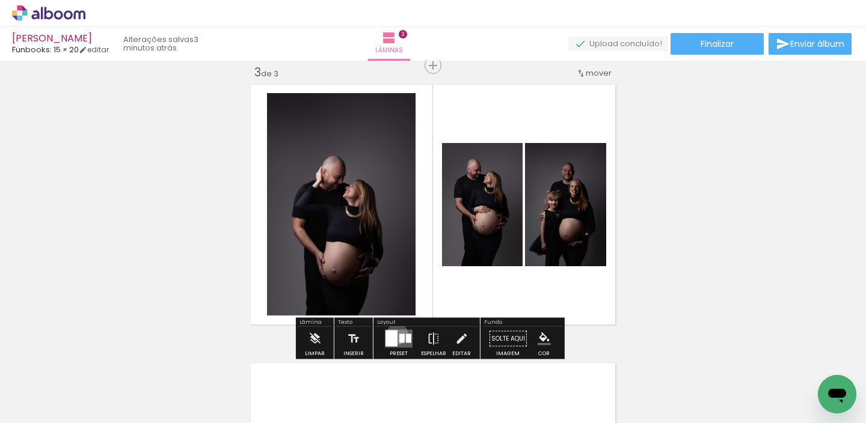
drag, startPoint x: 394, startPoint y: 334, endPoint x: 423, endPoint y: 323, distance: 30.8
click at [394, 332] on div at bounding box center [391, 339] width 12 height 16
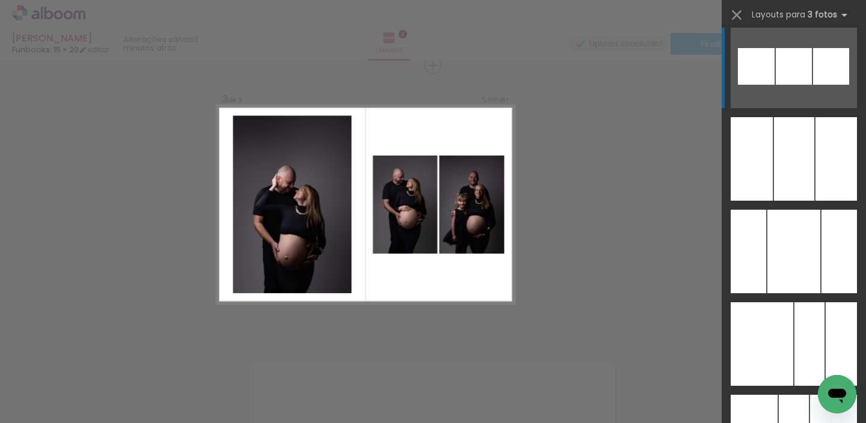
scroll to position [6776, 0]
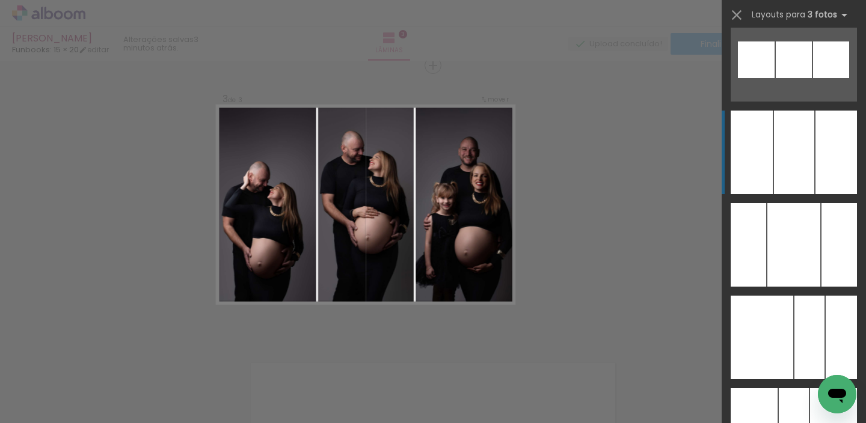
click at [776, 115] on div at bounding box center [794, 153] width 40 height 84
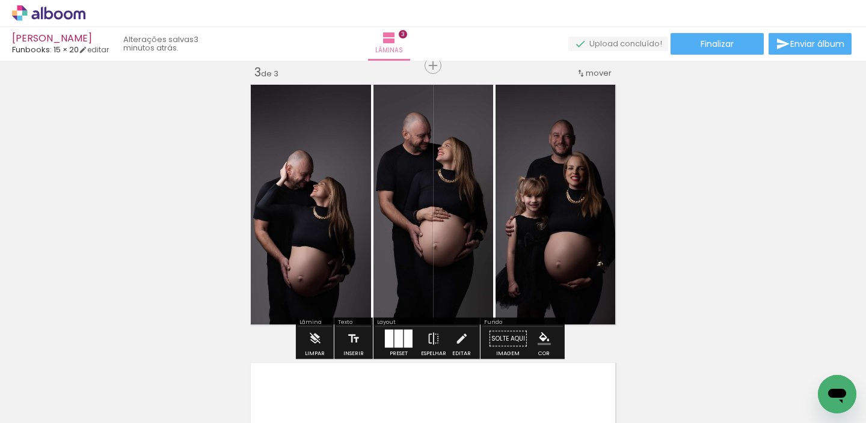
click at [0, 0] on slot at bounding box center [0, 0] width 0 height 0
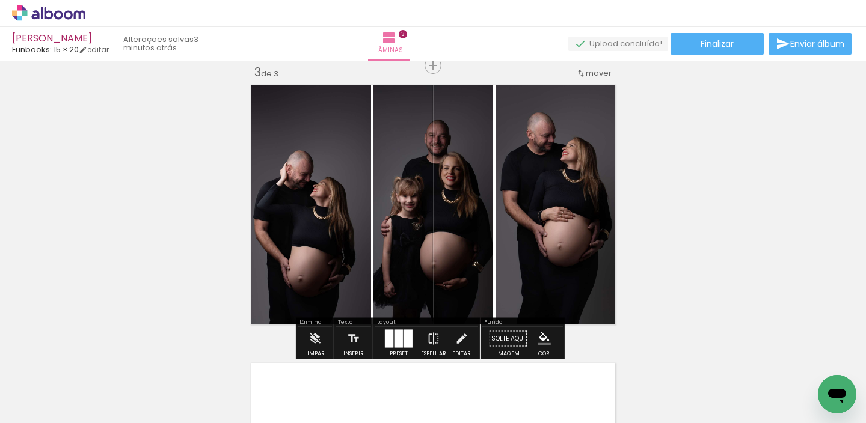
drag, startPoint x: 507, startPoint y: 197, endPoint x: 532, endPoint y: 200, distance: 25.5
click at [0, 0] on slot at bounding box center [0, 0] width 0 height 0
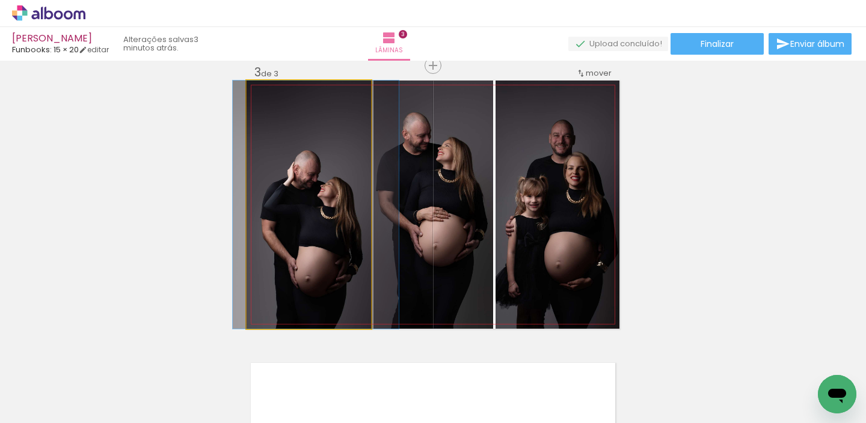
drag, startPoint x: 321, startPoint y: 188, endPoint x: 337, endPoint y: 187, distance: 15.7
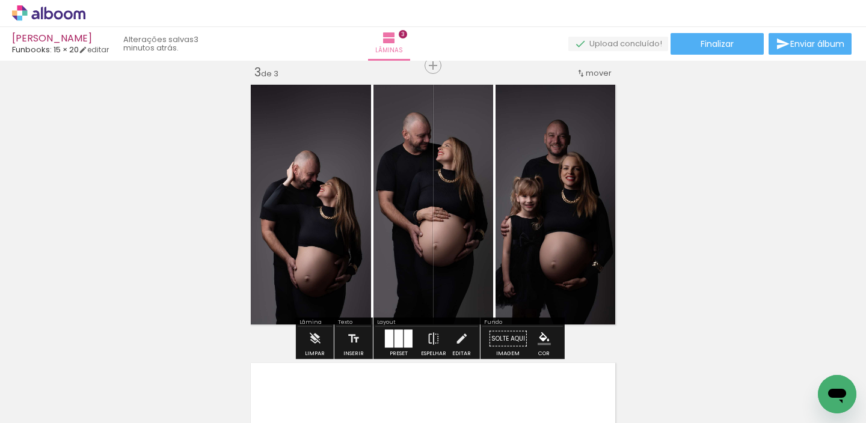
click at [566, 191] on quentale-photo at bounding box center [557, 205] width 124 height 248
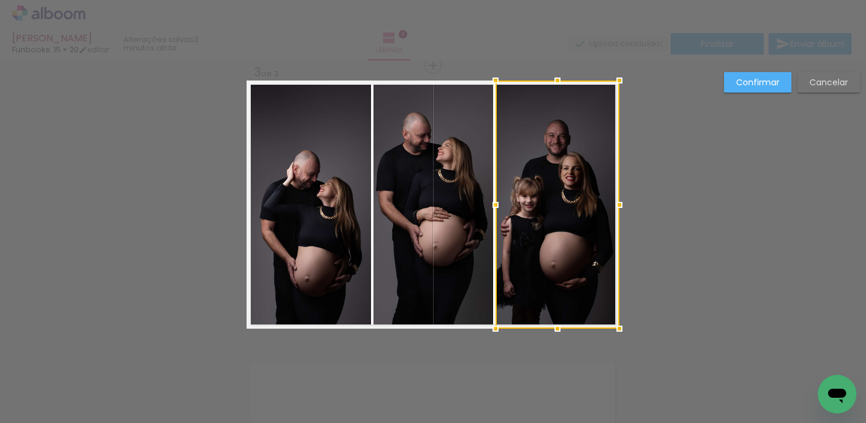
click at [569, 189] on div at bounding box center [557, 205] width 124 height 248
drag, startPoint x: 748, startPoint y: 84, endPoint x: 730, endPoint y: 90, distance: 18.8
click at [0, 0] on slot "Confirmar" at bounding box center [0, 0] width 0 height 0
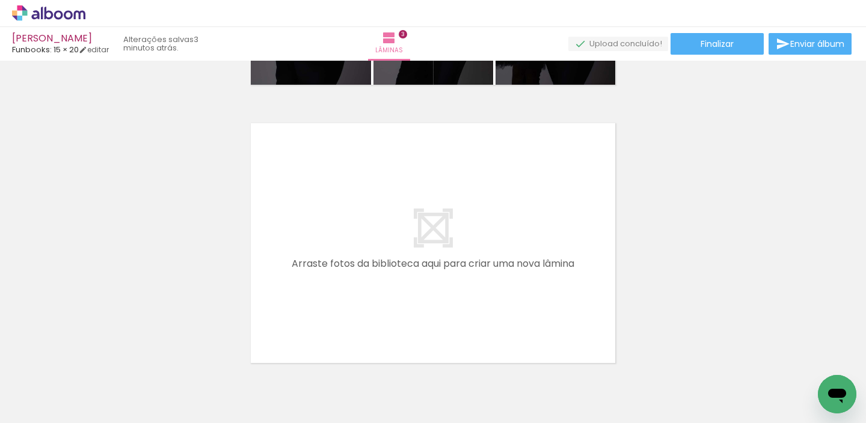
scroll to position [873, 0]
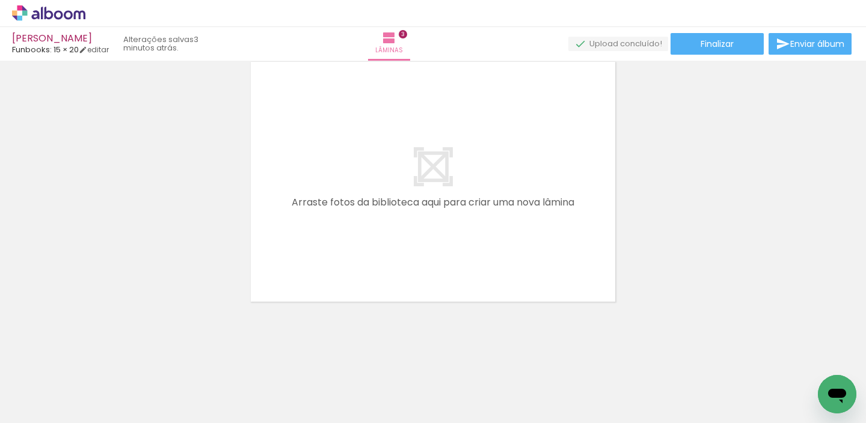
drag, startPoint x: 462, startPoint y: 369, endPoint x: 591, endPoint y: 248, distance: 177.3
click at [539, 191] on quentale-workspace at bounding box center [433, 211] width 866 height 423
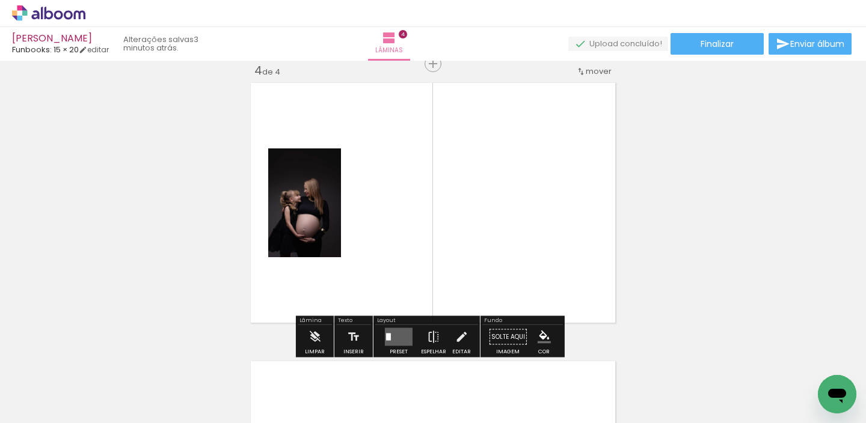
scroll to position [850, 0]
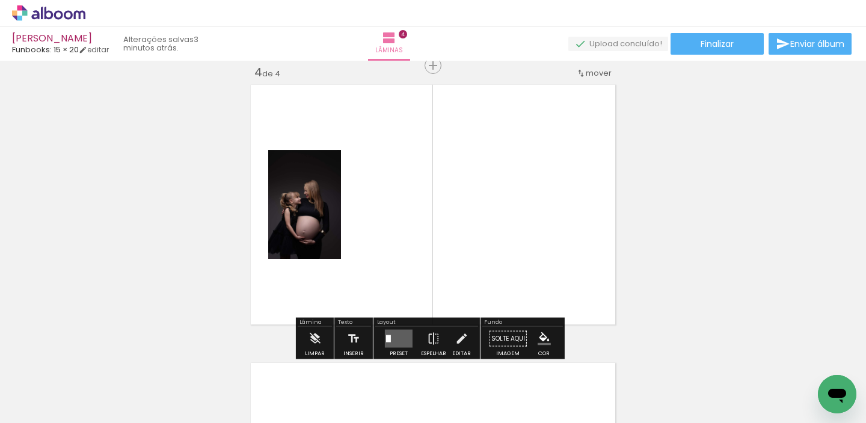
drag, startPoint x: 742, startPoint y: 386, endPoint x: 488, endPoint y: 236, distance: 295.7
click at [506, 254] on quentale-workspace at bounding box center [433, 211] width 866 height 423
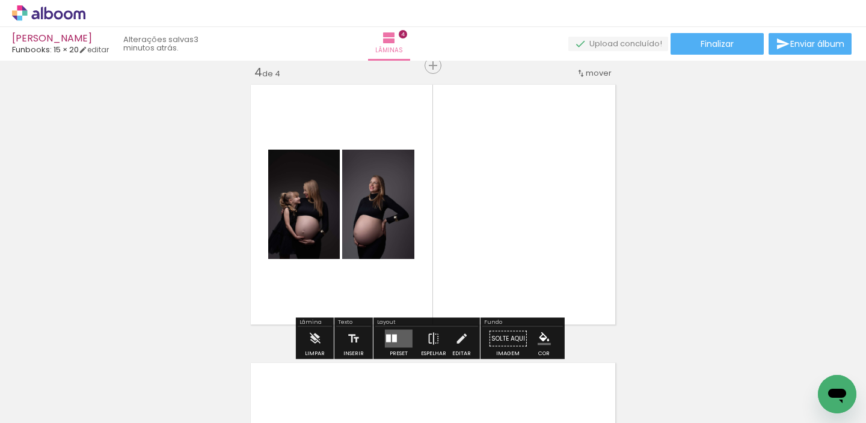
click at [393, 333] on quentale-layouter at bounding box center [399, 339] width 28 height 18
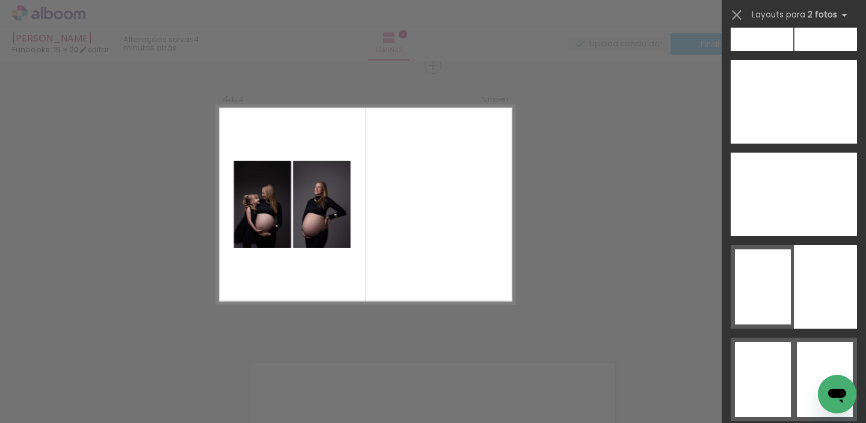
scroll to position [7110, 0]
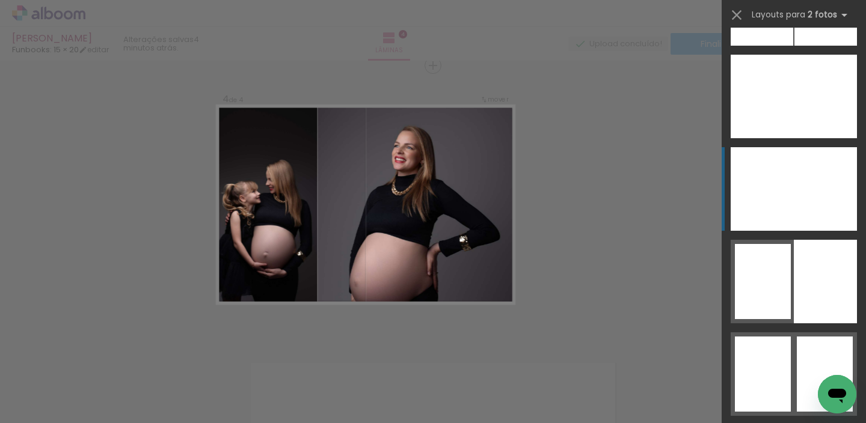
click at [781, 183] on div at bounding box center [814, 189] width 84 height 84
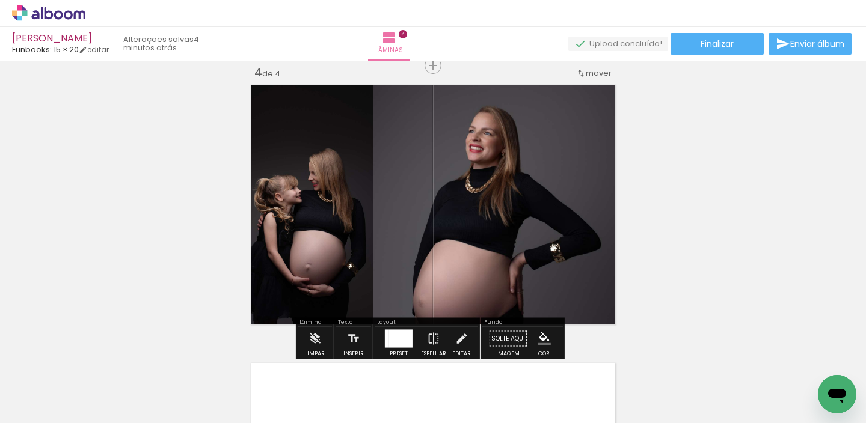
click at [405, 335] on div at bounding box center [400, 339] width 23 height 18
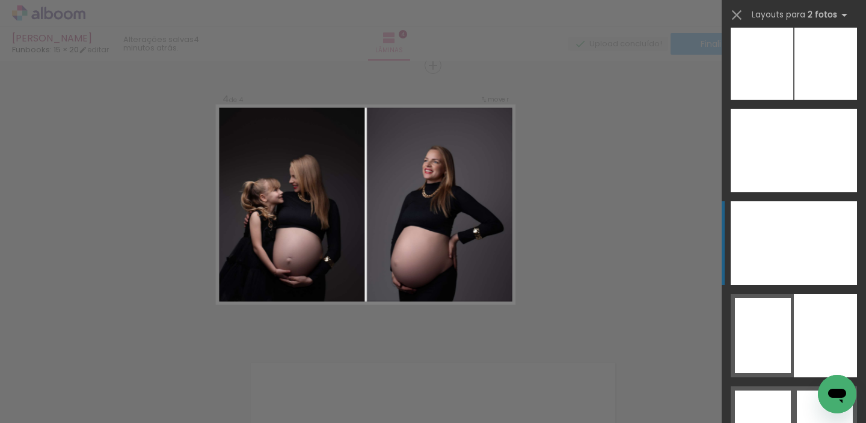
scroll to position [7050, 0]
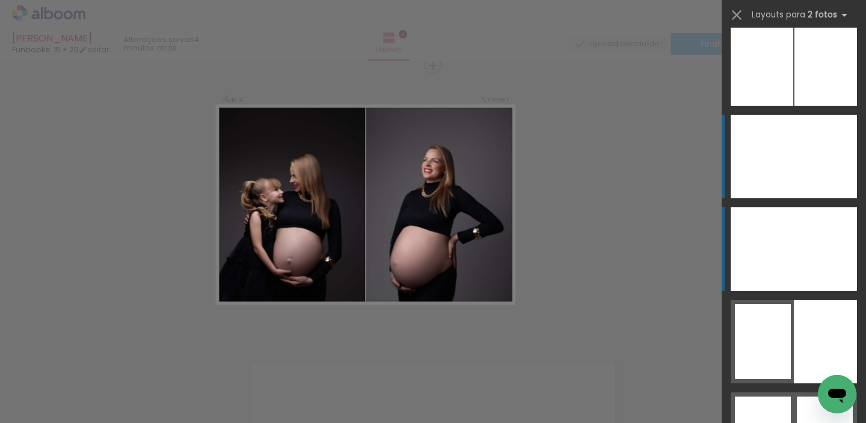
click at [768, 145] on div at bounding box center [761, 157] width 63 height 84
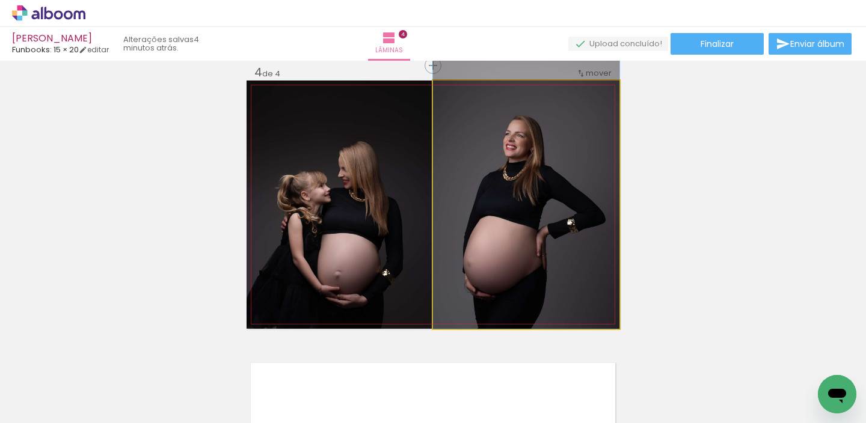
drag, startPoint x: 575, startPoint y: 204, endPoint x: 587, endPoint y: 163, distance: 42.4
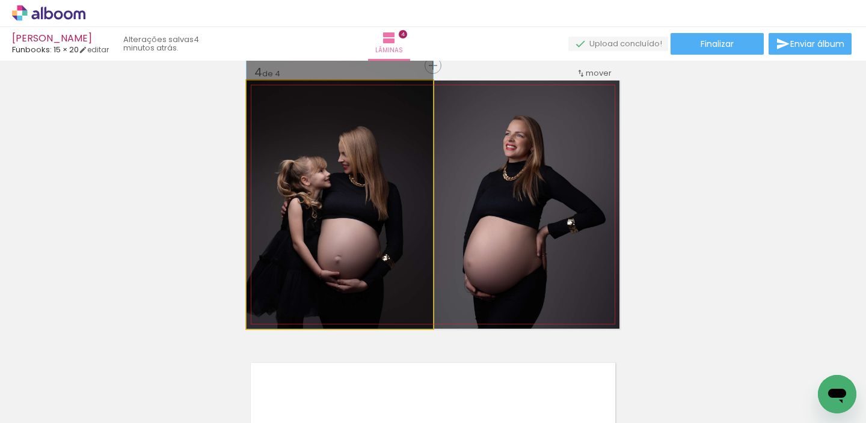
drag, startPoint x: 374, startPoint y: 206, endPoint x: 381, endPoint y: 158, distance: 48.6
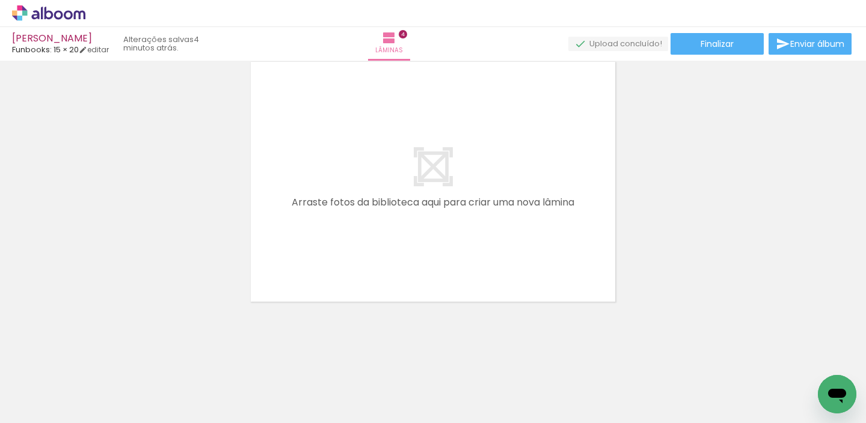
scroll to position [0, 593]
drag, startPoint x: 214, startPoint y: 379, endPoint x: 307, endPoint y: 308, distance: 117.1
click at [330, 238] on quentale-workspace at bounding box center [433, 211] width 866 height 423
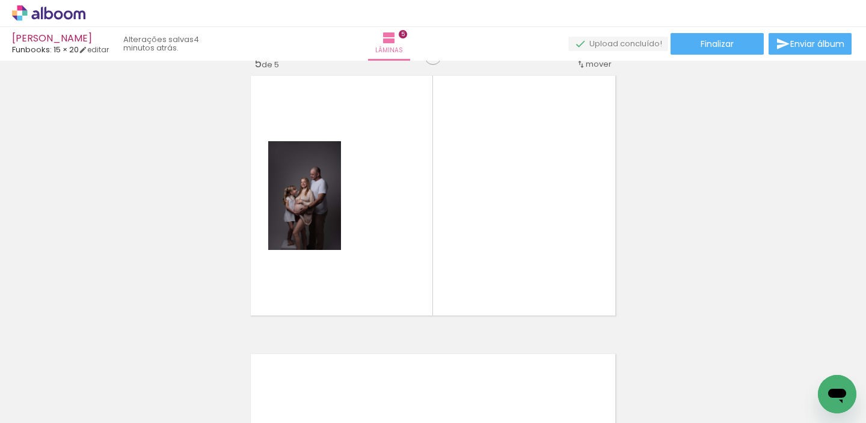
scroll to position [1128, 0]
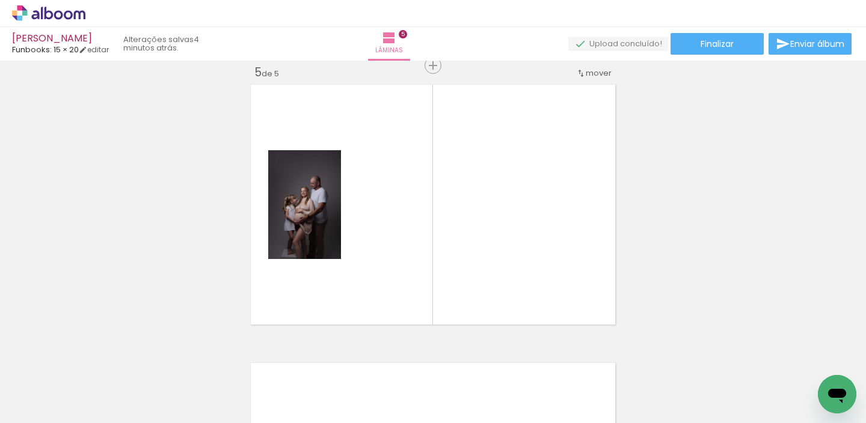
drag, startPoint x: 347, startPoint y: 320, endPoint x: 394, endPoint y: 267, distance: 70.6
click at [394, 267] on quentale-workspace at bounding box center [433, 211] width 866 height 423
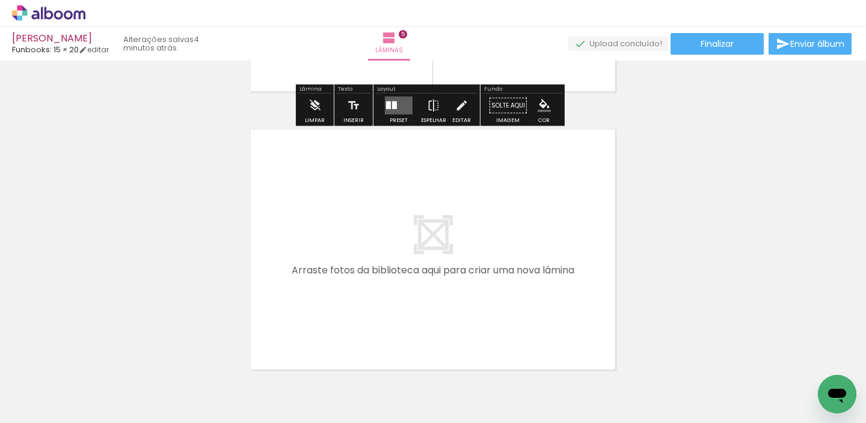
click at [399, 260] on quentale-workspace at bounding box center [433, 211] width 866 height 423
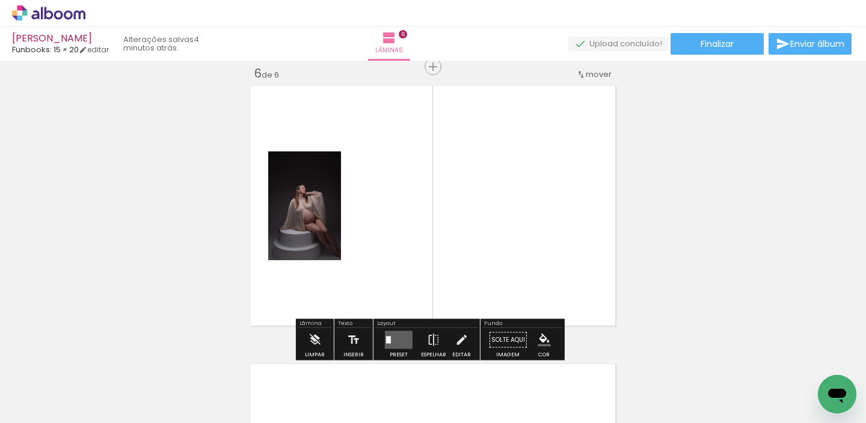
drag, startPoint x: 440, startPoint y: 321, endPoint x: 456, endPoint y: 216, distance: 105.8
click at [456, 243] on quentale-workspace at bounding box center [433, 211] width 866 height 423
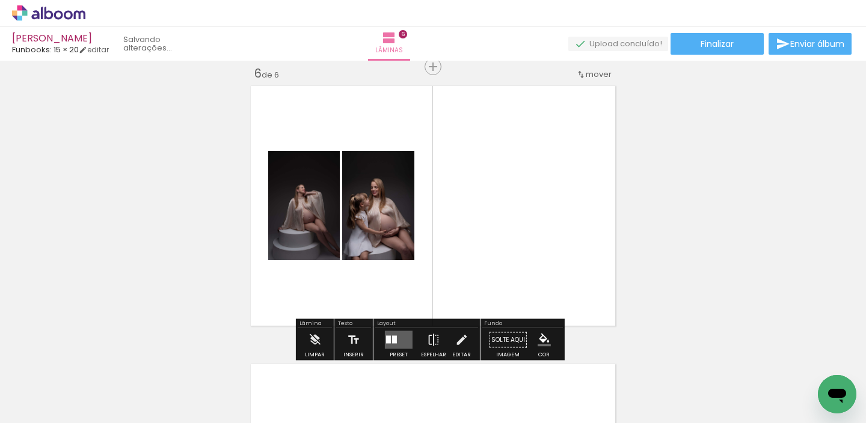
scroll to position [1407, 0]
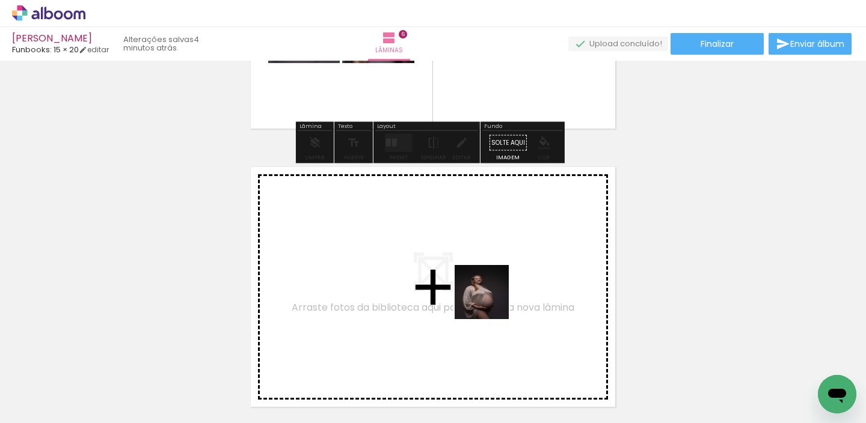
drag, startPoint x: 477, startPoint y: 387, endPoint x: 490, endPoint y: 280, distance: 108.4
click at [490, 280] on quentale-workspace at bounding box center [433, 211] width 866 height 423
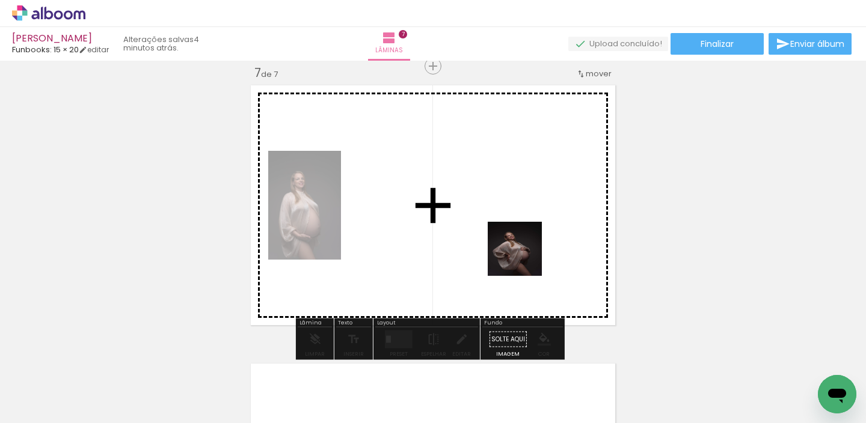
drag, startPoint x: 528, startPoint y: 280, endPoint x: 503, endPoint y: 206, distance: 78.1
click at [515, 226] on quentale-workspace at bounding box center [433, 211] width 866 height 423
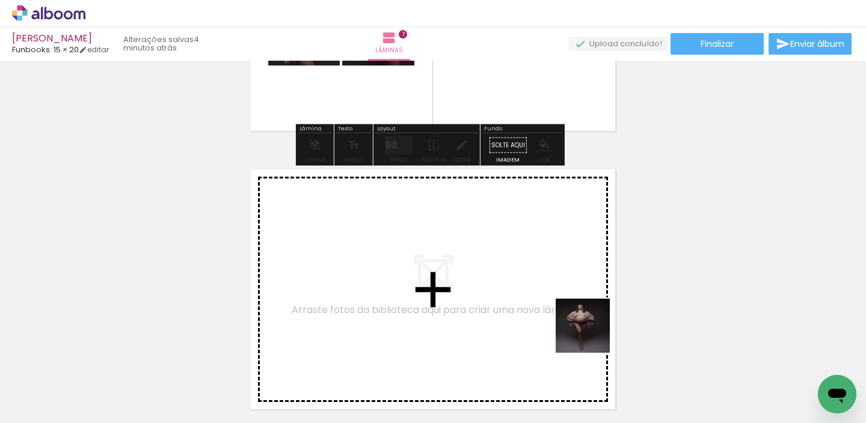
drag, startPoint x: 615, startPoint y: 387, endPoint x: 555, endPoint y: 269, distance: 132.5
click at [555, 269] on quentale-workspace at bounding box center [433, 211] width 866 height 423
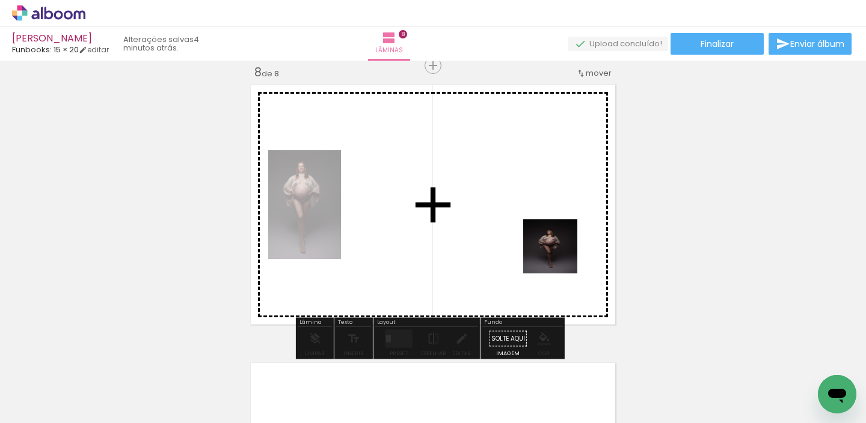
drag, startPoint x: 667, startPoint y: 380, endPoint x: 517, endPoint y: 210, distance: 227.0
click at [516, 212] on quentale-workspace at bounding box center [433, 211] width 866 height 423
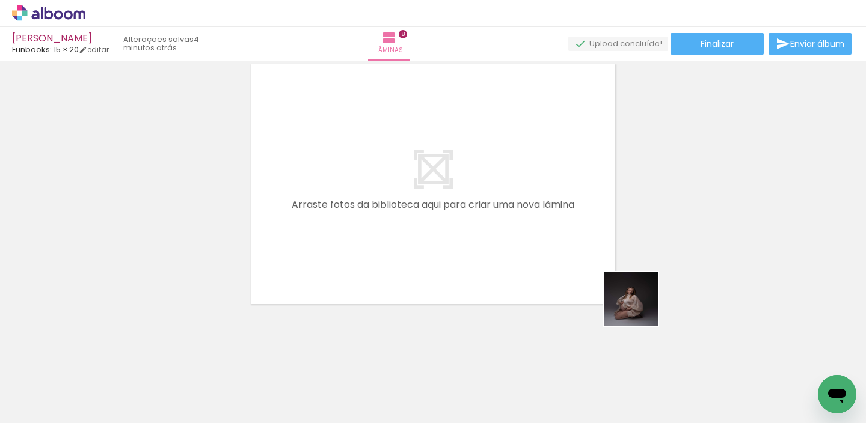
drag, startPoint x: 756, startPoint y: 391, endPoint x: 600, endPoint y: 270, distance: 197.1
click at [528, 227] on quentale-workspace at bounding box center [433, 211] width 866 height 423
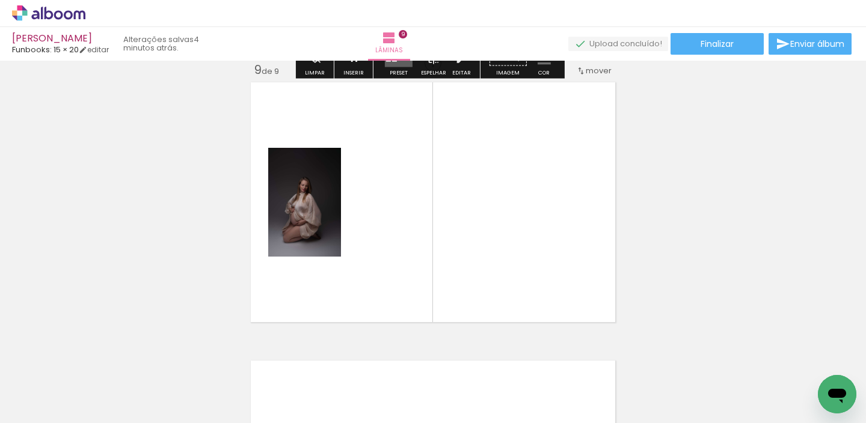
scroll to position [2241, 0]
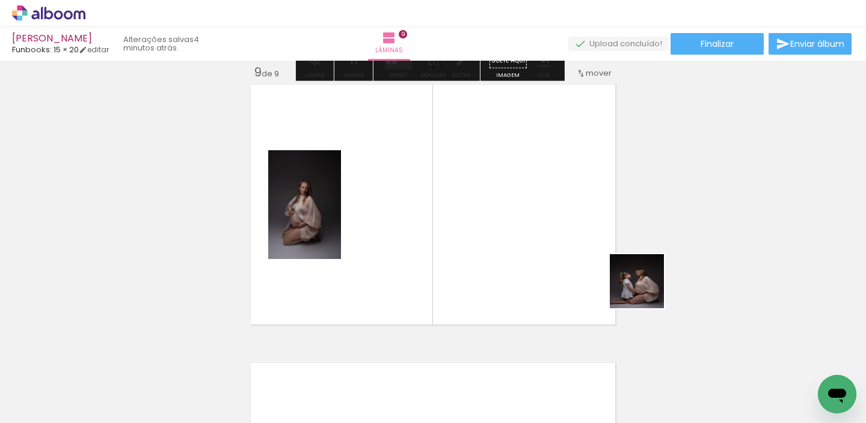
drag, startPoint x: 805, startPoint y: 366, endPoint x: 533, endPoint y: 239, distance: 299.8
click at [536, 256] on quentale-workspace at bounding box center [433, 211] width 866 height 423
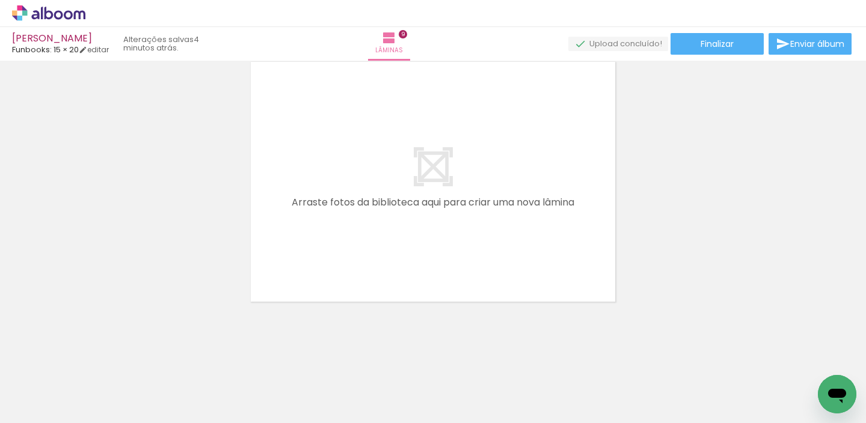
scroll to position [0, 718]
drag, startPoint x: 712, startPoint y: 338, endPoint x: 593, endPoint y: 202, distance: 180.6
click at [519, 172] on quentale-workspace at bounding box center [433, 211] width 866 height 423
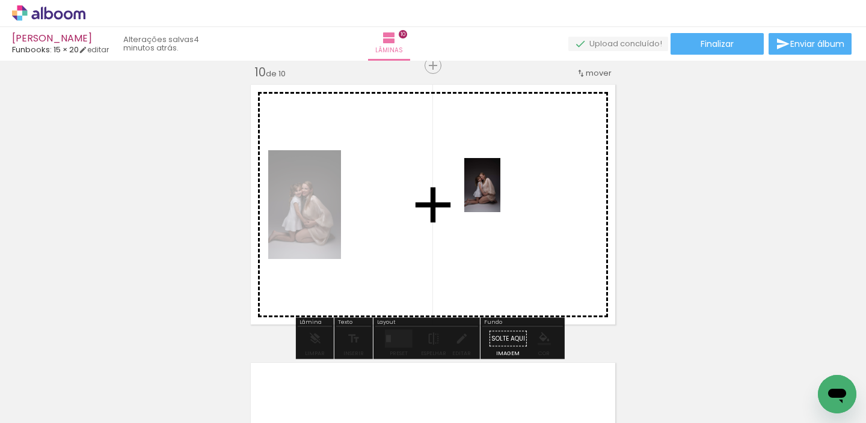
drag, startPoint x: 816, startPoint y: 368, endPoint x: 457, endPoint y: 160, distance: 414.2
click at [453, 171] on quentale-workspace at bounding box center [433, 211] width 866 height 423
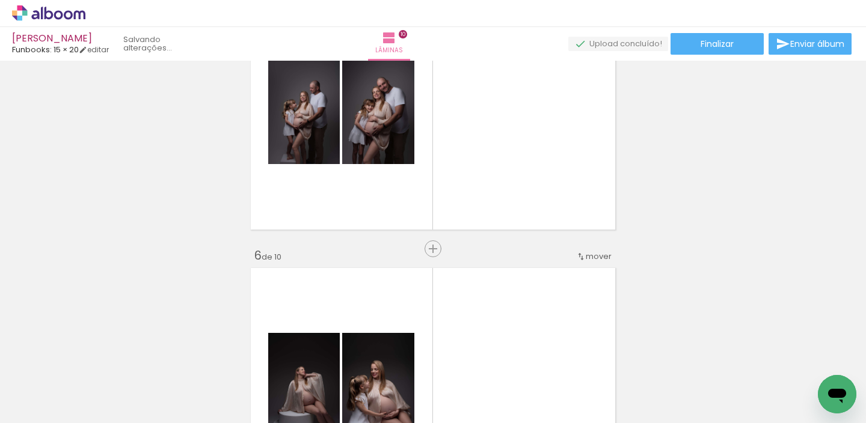
scroll to position [1232, 0]
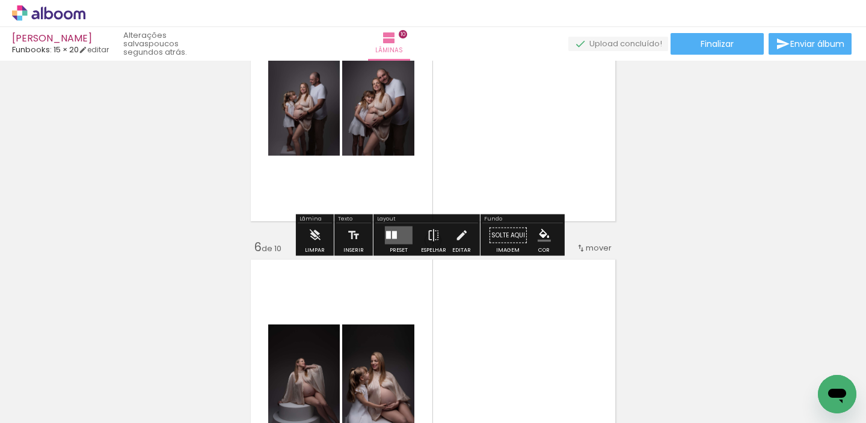
click at [399, 234] on quentale-layouter at bounding box center [399, 236] width 28 height 18
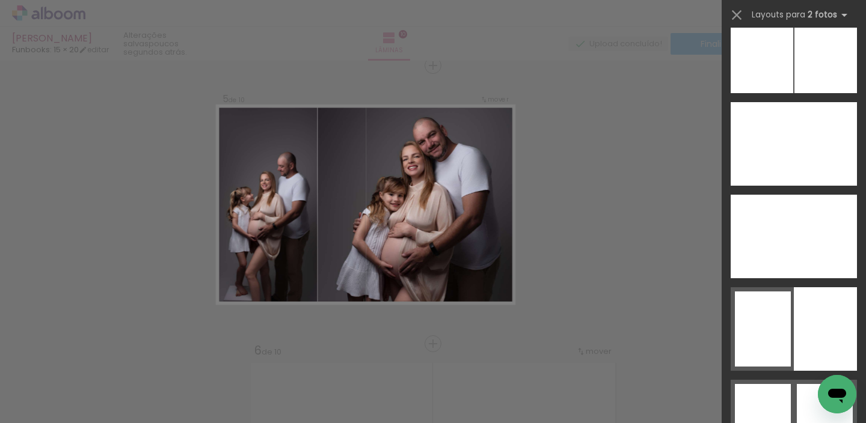
scroll to position [7069, 0]
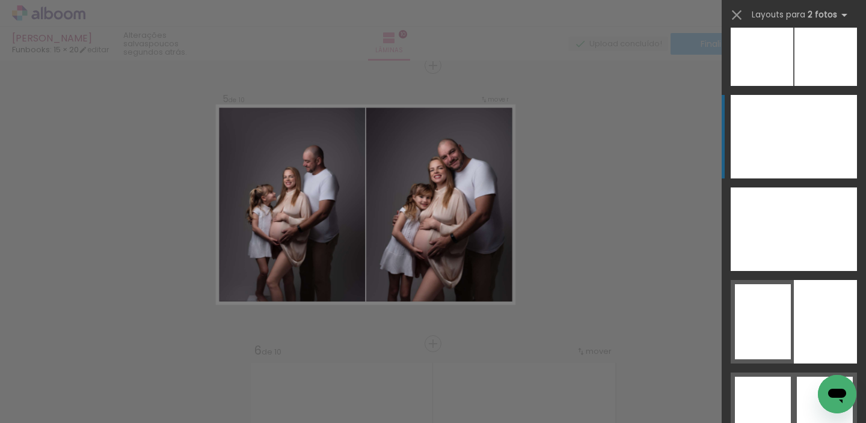
click at [796, 134] on div at bounding box center [824, 137] width 63 height 84
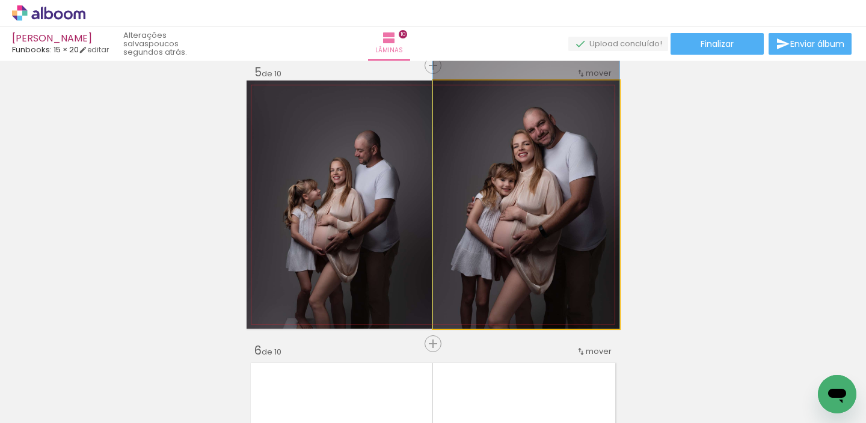
drag, startPoint x: 543, startPoint y: 166, endPoint x: 543, endPoint y: 136, distance: 30.1
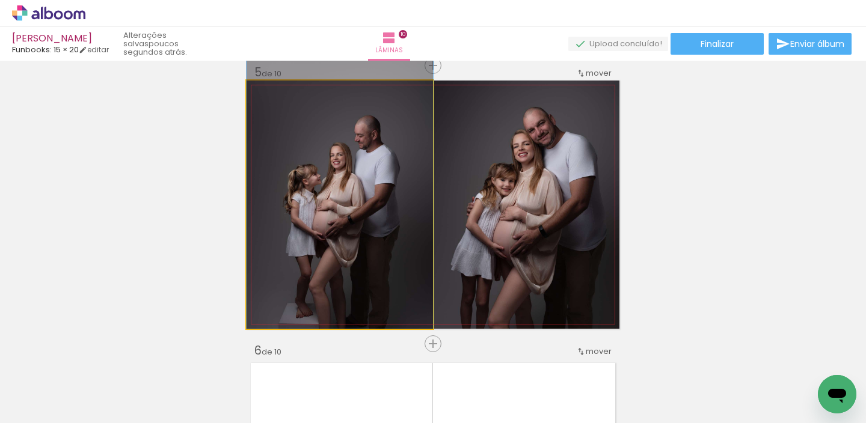
drag, startPoint x: 329, startPoint y: 228, endPoint x: 331, endPoint y: 177, distance: 51.1
click at [331, 177] on div at bounding box center [339, 189] width 186 height 279
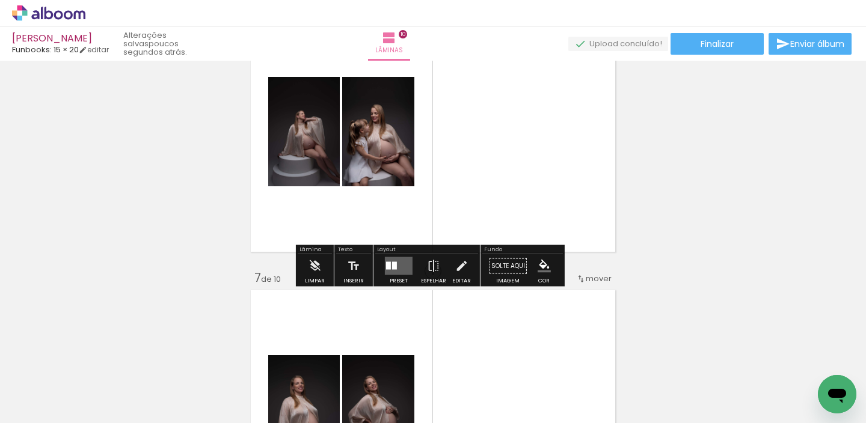
scroll to position [1501, 0]
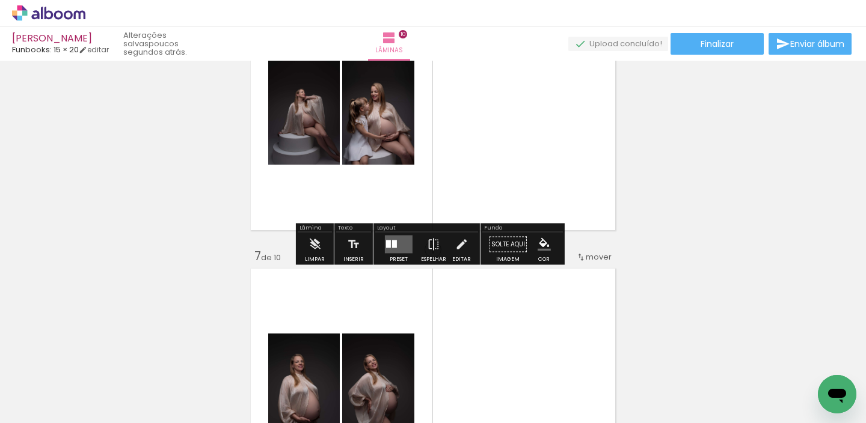
click at [406, 227] on div "Layout" at bounding box center [426, 228] width 103 height 7
click at [397, 242] on quentale-layouter at bounding box center [399, 245] width 28 height 18
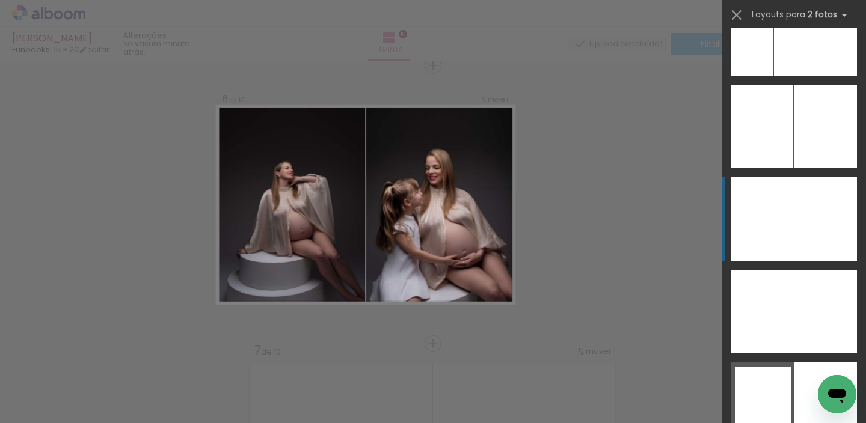
scroll to position [6989, 0]
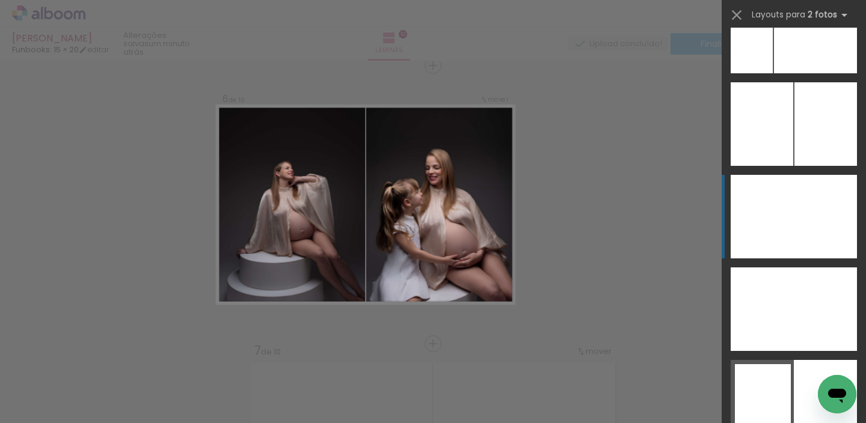
click at [796, 233] on div at bounding box center [824, 217] width 63 height 84
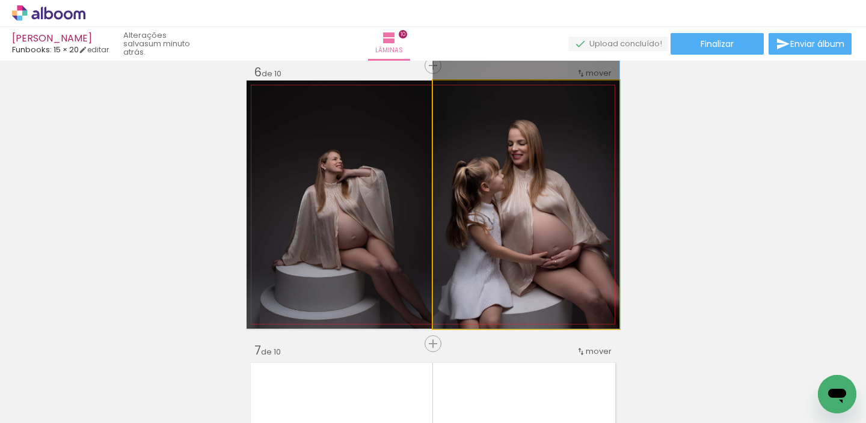
drag, startPoint x: 542, startPoint y: 238, endPoint x: 544, endPoint y: 177, distance: 60.7
click at [543, 179] on div at bounding box center [526, 189] width 186 height 279
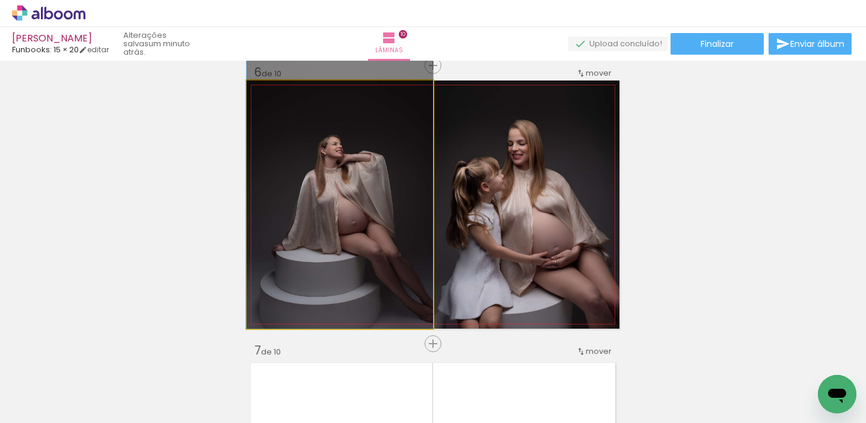
drag, startPoint x: 371, startPoint y: 193, endPoint x: 368, endPoint y: 136, distance: 57.2
click at [368, 136] on div at bounding box center [339, 189] width 186 height 279
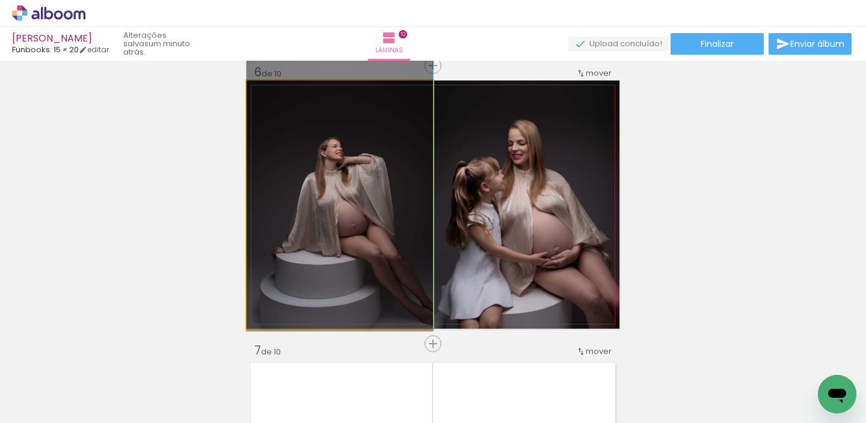
drag, startPoint x: 393, startPoint y: 224, endPoint x: 353, endPoint y: 226, distance: 39.7
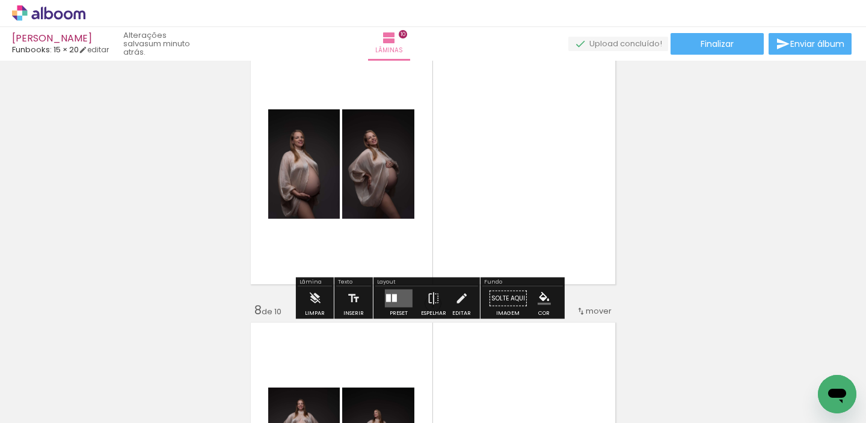
scroll to position [1753, 0]
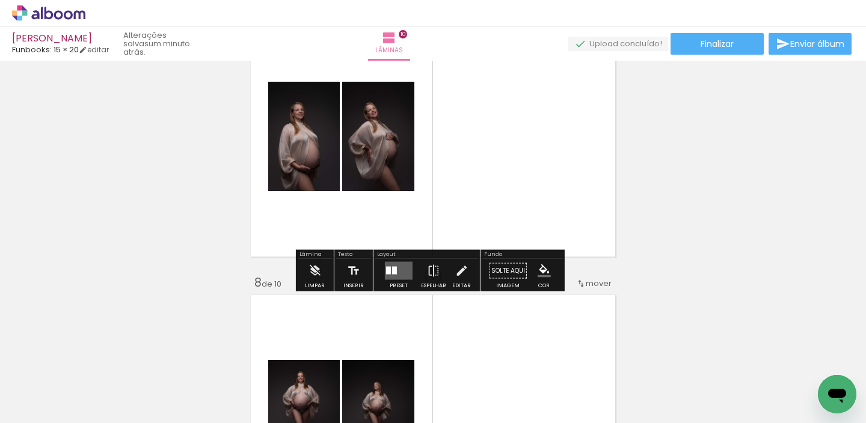
click at [382, 267] on div at bounding box center [398, 271] width 32 height 24
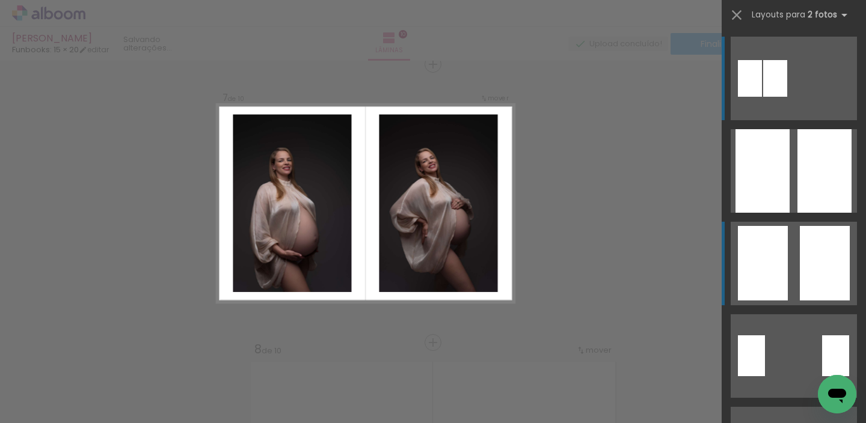
scroll to position [1685, 0]
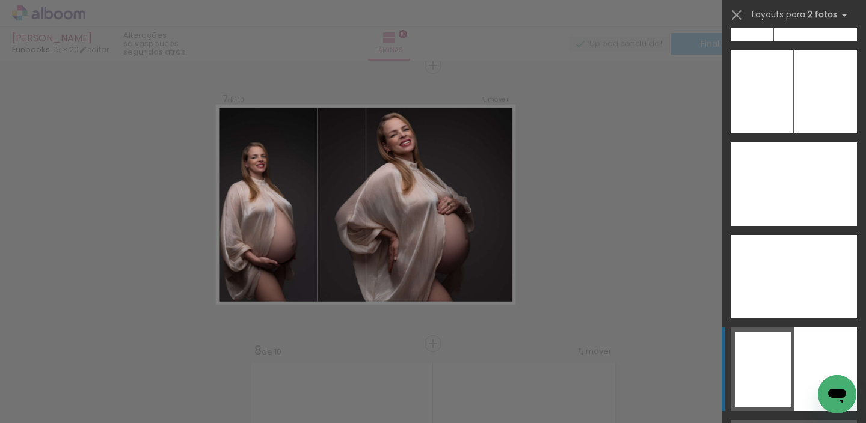
scroll to position [7045, 0]
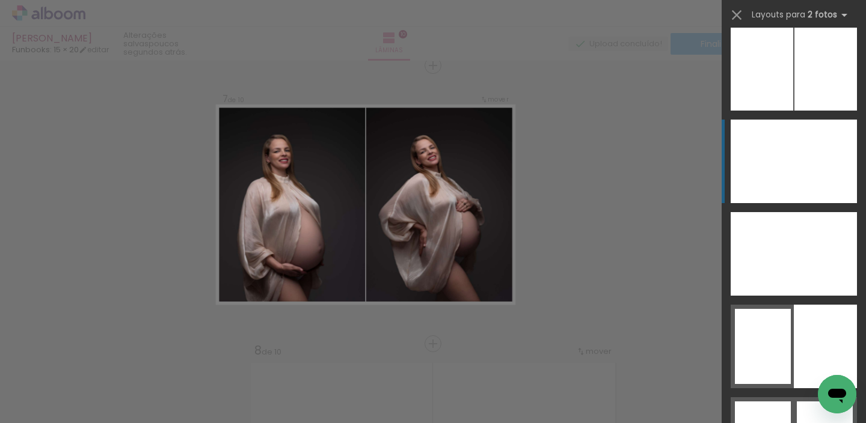
click at [766, 173] on div at bounding box center [761, 162] width 63 height 84
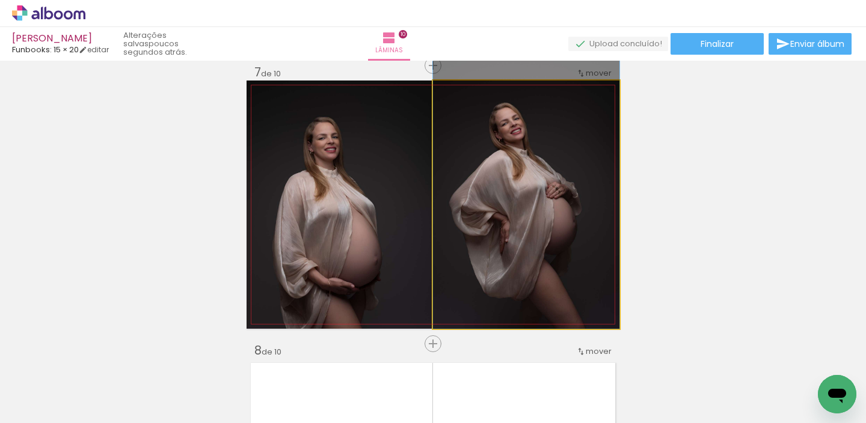
drag, startPoint x: 554, startPoint y: 228, endPoint x: 552, endPoint y: 186, distance: 42.1
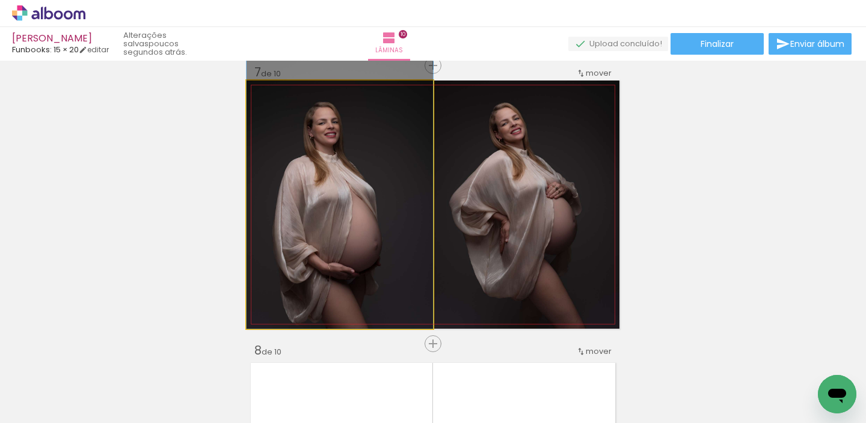
drag, startPoint x: 353, startPoint y: 236, endPoint x: 358, endPoint y: 201, distance: 35.2
click at [357, 201] on div at bounding box center [339, 189] width 186 height 279
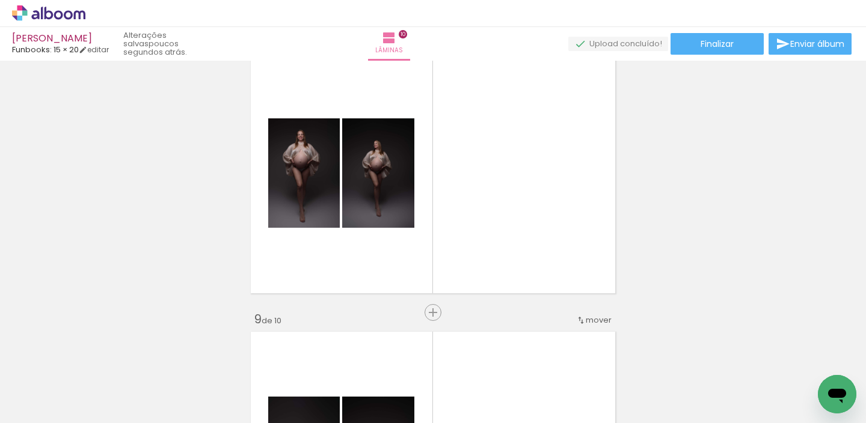
scroll to position [2046, 0]
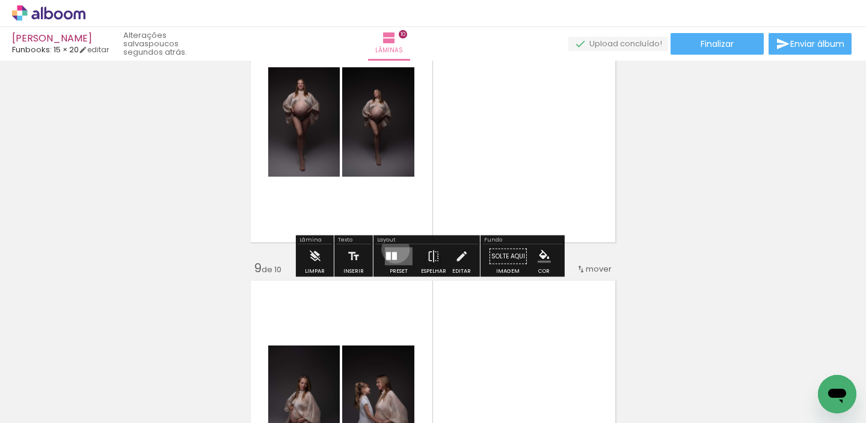
click at [393, 249] on quentale-layouter at bounding box center [399, 257] width 28 height 18
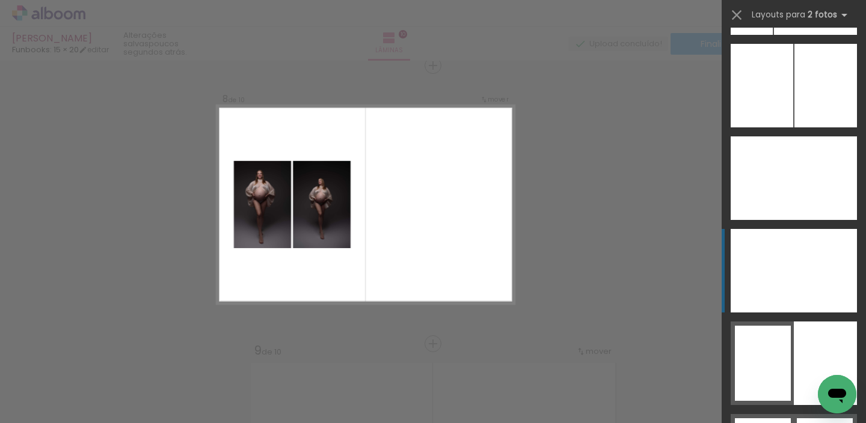
scroll to position [7035, 0]
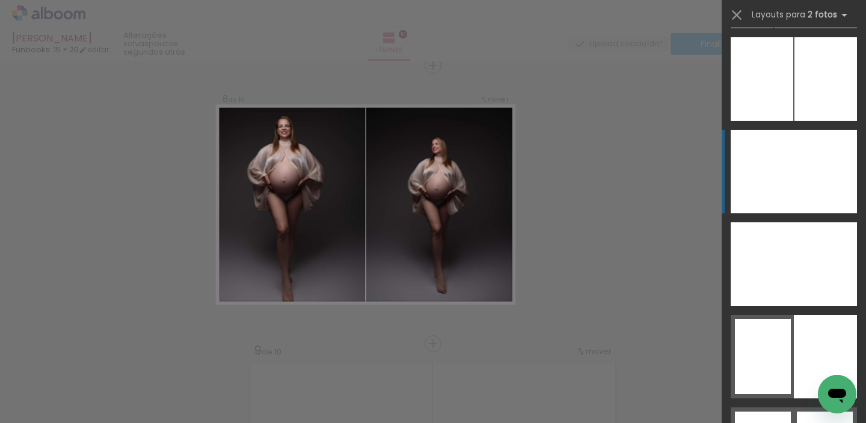
click at [772, 189] on div at bounding box center [761, 172] width 63 height 84
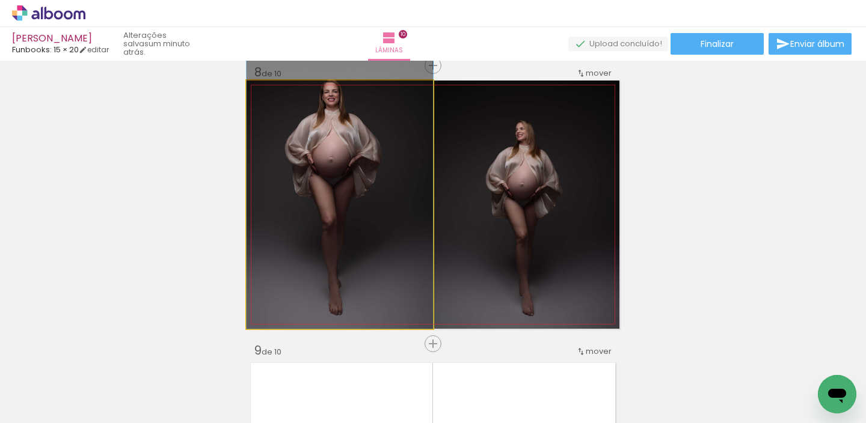
drag, startPoint x: 411, startPoint y: 219, endPoint x: 427, endPoint y: 195, distance: 28.5
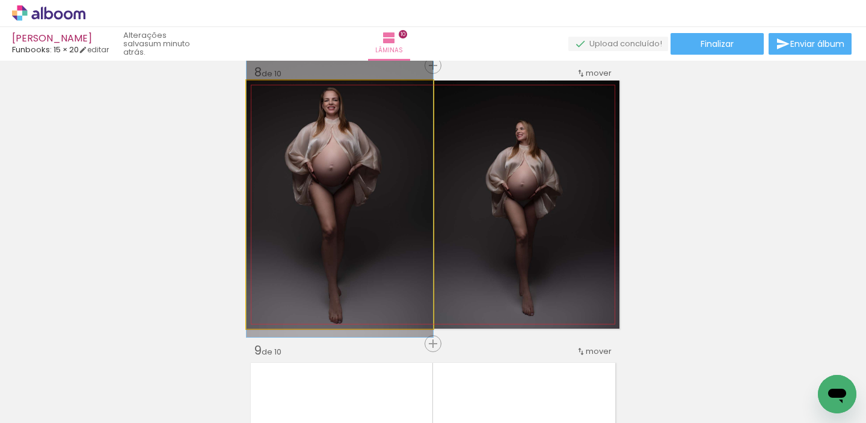
drag, startPoint x: 386, startPoint y: 192, endPoint x: 386, endPoint y: 200, distance: 8.4
drag, startPoint x: 271, startPoint y: 96, endPoint x: 135, endPoint y: 99, distance: 135.9
type paper-slider "100"
click at [398, 228] on quentale-photo at bounding box center [339, 205] width 186 height 248
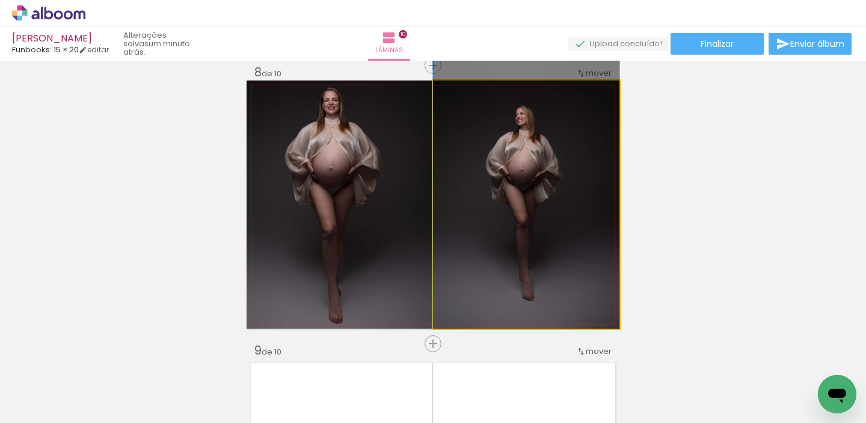
drag, startPoint x: 531, startPoint y: 162, endPoint x: 521, endPoint y: 117, distance: 45.6
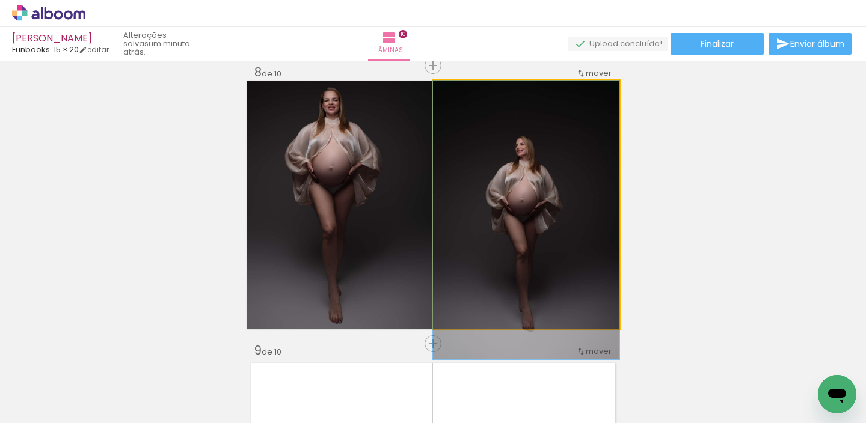
drag, startPoint x: 521, startPoint y: 117, endPoint x: 521, endPoint y: 176, distance: 58.9
click at [522, 176] on div at bounding box center [526, 220] width 186 height 279
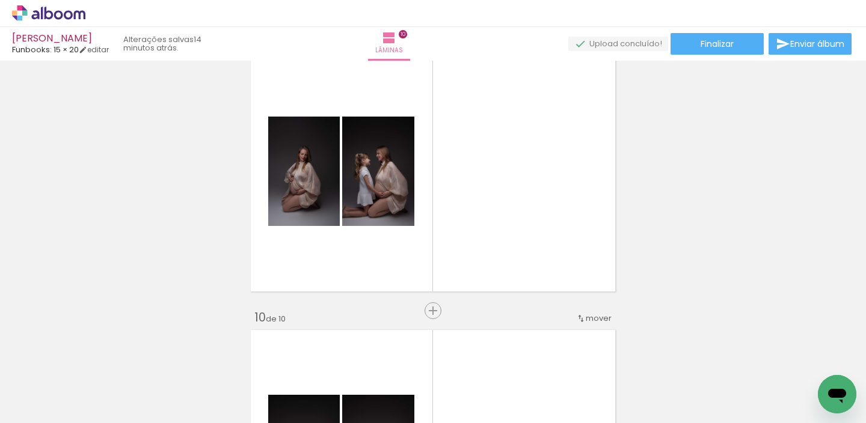
scroll to position [2285, 0]
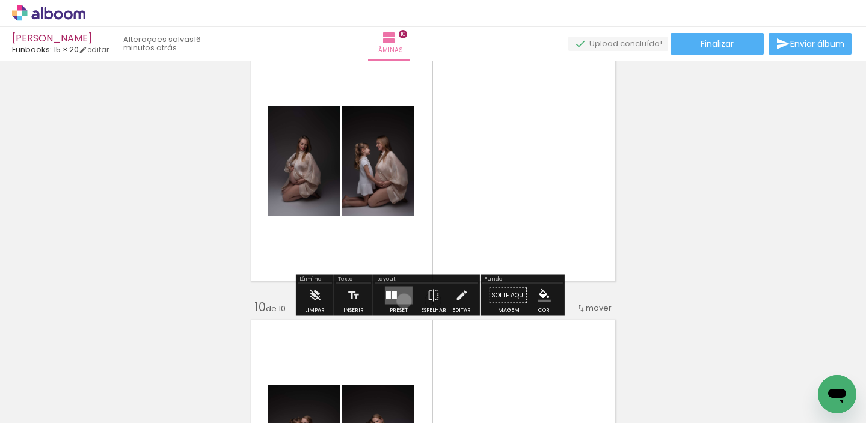
click at [401, 301] on quentale-layouter at bounding box center [399, 296] width 28 height 18
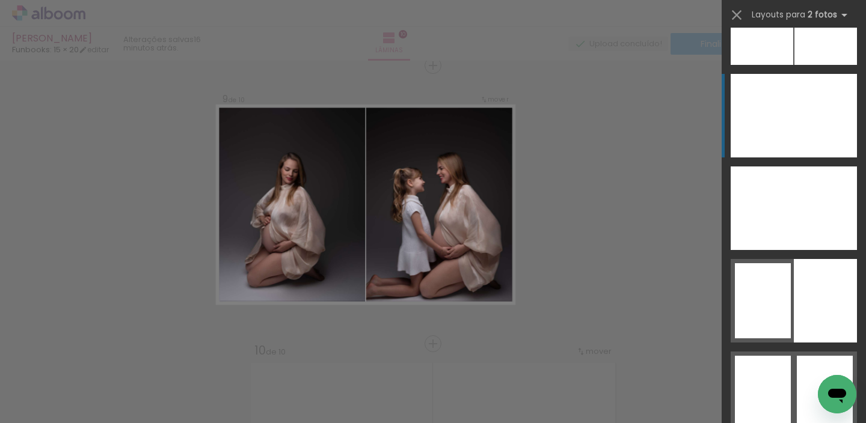
scroll to position [7077, 0]
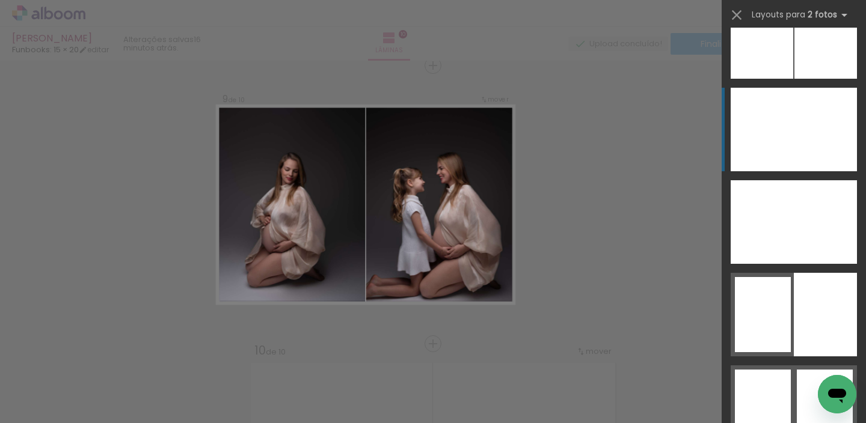
click at [769, 141] on div at bounding box center [761, 130] width 63 height 84
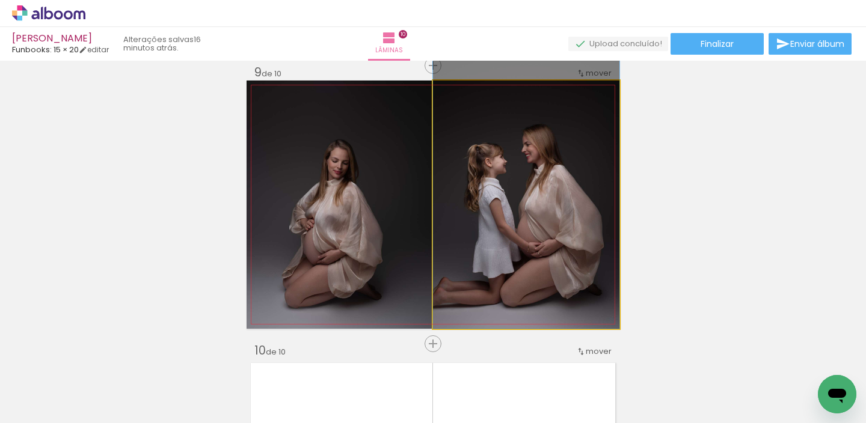
drag, startPoint x: 530, startPoint y: 213, endPoint x: 539, endPoint y: 166, distance: 48.3
click at [539, 166] on div at bounding box center [526, 189] width 186 height 279
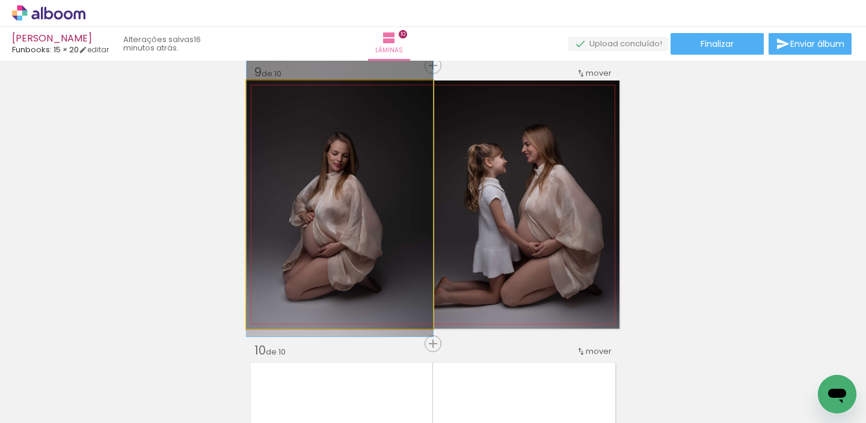
drag, startPoint x: 353, startPoint y: 207, endPoint x: 353, endPoint y: 182, distance: 25.2
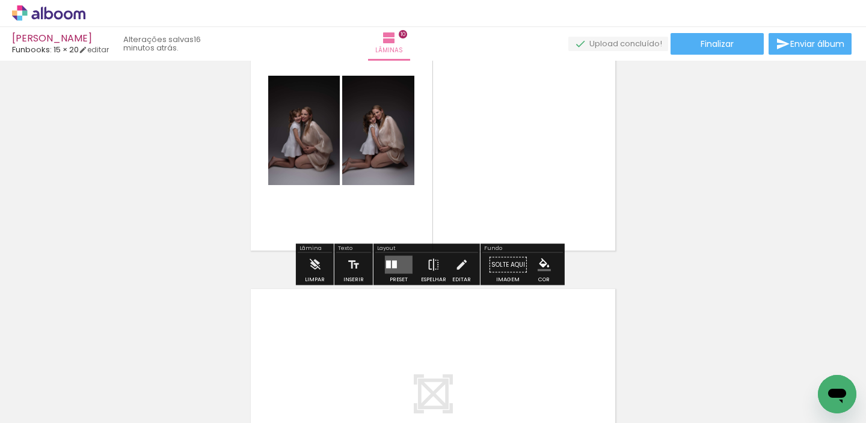
scroll to position [2633, 0]
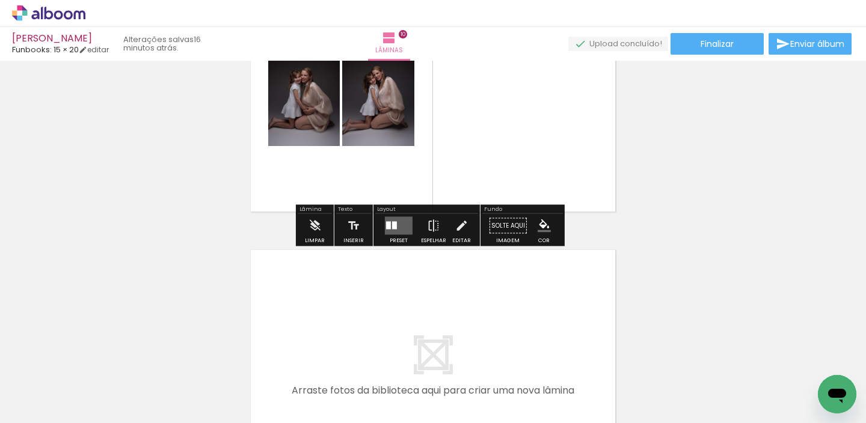
click at [411, 234] on div at bounding box center [398, 226] width 32 height 24
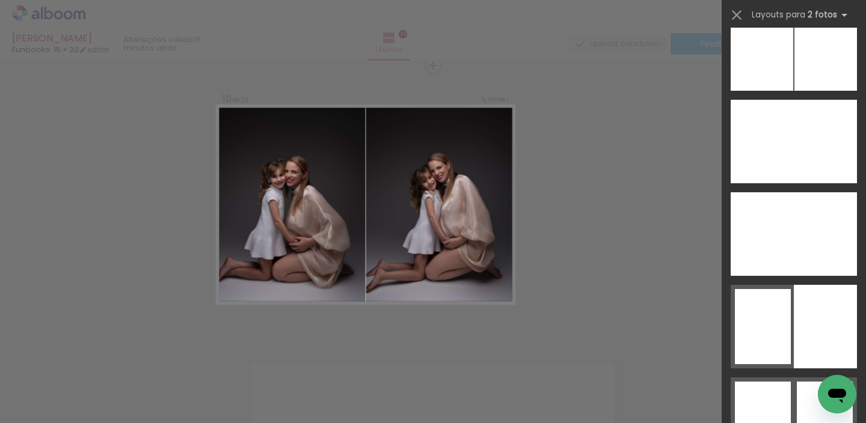
scroll to position [7092, 0]
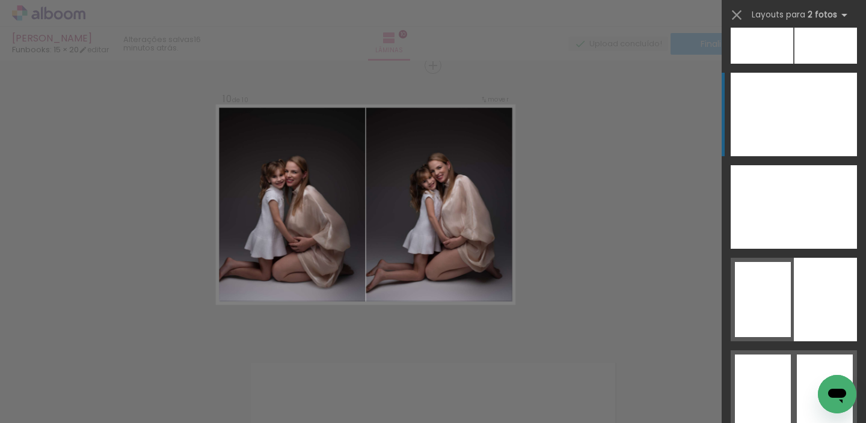
click at [772, 93] on div at bounding box center [761, 115] width 63 height 84
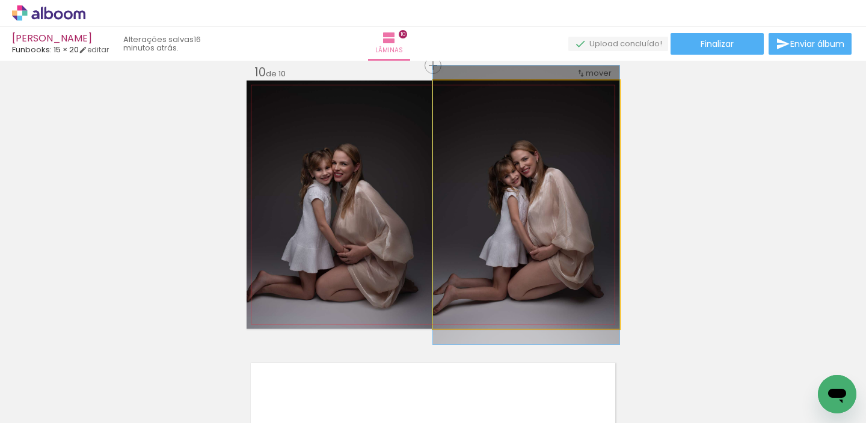
drag, startPoint x: 487, startPoint y: 218, endPoint x: 495, endPoint y: 219, distance: 7.2
drag, startPoint x: 501, startPoint y: 284, endPoint x: 425, endPoint y: 284, distance: 76.3
click at [0, 0] on slot at bounding box center [0, 0] width 0 height 0
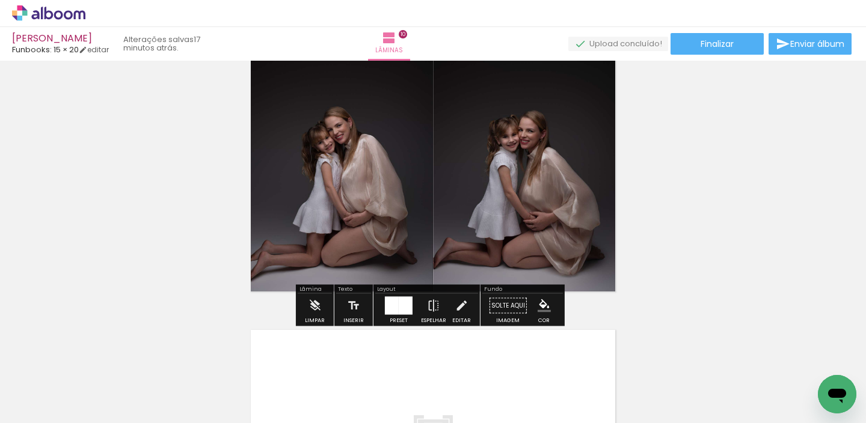
scroll to position [2571, 0]
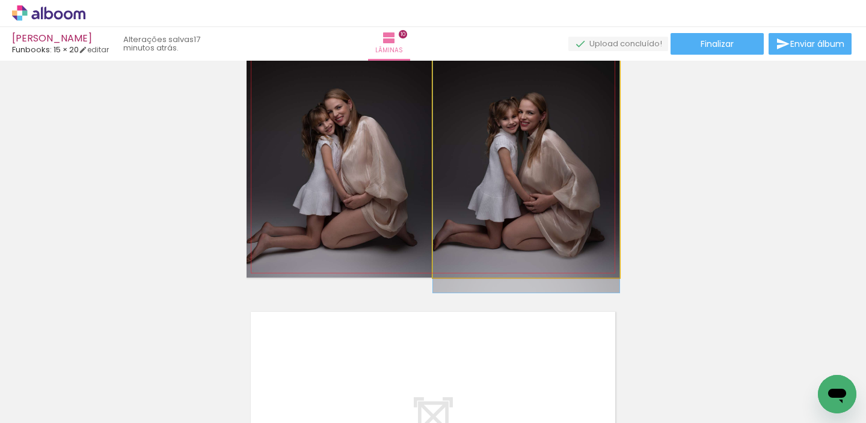
drag, startPoint x: 471, startPoint y: 210, endPoint x: 506, endPoint y: 210, distance: 34.9
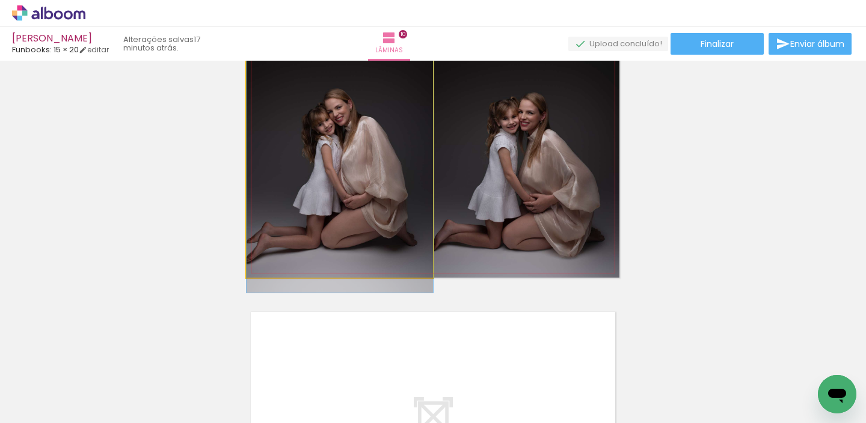
drag, startPoint x: 361, startPoint y: 207, endPoint x: 371, endPoint y: 207, distance: 10.8
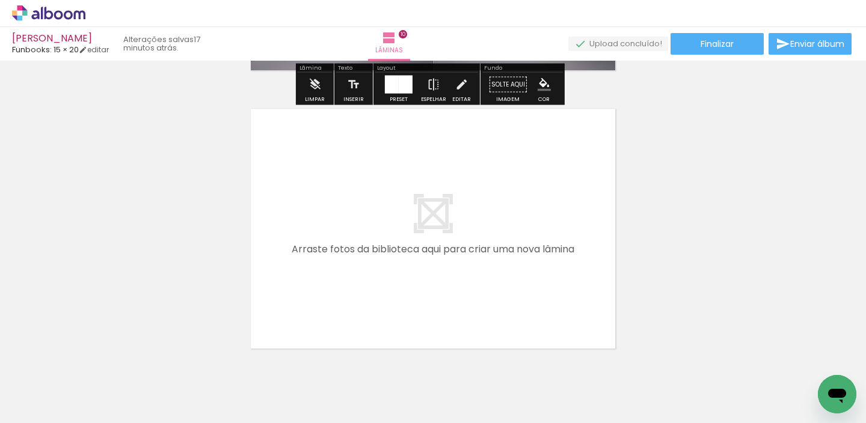
scroll to position [2821, 0]
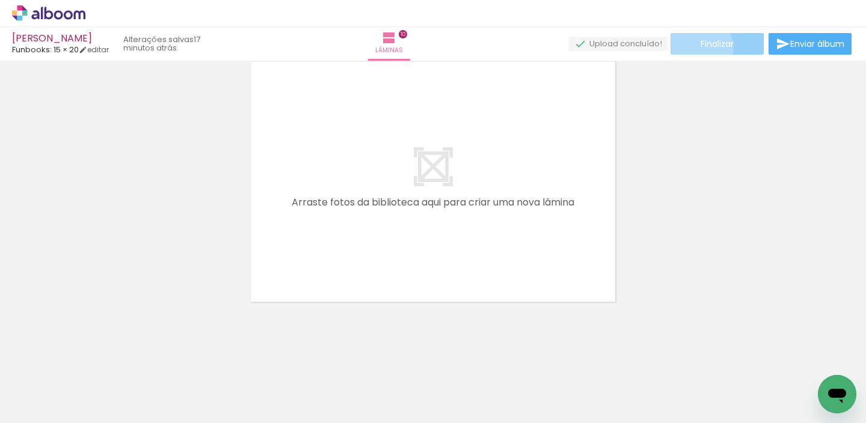
click at [695, 47] on paper-button "Finalizar" at bounding box center [716, 44] width 93 height 22
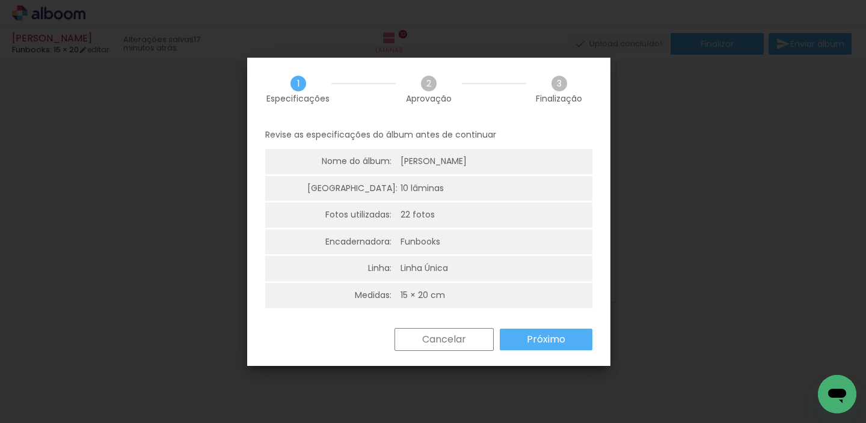
click at [0, 0] on slot "Próximo" at bounding box center [0, 0] width 0 height 0
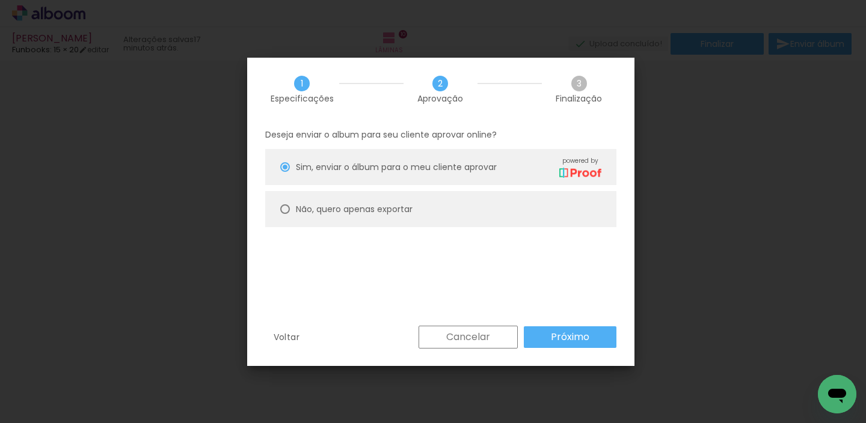
click at [352, 186] on paper-radio-group "Sim, enviar o álbum para o meu cliente aprovar powered by Não, quero apenas exp…" at bounding box center [440, 191] width 351 height 84
click at [0, 0] on slot "Não, quero apenas exportar" at bounding box center [0, 0] width 0 height 0
type paper-radio-button "on"
click at [543, 331] on paper-button "Próximo" at bounding box center [570, 337] width 93 height 22
type input "Alta, 300 DPI"
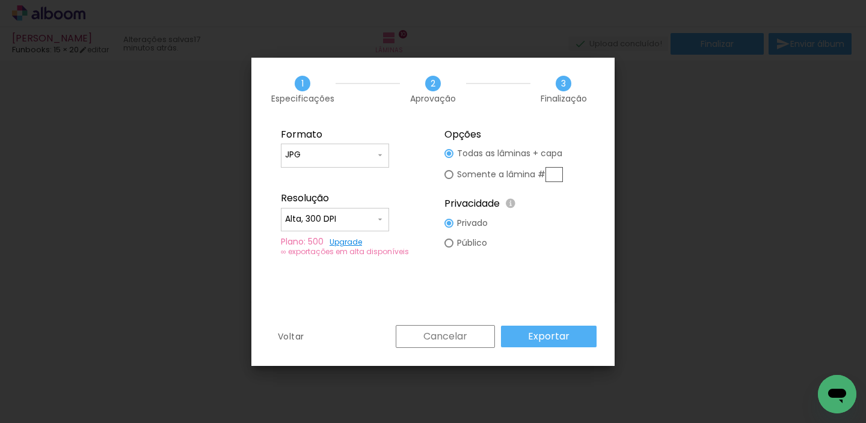
click at [0, 0] on slot "Exportar" at bounding box center [0, 0] width 0 height 0
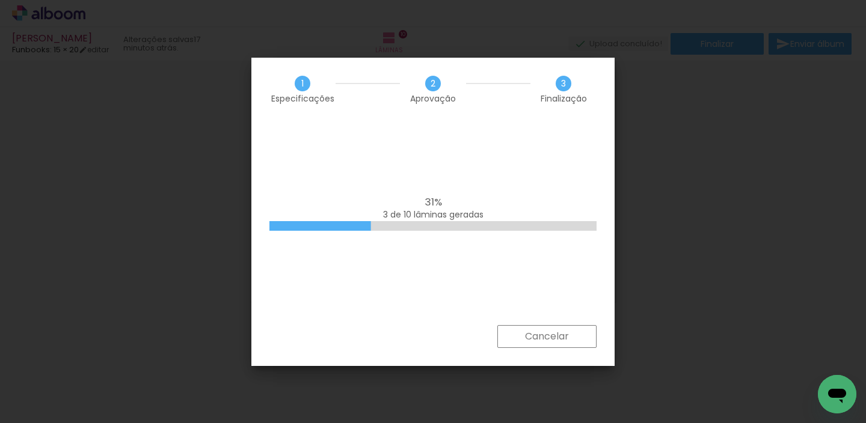
click at [647, 210] on iron-overlay-backdrop at bounding box center [433, 211] width 866 height 423
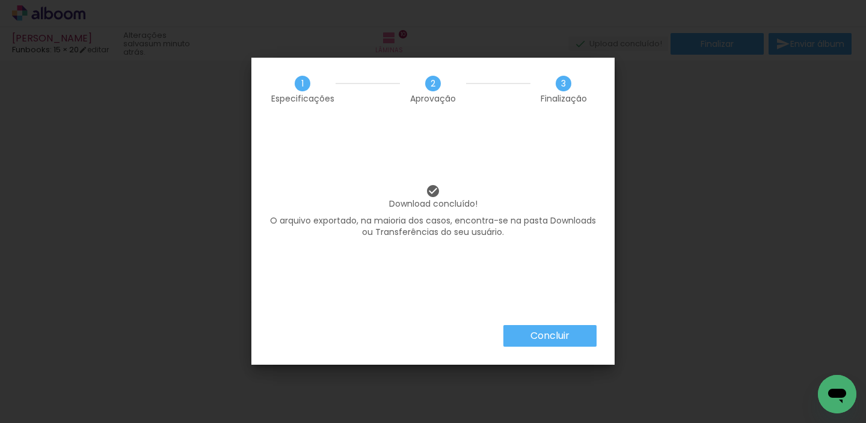
click at [515, 342] on paper-button "Concluir" at bounding box center [549, 336] width 93 height 22
